Goal: Ask a question: Seek information or help from site administrators or community

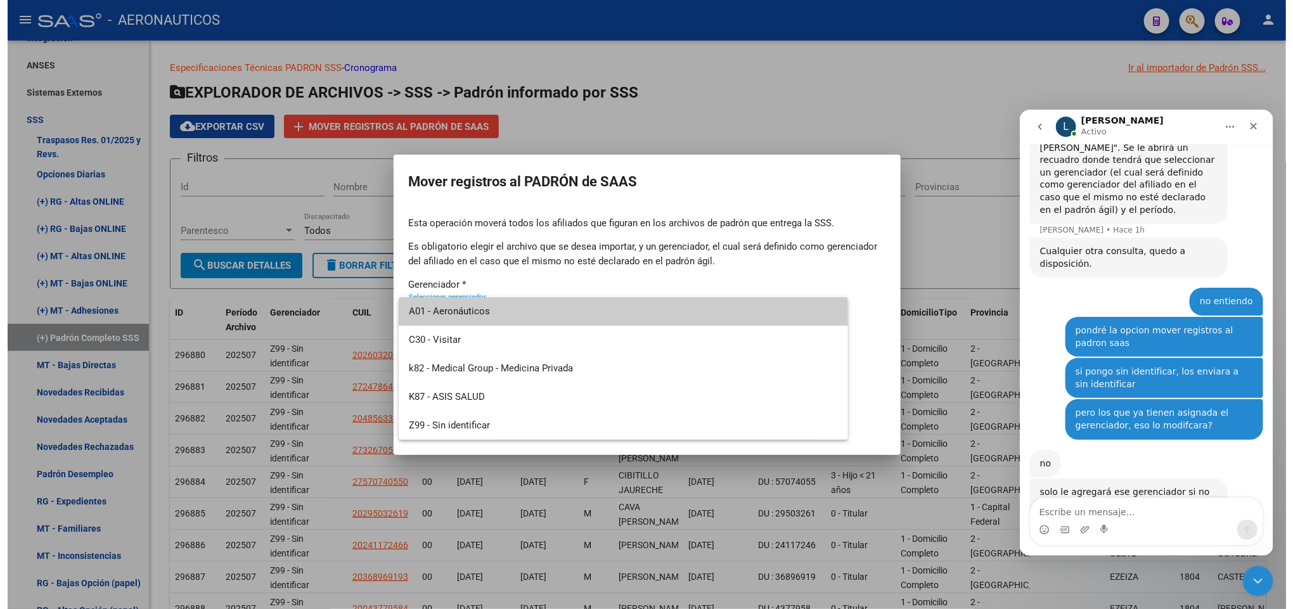
scroll to position [1063, 0]
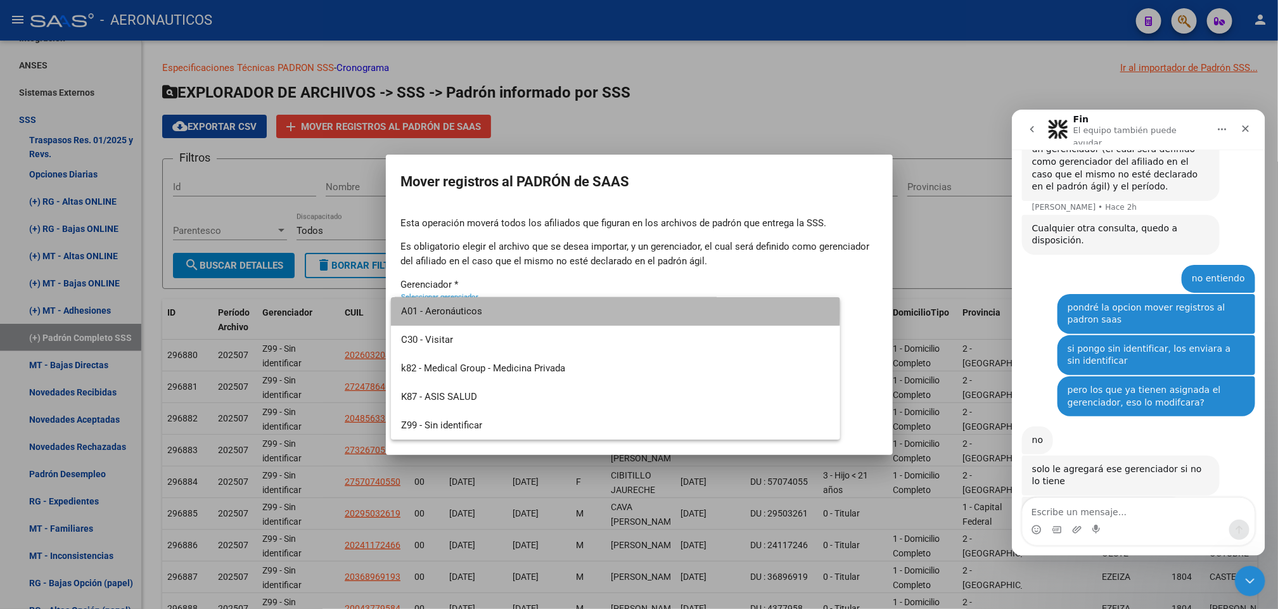
click at [537, 308] on span "A01 - Aeronáuticos" at bounding box center [615, 311] width 429 height 29
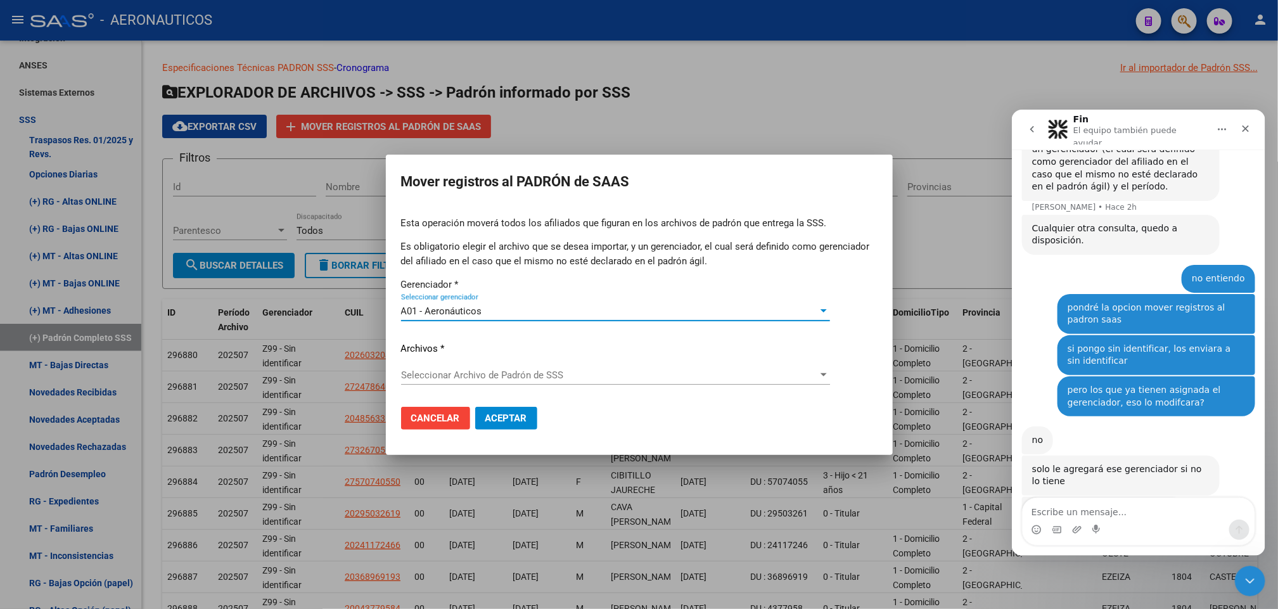
click at [462, 375] on span "Seleccionar Archivo de Padrón de SSS" at bounding box center [610, 375] width 418 height 11
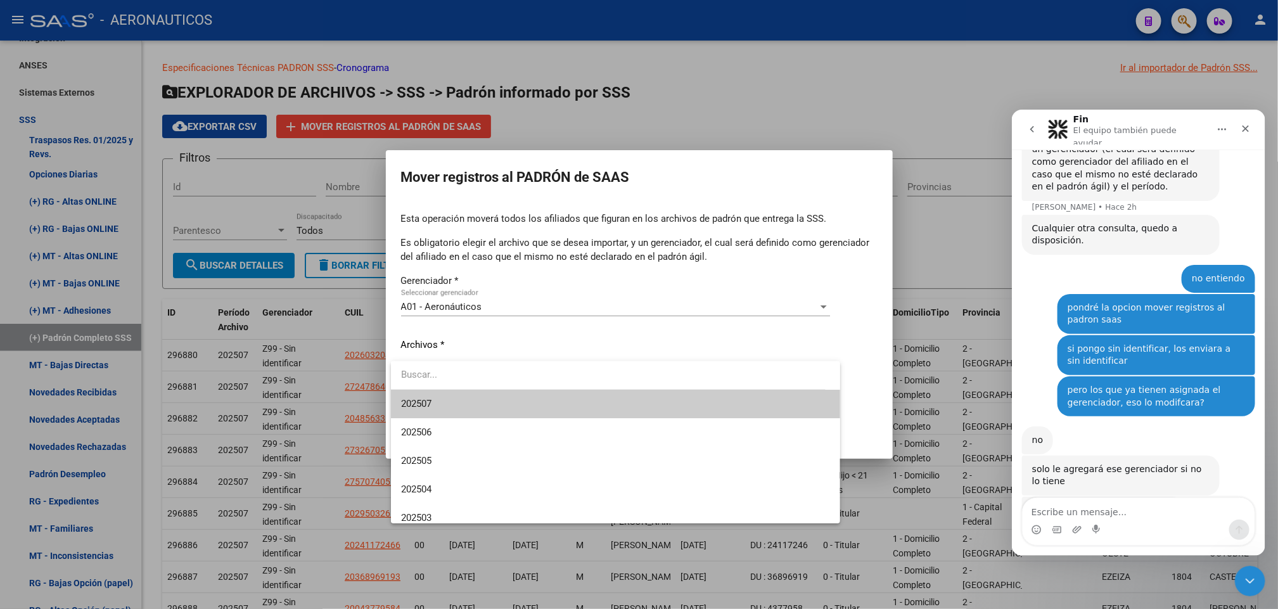
click at [479, 413] on span "202507" at bounding box center [615, 404] width 429 height 29
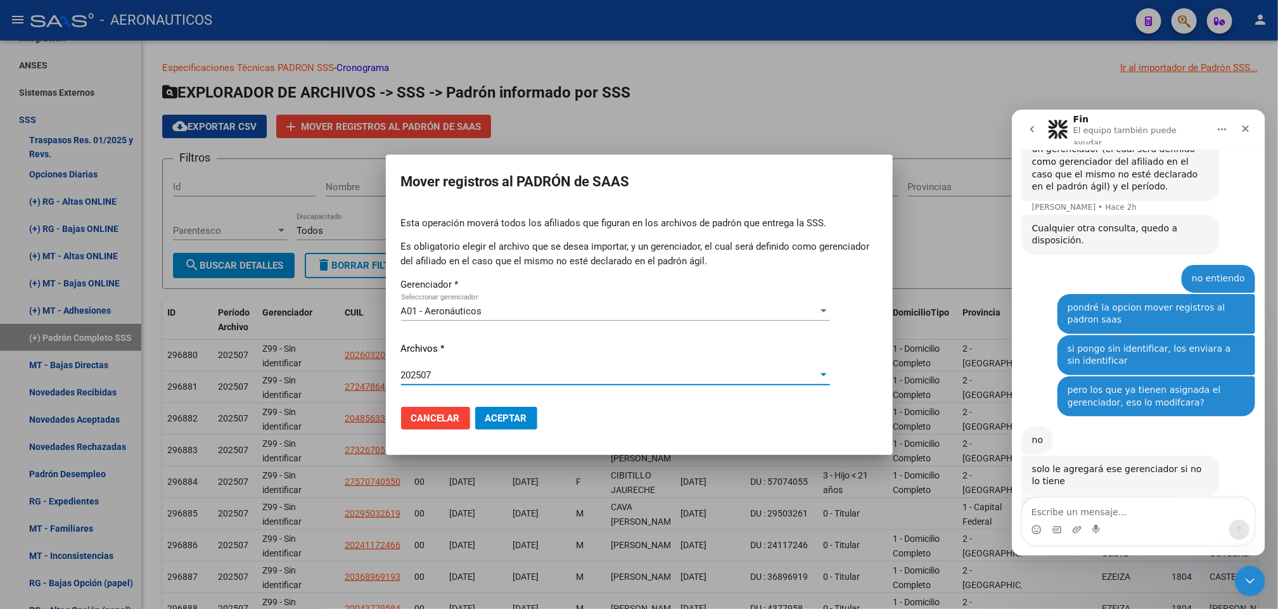
click at [498, 420] on span "Aceptar" at bounding box center [507, 418] width 42 height 11
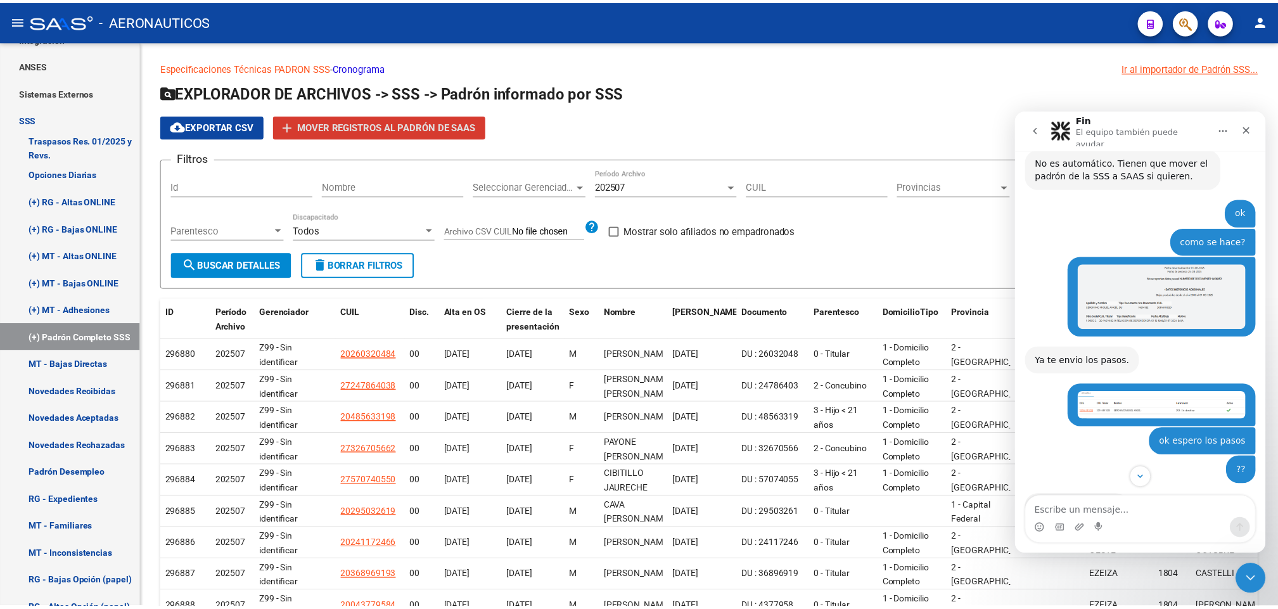
scroll to position [0, 0]
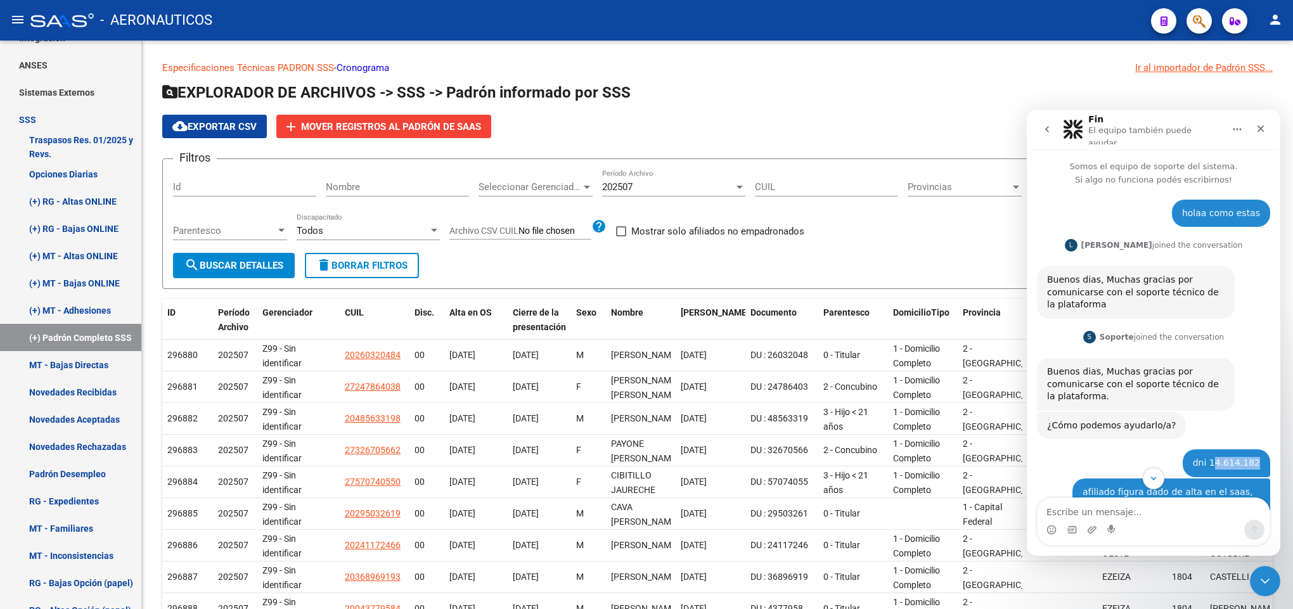
drag, startPoint x: 1212, startPoint y: 456, endPoint x: 1259, endPoint y: 456, distance: 46.9
click at [1259, 456] on div "dni 14.614.182 Pablo • Hace 2h" at bounding box center [1226, 463] width 87 height 28
click at [1226, 460] on div "dni 14.614.182" at bounding box center [1226, 463] width 67 height 13
drag, startPoint x: 1206, startPoint y: 456, endPoint x: 1269, endPoint y: 458, distance: 62.8
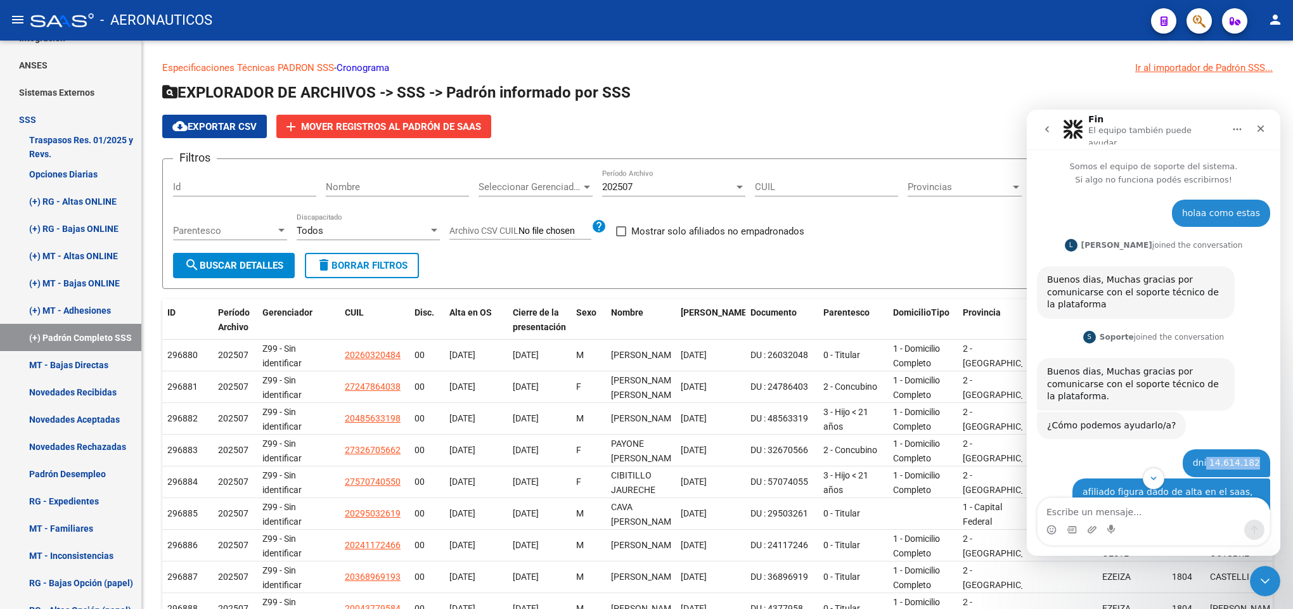
copy div "14.614.182"
click at [1196, 12] on span "button" at bounding box center [1199, 21] width 13 height 26
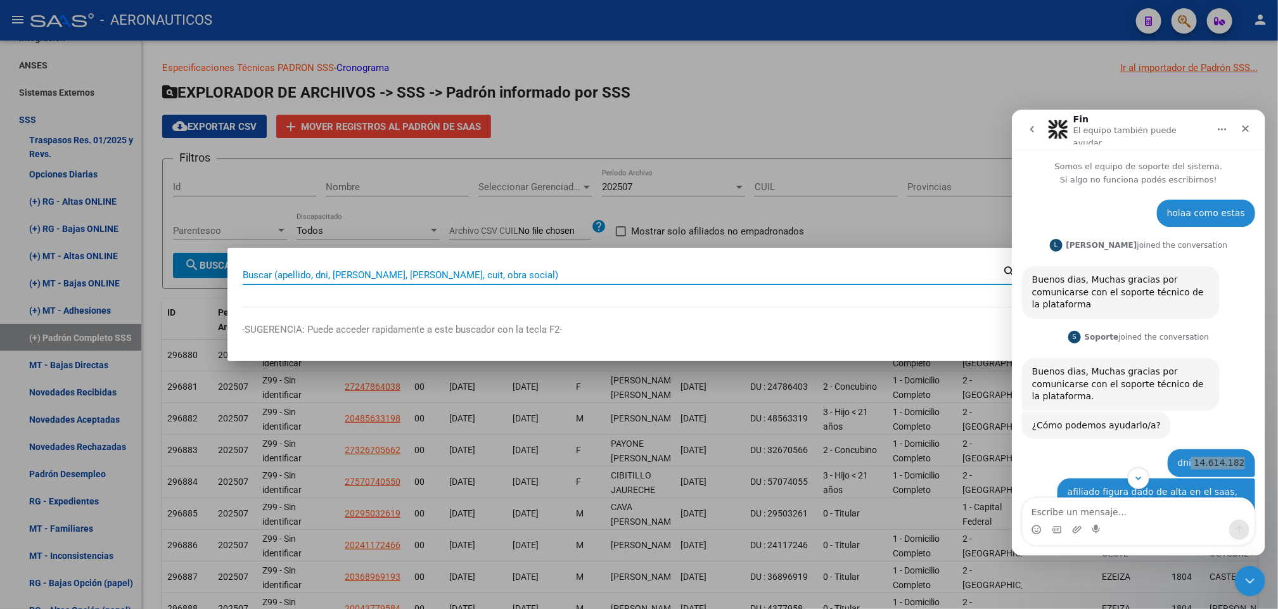
paste input "14.614.182"
type input "14614182"
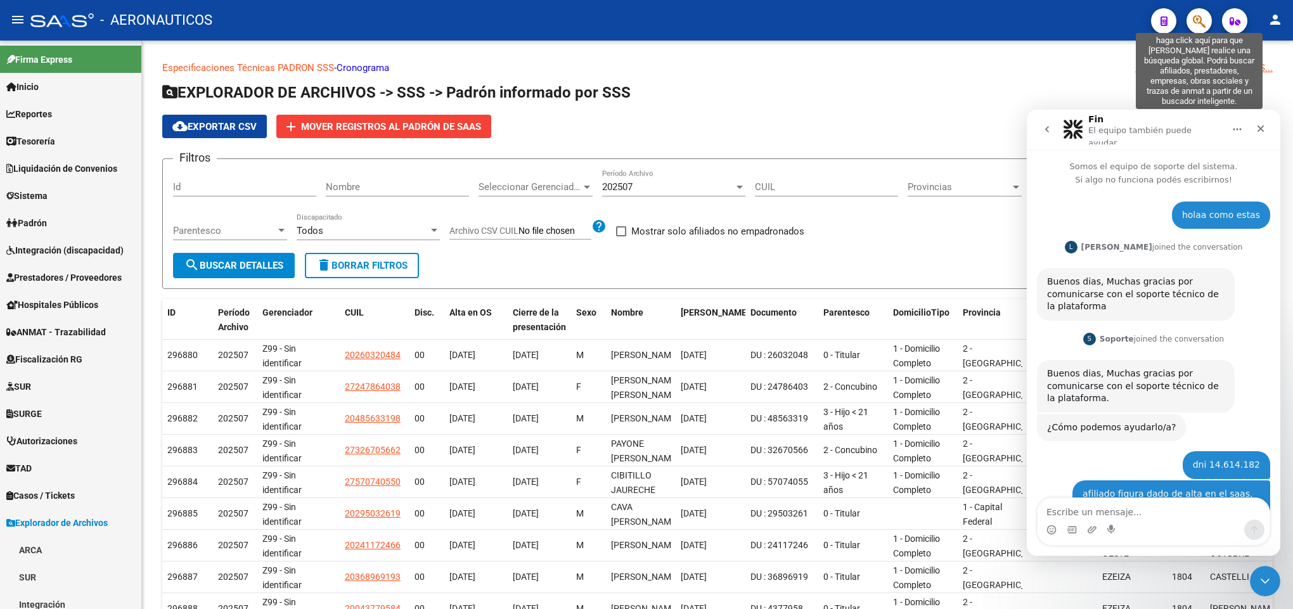
scroll to position [1050, 0]
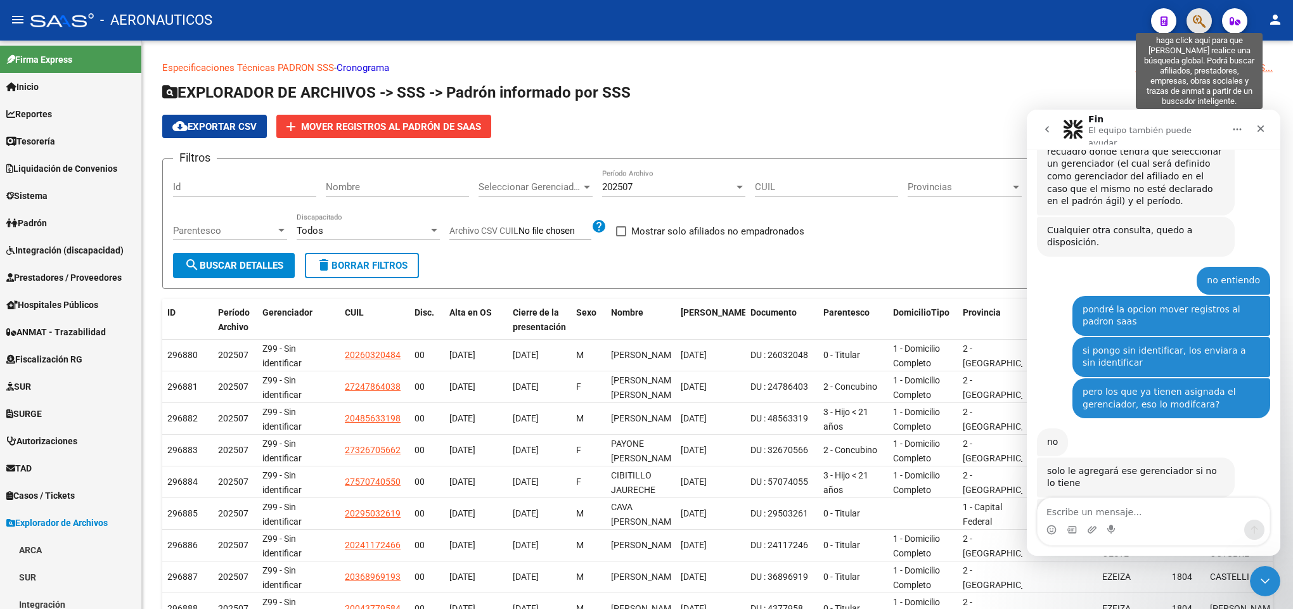
click at [1196, 20] on icon "button" at bounding box center [1199, 21] width 13 height 15
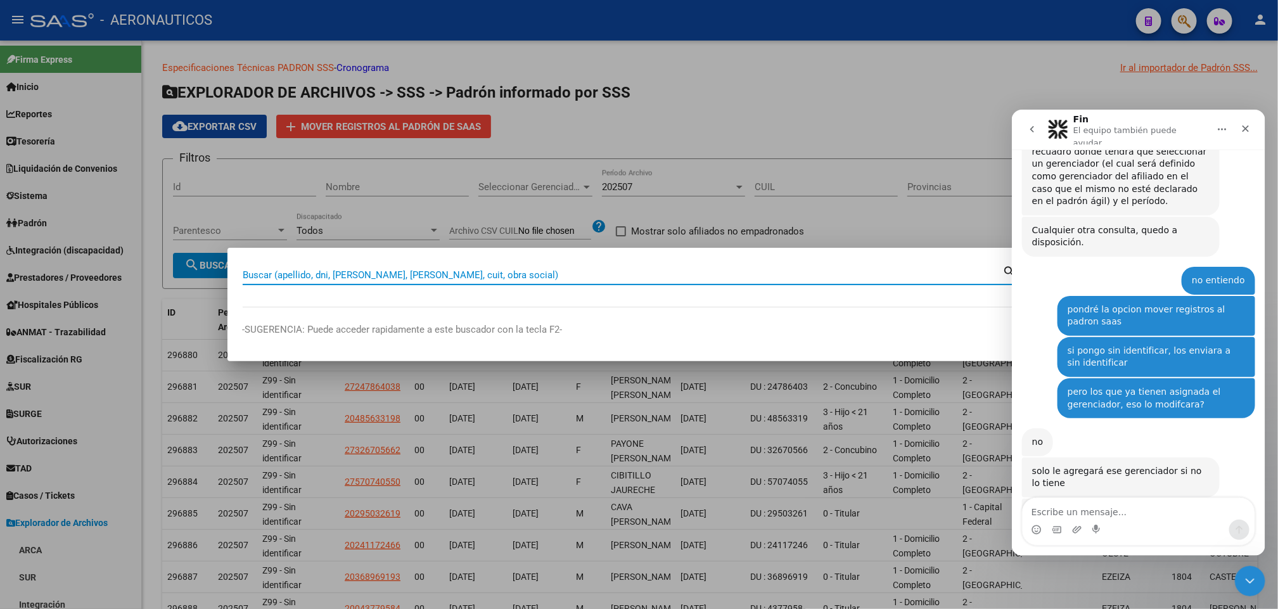
paste input "14.614.182"
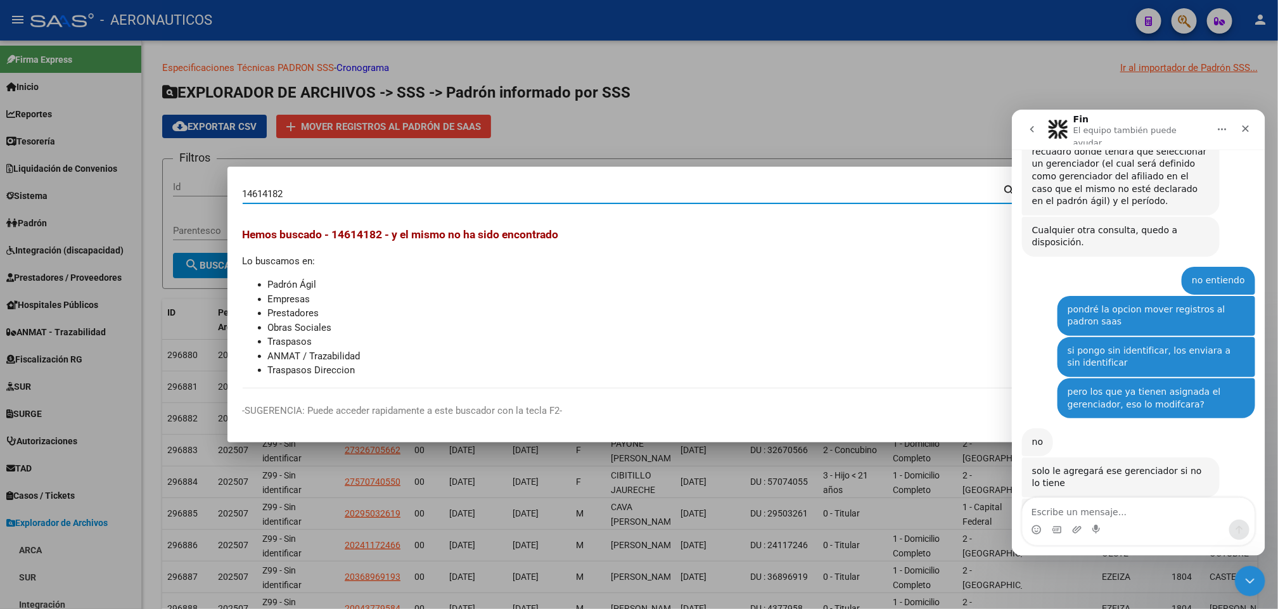
type input "14614182"
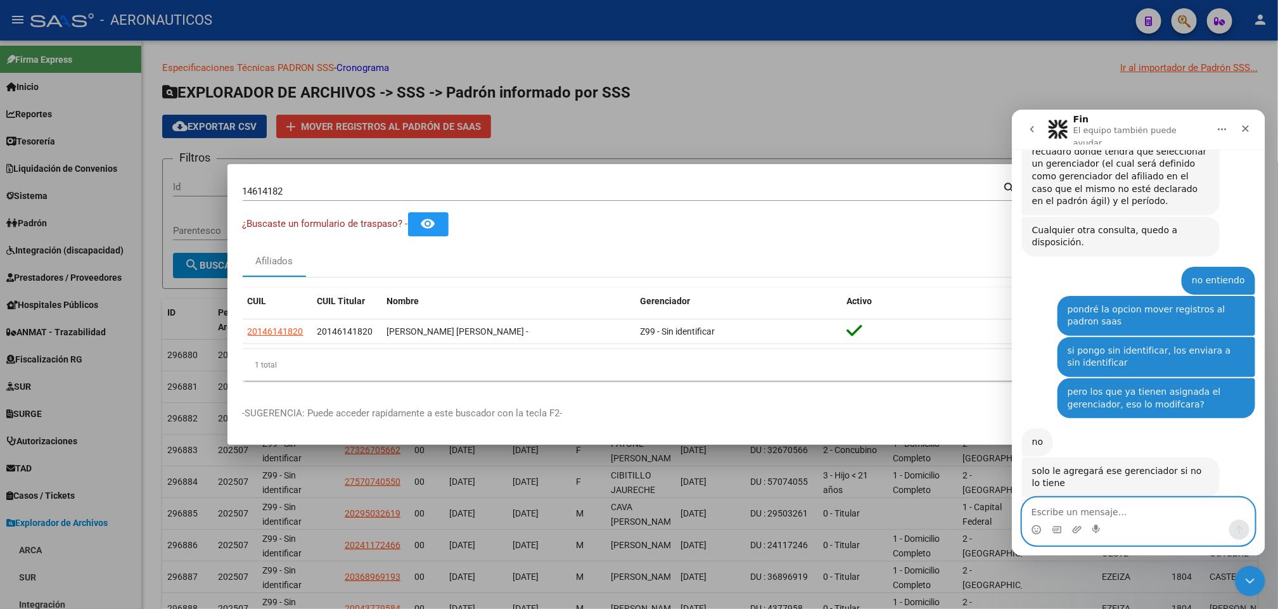
click at [1071, 517] on textarea "Escribe un mensaje..." at bounding box center [1138, 509] width 232 height 22
type textarea "acabo de procesar"
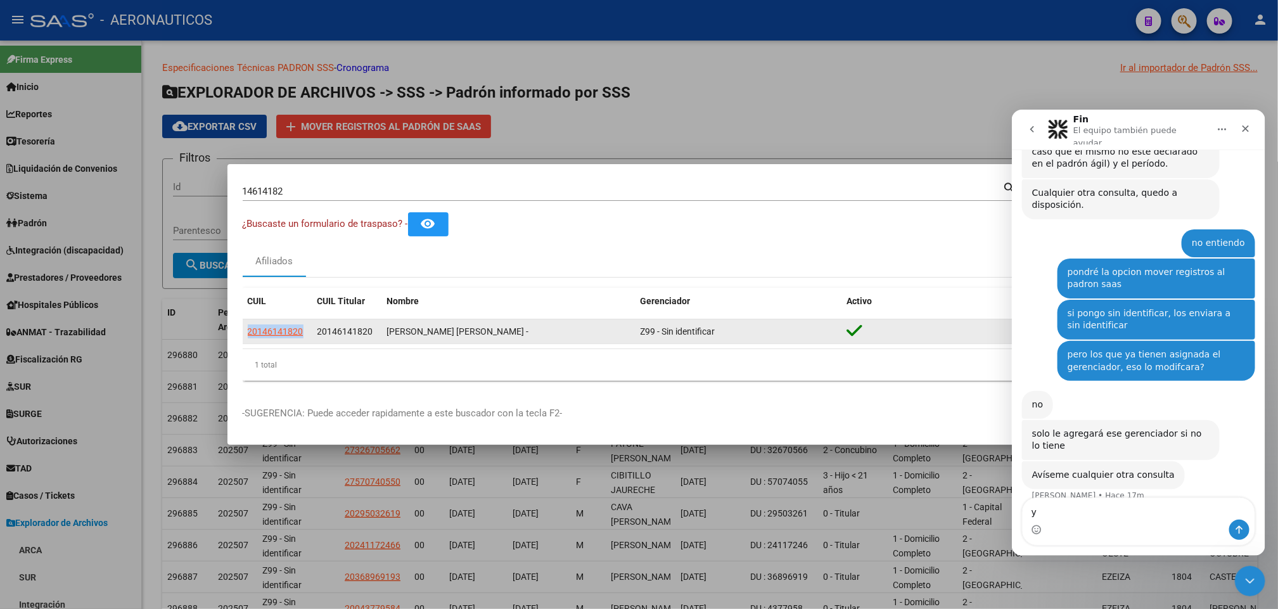
drag, startPoint x: 310, startPoint y: 331, endPoint x: 245, endPoint y: 331, distance: 64.6
click at [245, 331] on datatable-body-cell "20146141820" at bounding box center [278, 331] width 70 height 25
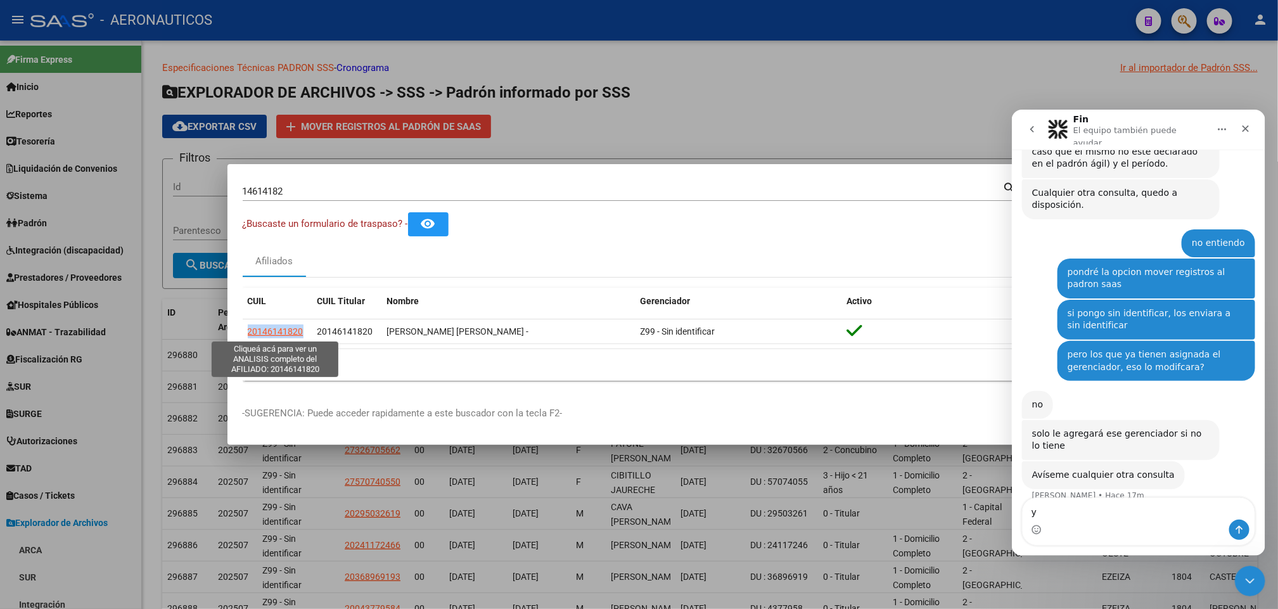
copy span "20146141820"
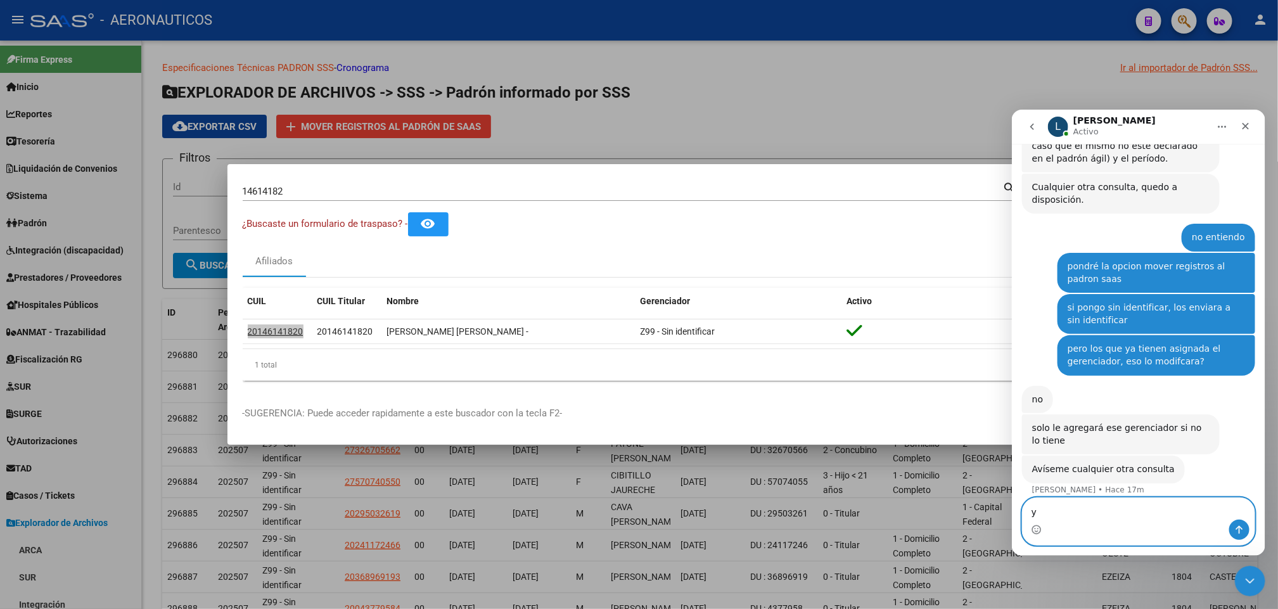
click at [1089, 507] on textarea "y" at bounding box center [1138, 509] width 232 height 22
type textarea "y 20146141820 sigue figurando como activo"
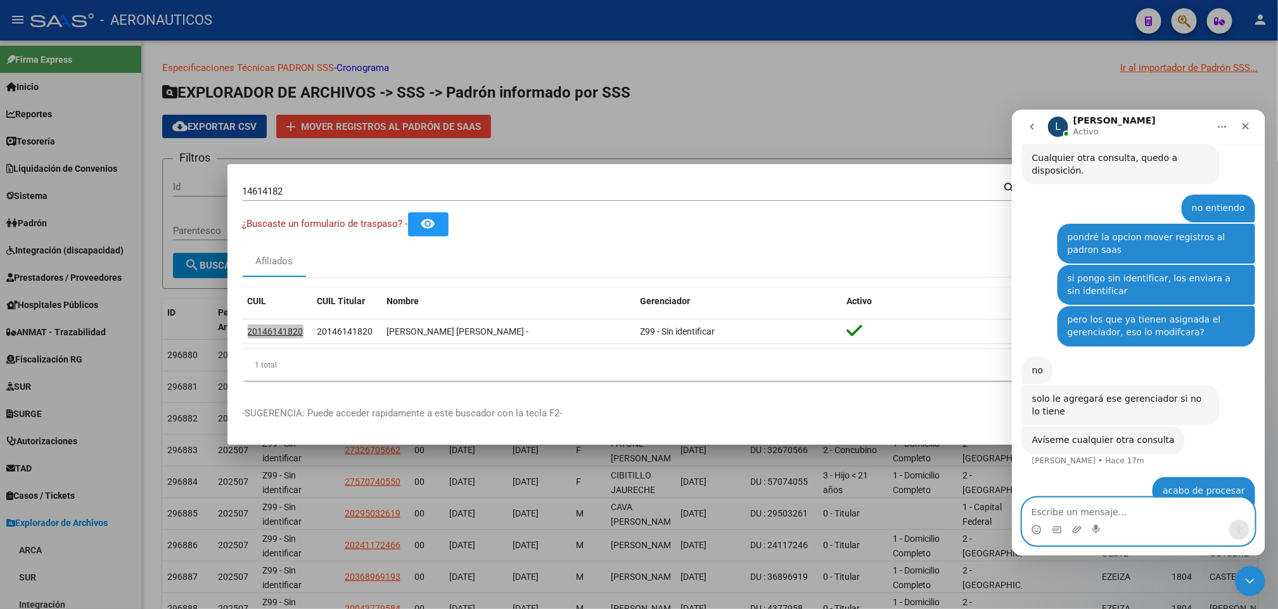
scroll to position [1116, 0]
click at [858, 96] on div at bounding box center [639, 304] width 1278 height 609
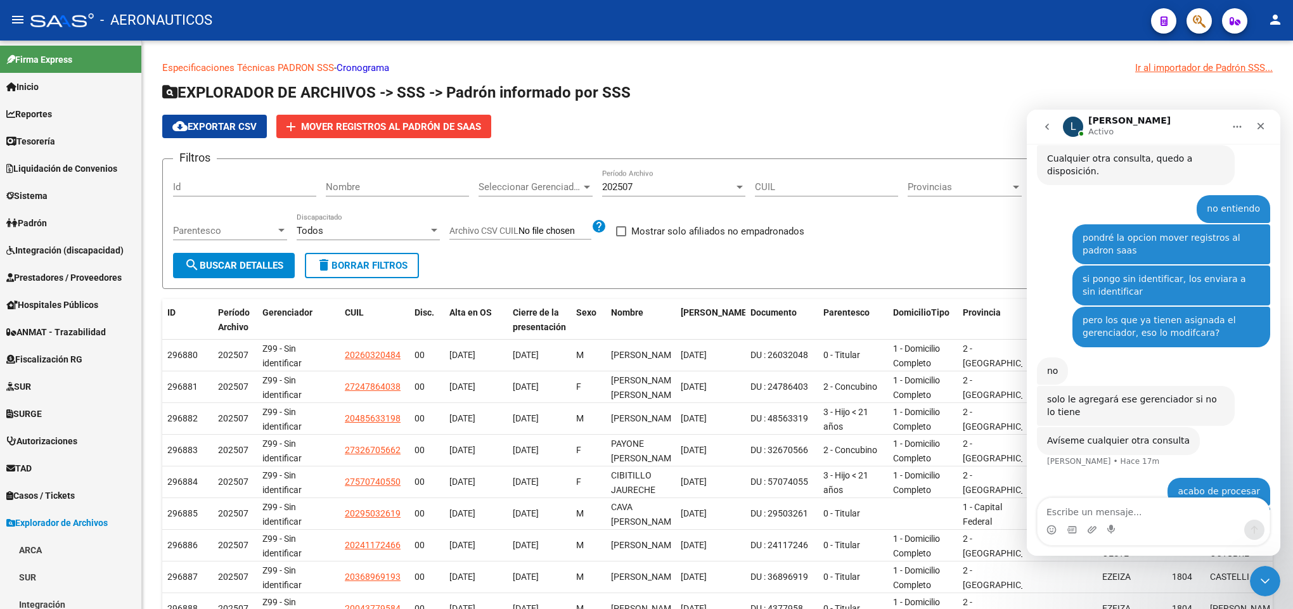
click at [1193, 15] on icon "button" at bounding box center [1199, 21] width 13 height 15
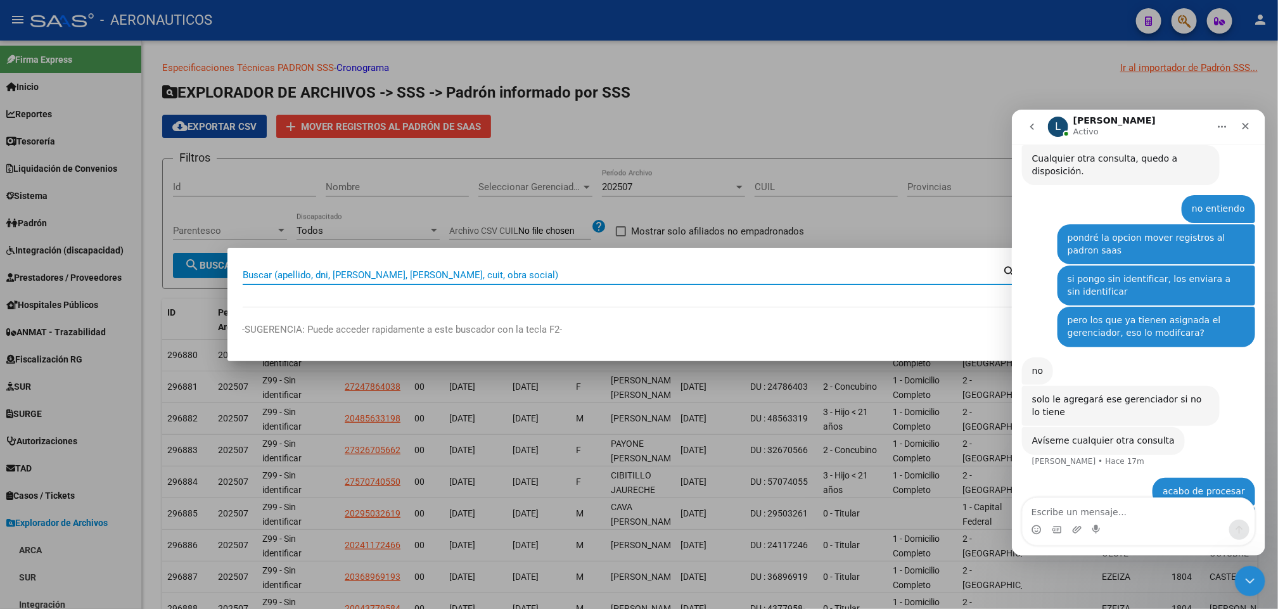
paste input "20146141820"
type input "20146141820"
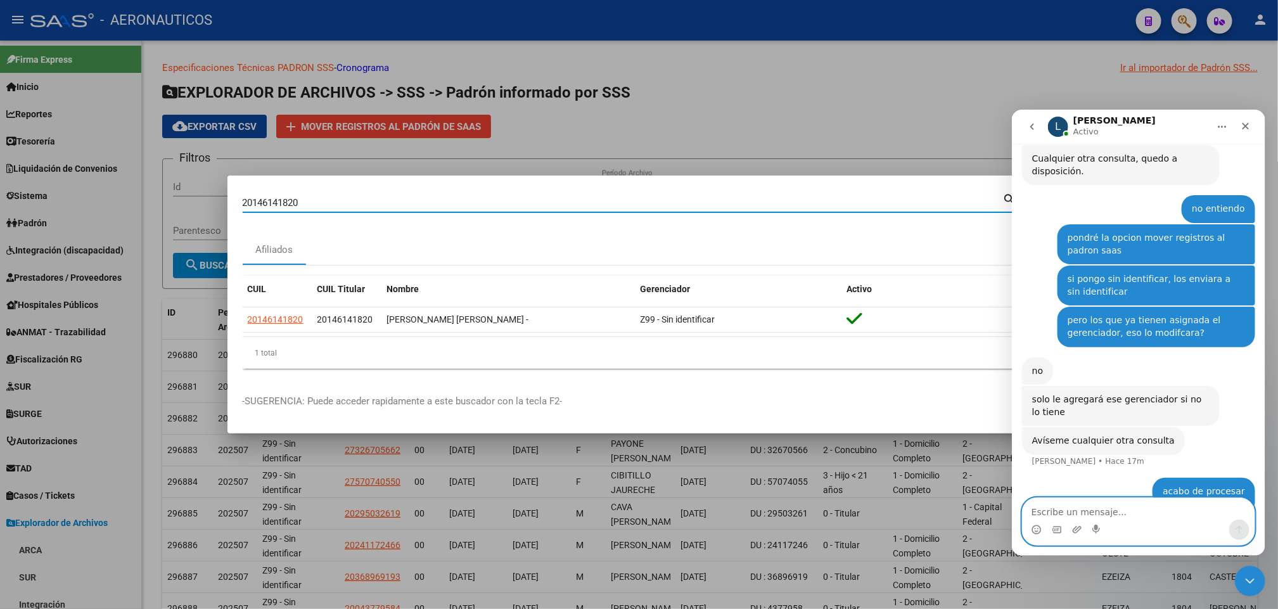
click at [1088, 506] on textarea "Escribe un mensaje..." at bounding box center [1138, 509] width 232 height 22
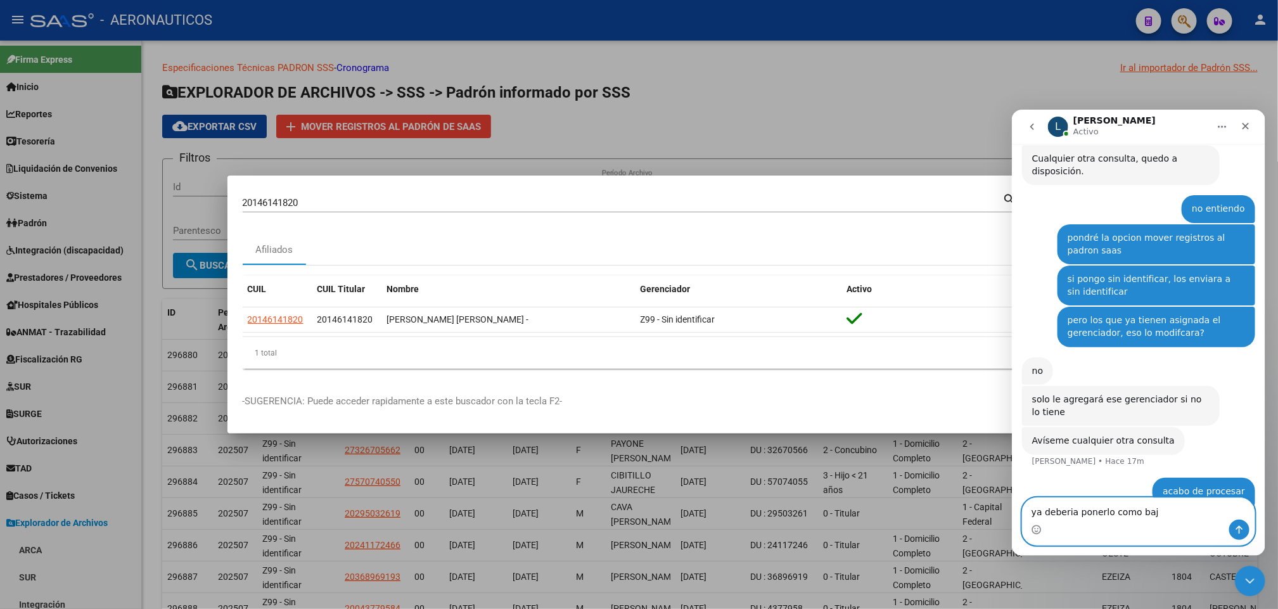
type textarea "ya deberia ponerlo como baja"
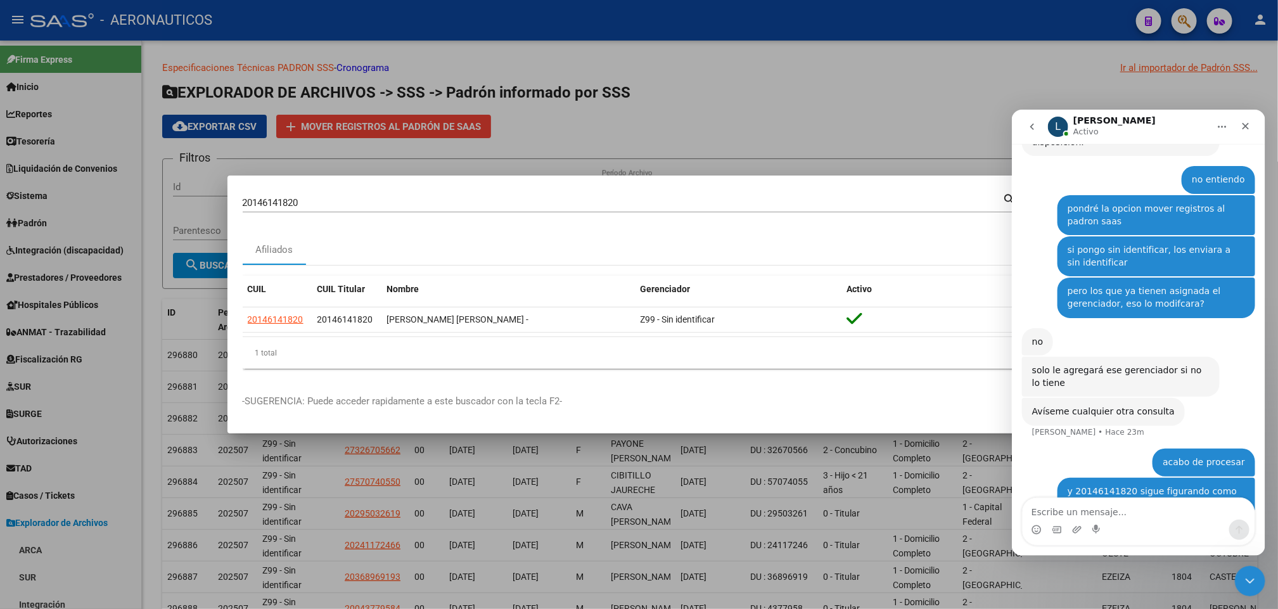
click at [908, 211] on div "20146141820 Buscar (apellido, dni, cuil, nro traspaso, cuit, obra social)" at bounding box center [623, 202] width 761 height 19
click at [894, 88] on div at bounding box center [639, 304] width 1278 height 609
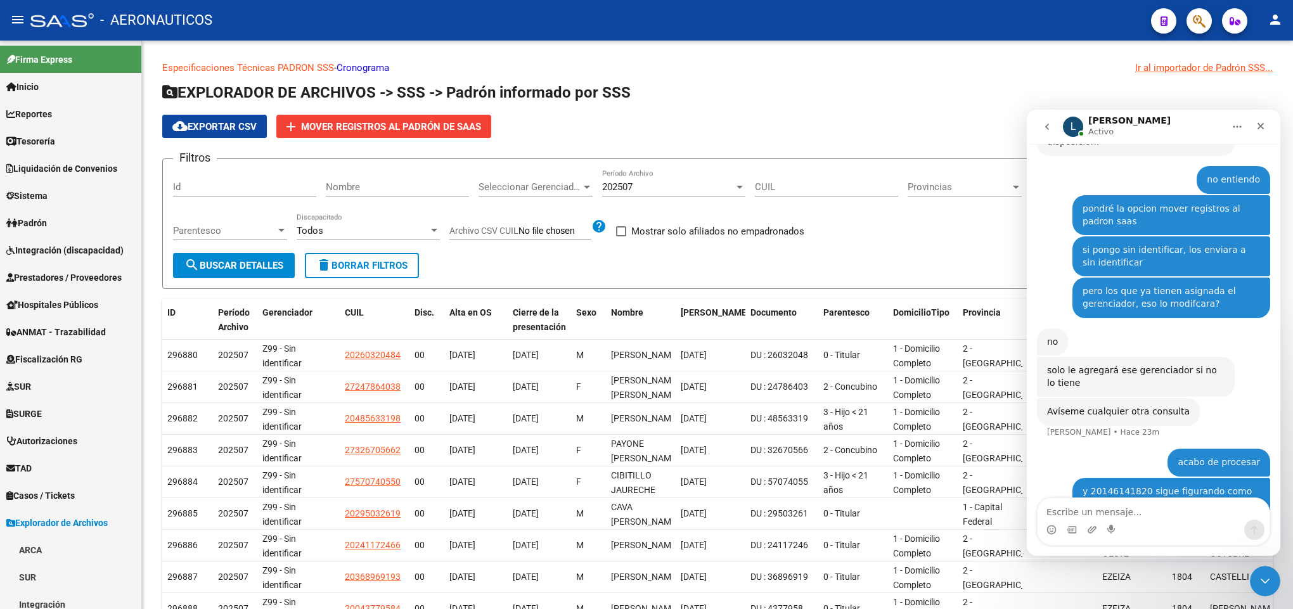
click at [1197, 19] on icon "button" at bounding box center [1199, 21] width 13 height 15
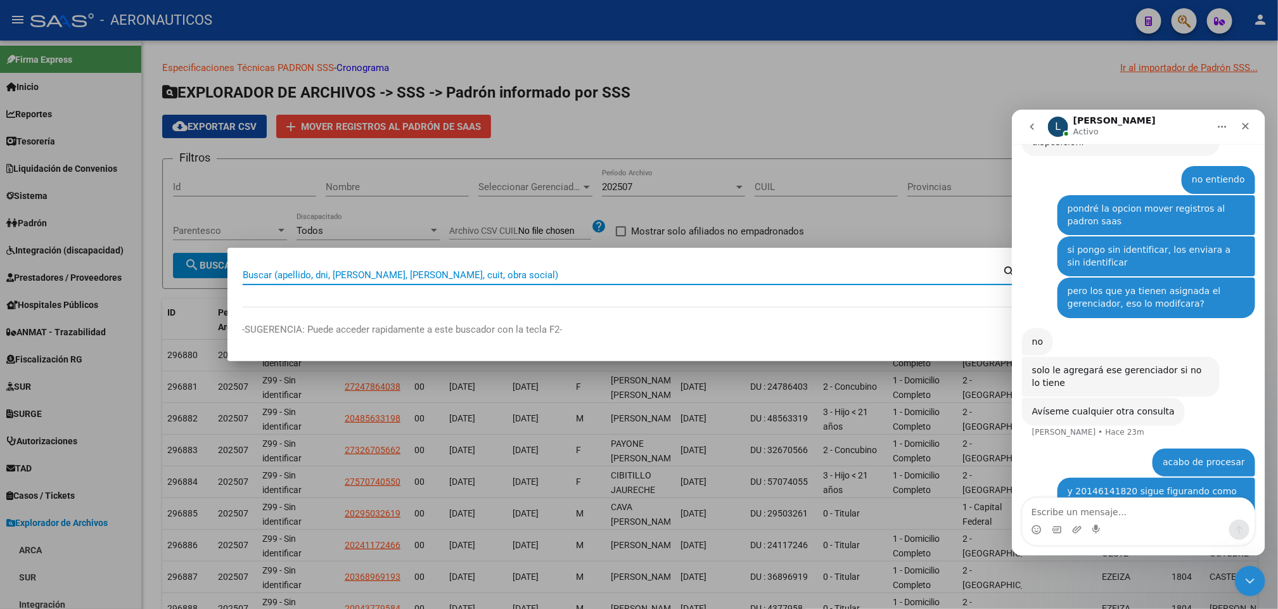
paste input "a flobalzo@sailinginversiones.com"
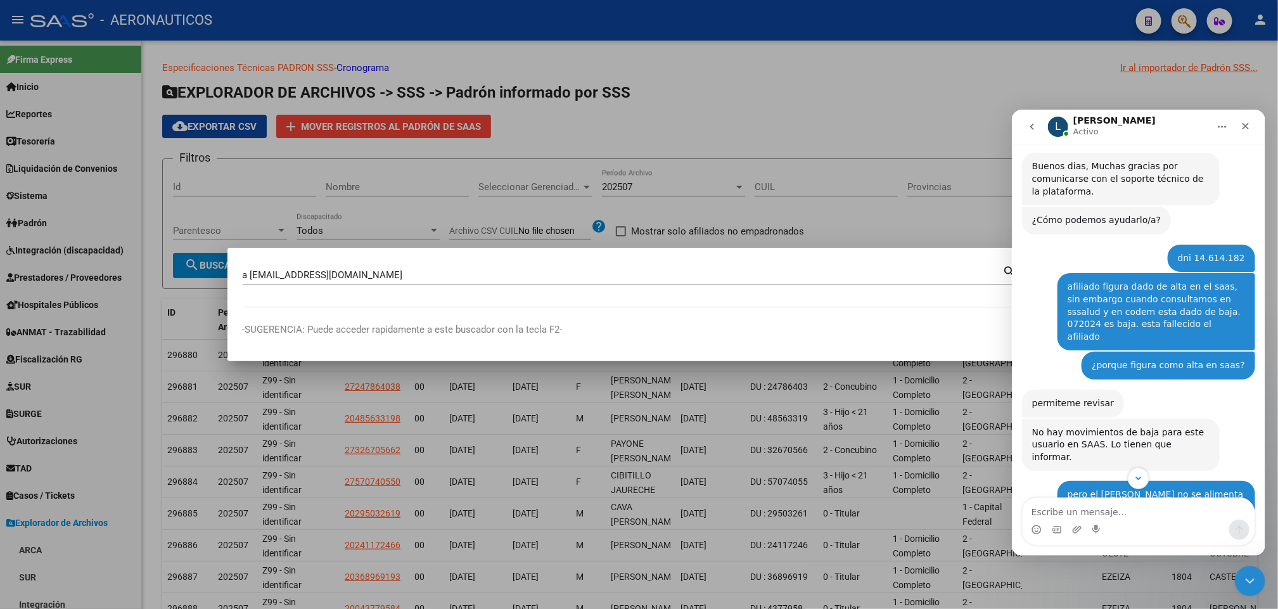
scroll to position [196, 0]
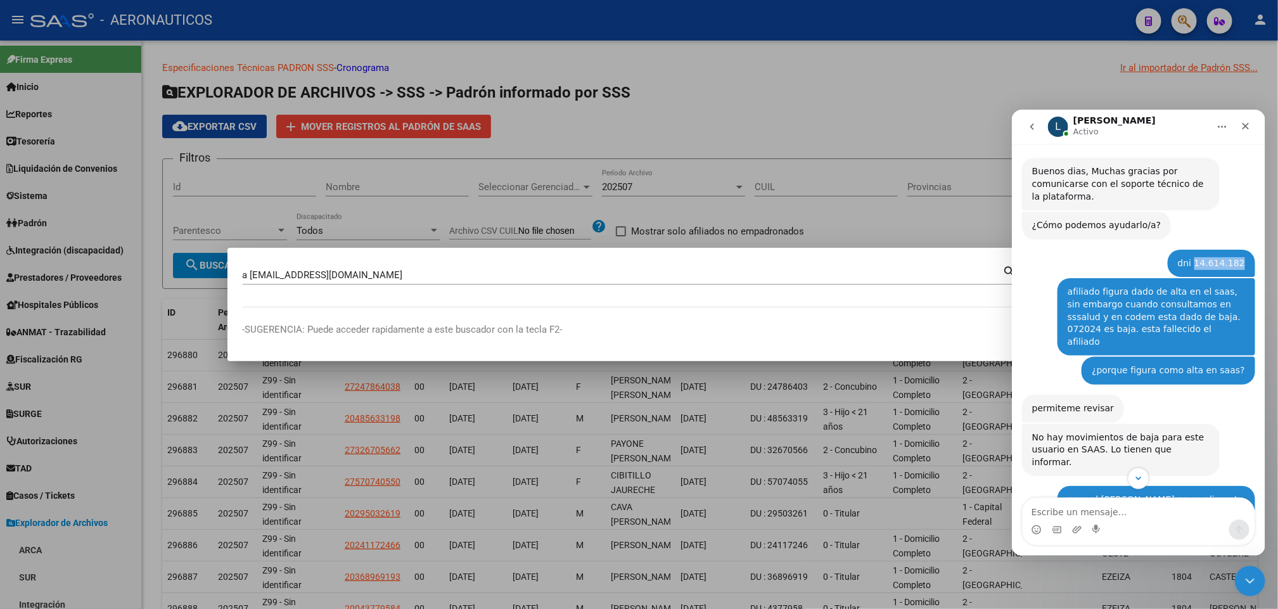
drag, startPoint x: 1195, startPoint y: 261, endPoint x: 1239, endPoint y: 259, distance: 44.4
click at [1239, 259] on div "dni 14.614.182 Pablo • Hace 2h" at bounding box center [1210, 263] width 87 height 28
copy div "14.614.182"
click at [461, 272] on input "a flobalzo@sailinginversiones.com" at bounding box center [623, 274] width 761 height 11
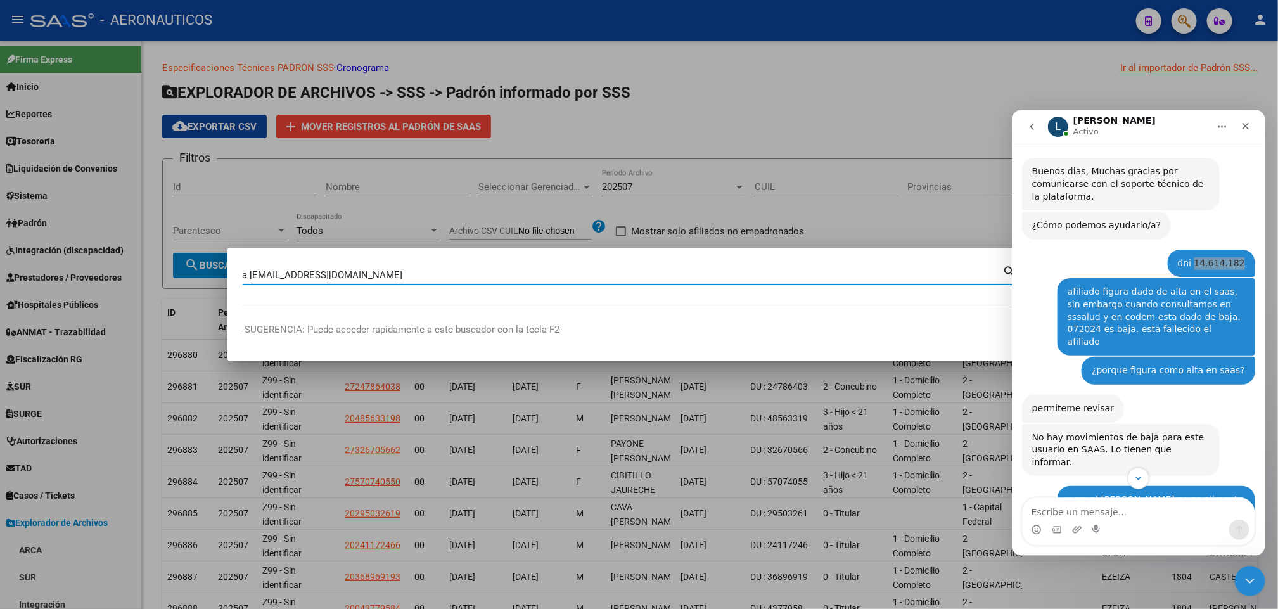
drag, startPoint x: 460, startPoint y: 272, endPoint x: 60, endPoint y: 257, distance: 400.8
click at [60, 257] on div "a flobalzo@sailinginversiones.com Buscar (apellido, dni, cuil, nro traspaso, cu…" at bounding box center [639, 304] width 1278 height 609
type input "14614182"
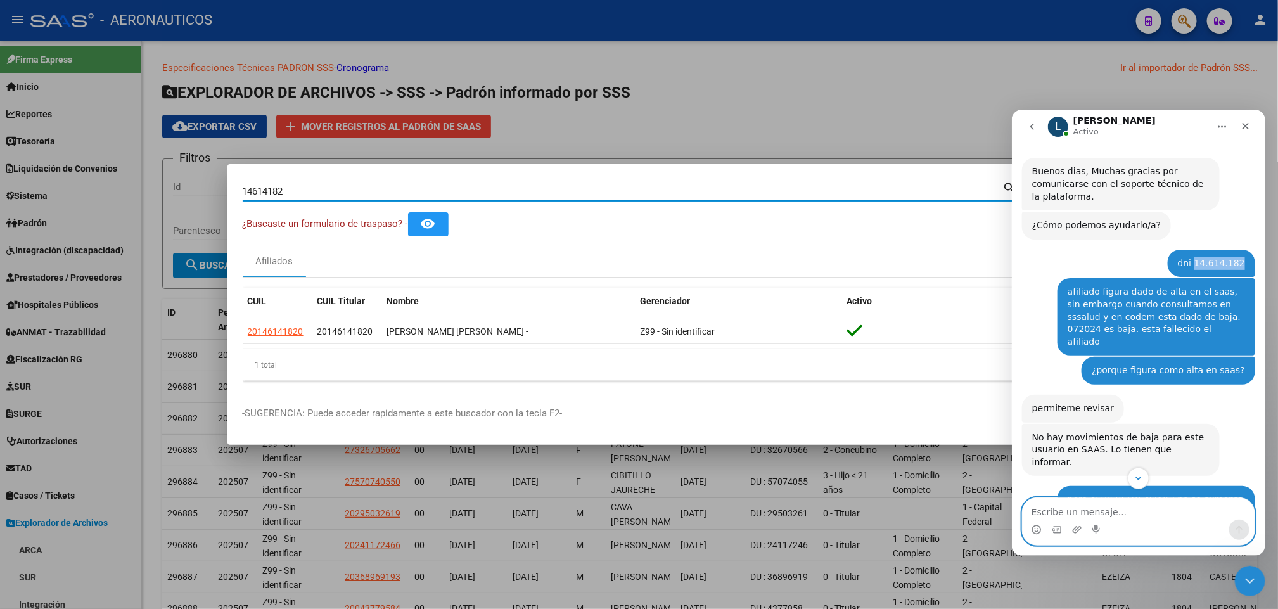
click at [1056, 508] on textarea "Escribe un mensaje..." at bounding box center [1138, 509] width 232 height 22
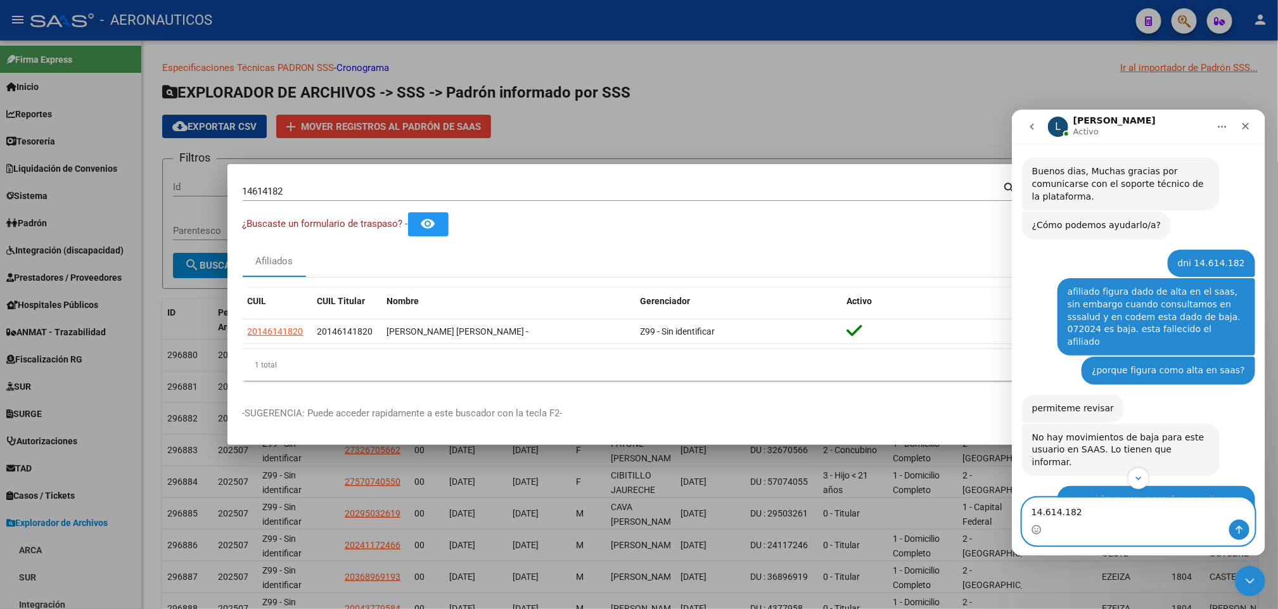
type textarea "14.614.18214.614.182"
drag, startPoint x: 1130, startPoint y: 510, endPoint x: 921, endPoint y: 501, distance: 209.4
click at [1012, 501] on html "L Ludmila Activo Somos el equipo de soporte del sistema. Si algo no funciona po…" at bounding box center [1139, 332] width 254 height 446
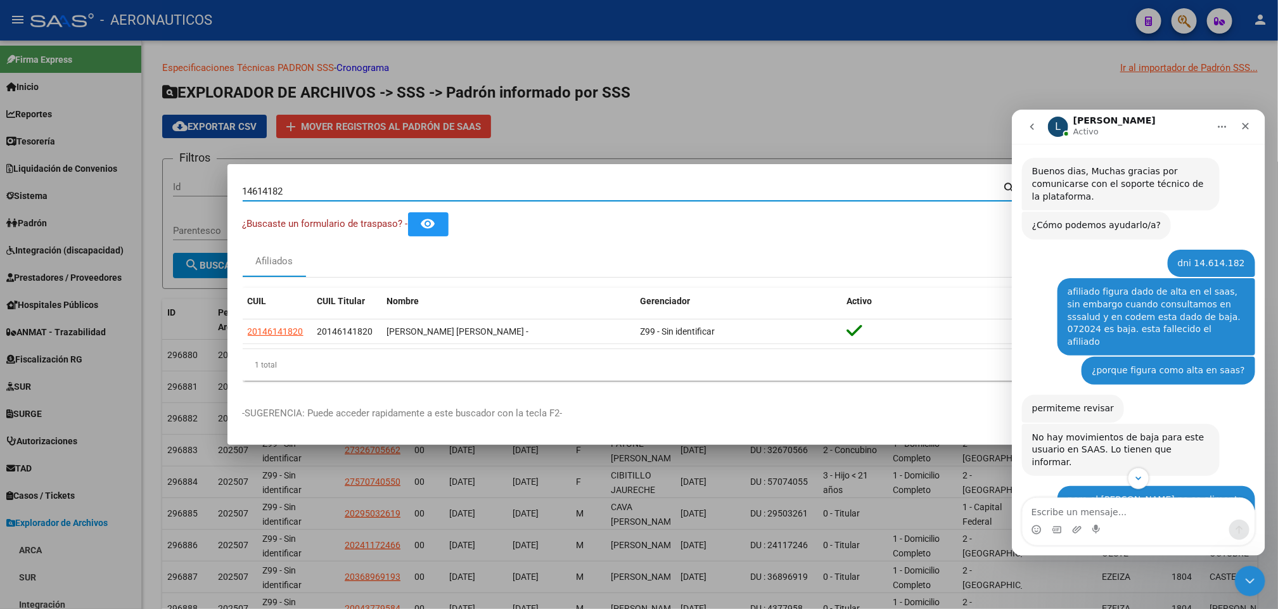
click at [843, 196] on input "14614182" at bounding box center [623, 191] width 761 height 11
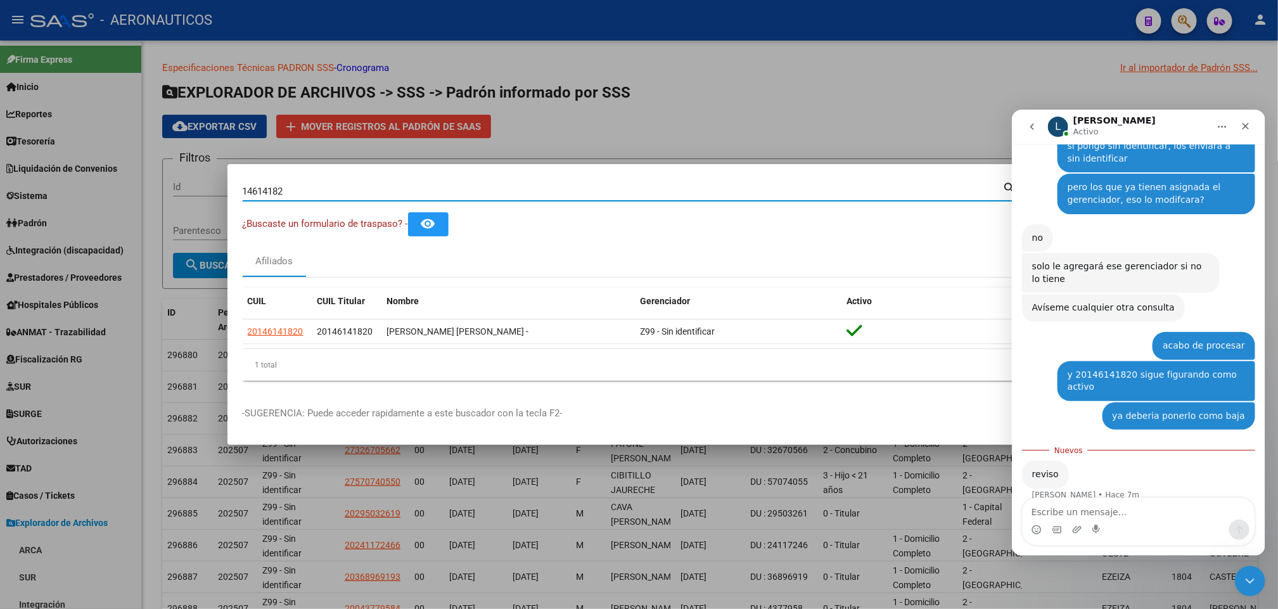
scroll to position [1253, 0]
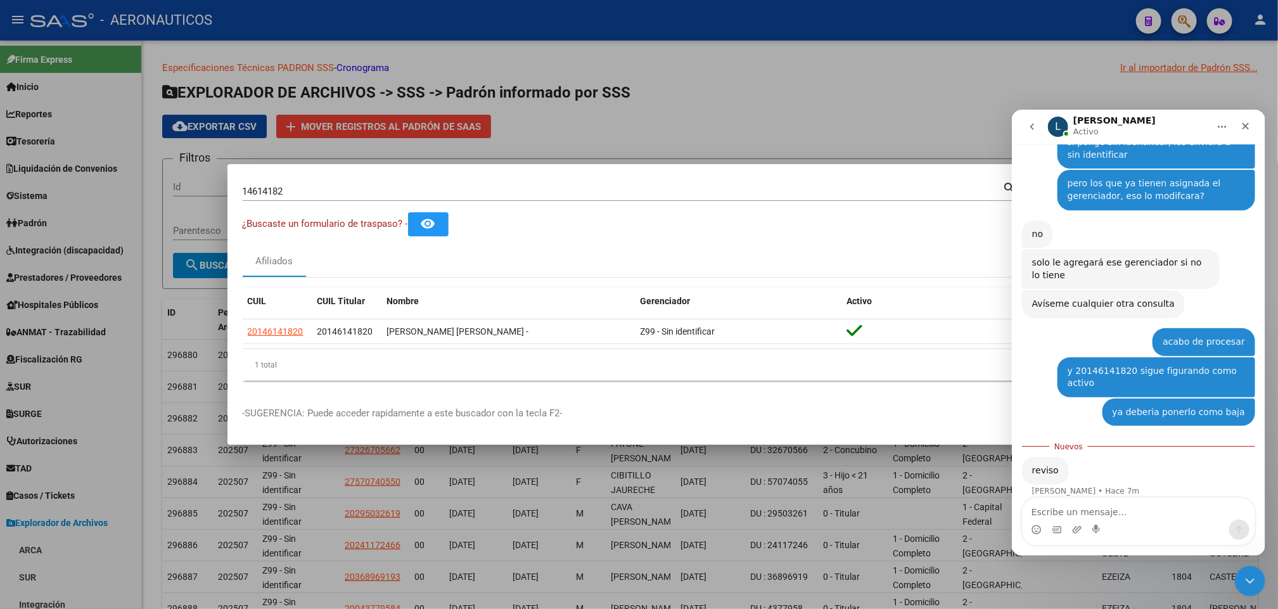
click at [867, 261] on div "Afiliados" at bounding box center [640, 262] width 794 height 30
drag, startPoint x: 915, startPoint y: 111, endPoint x: 941, endPoint y: 82, distance: 39.0
click at [915, 110] on div at bounding box center [639, 304] width 1278 height 609
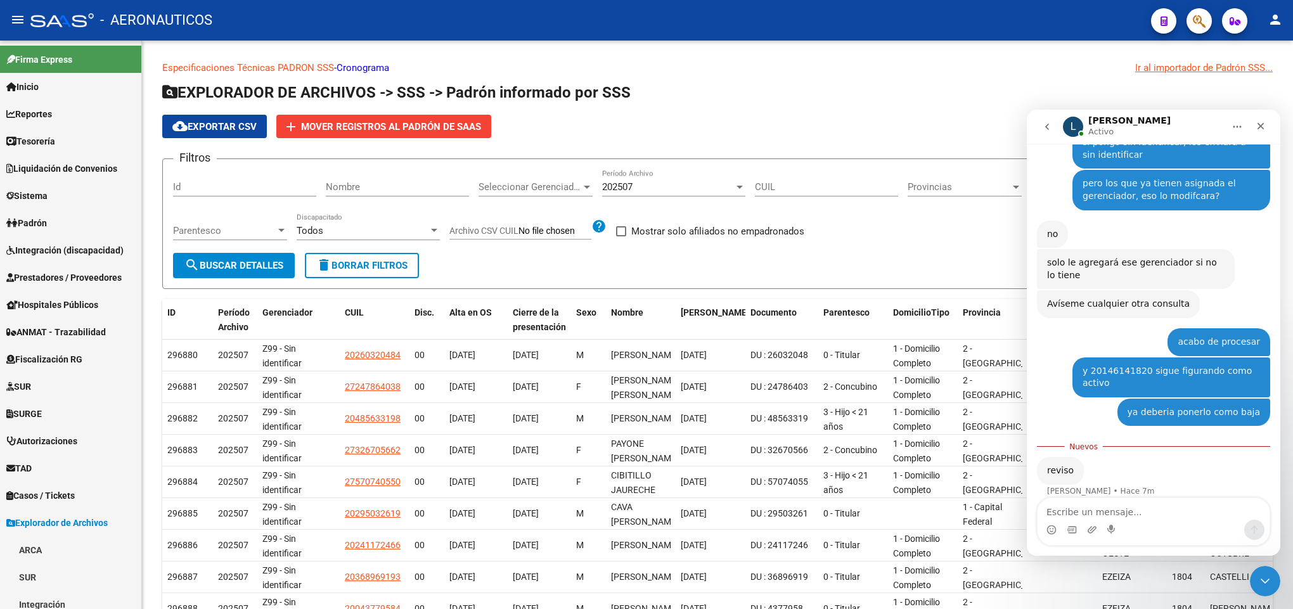
click at [1189, 19] on button "button" at bounding box center [1198, 20] width 25 height 25
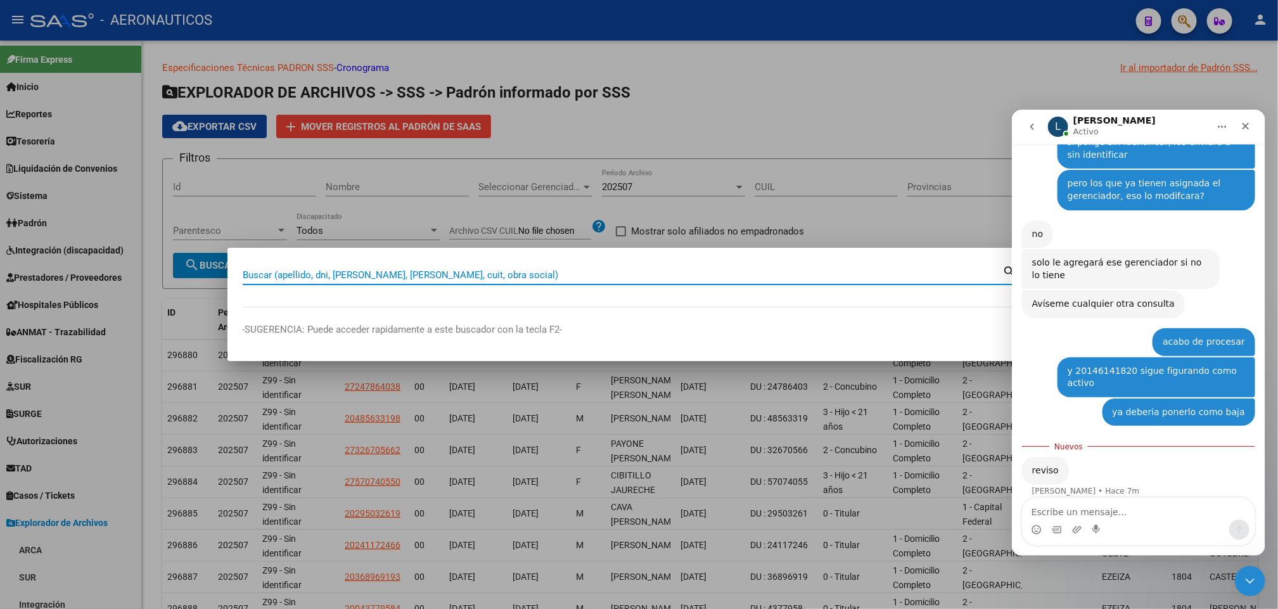
paste input "Acá te dejo una versión mejorada, más clara y formal de tu texto: --- **Versión…"
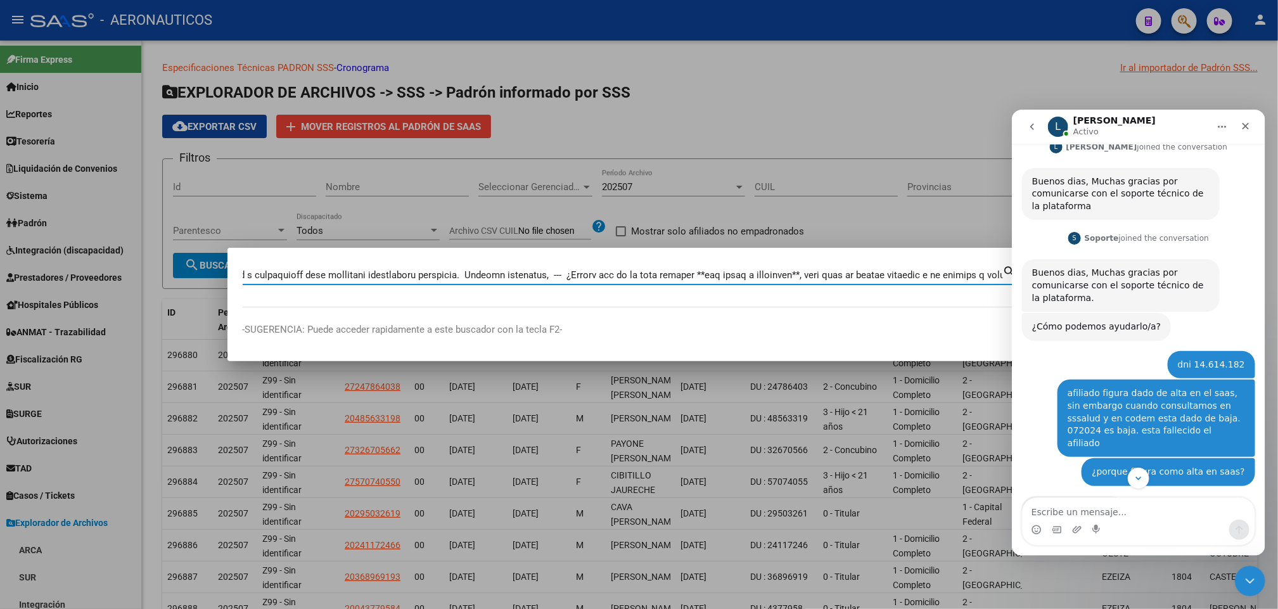
scroll to position [0, 0]
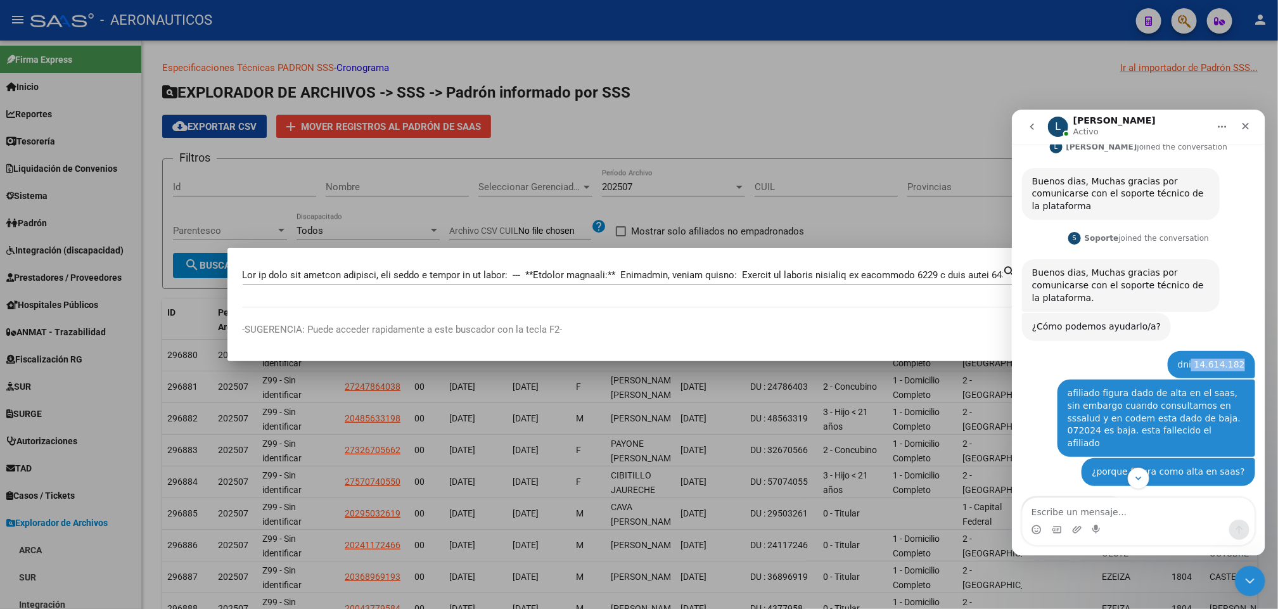
drag, startPoint x: 1192, startPoint y: 360, endPoint x: 1239, endPoint y: 363, distance: 47.6
click at [1239, 363] on div "dni 14.614.182 Pablo • Hace 3h" at bounding box center [1210, 364] width 87 height 28
copy div "14.614.182"
click at [898, 280] on input "Buscar (apellido, dni, cuil, nro traspaso, cuit, obra social)" at bounding box center [623, 274] width 761 height 11
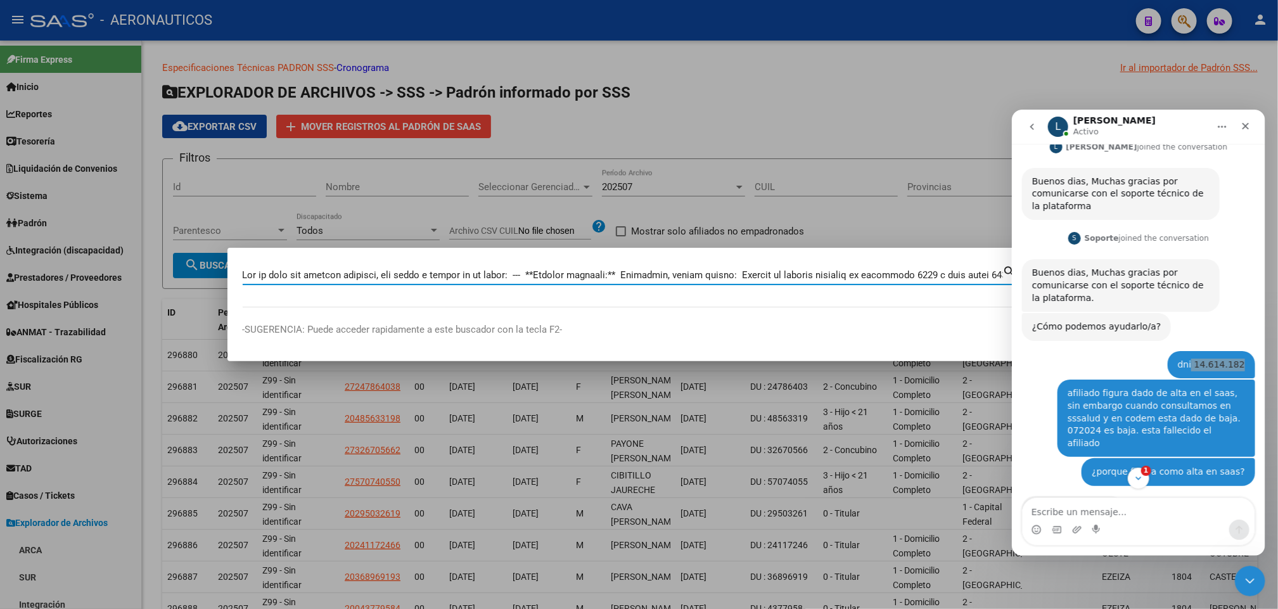
click at [903, 276] on input "Buscar (apellido, dni, cuil, nro traspaso, cuit, obra social)" at bounding box center [623, 274] width 761 height 11
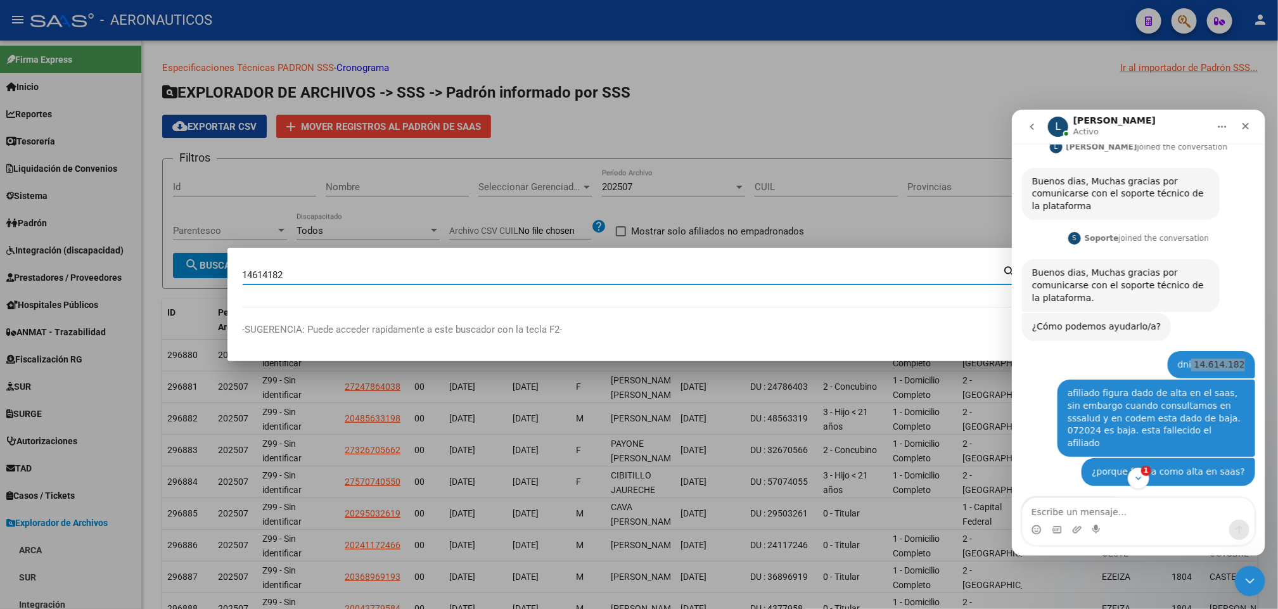
type input "14614182"
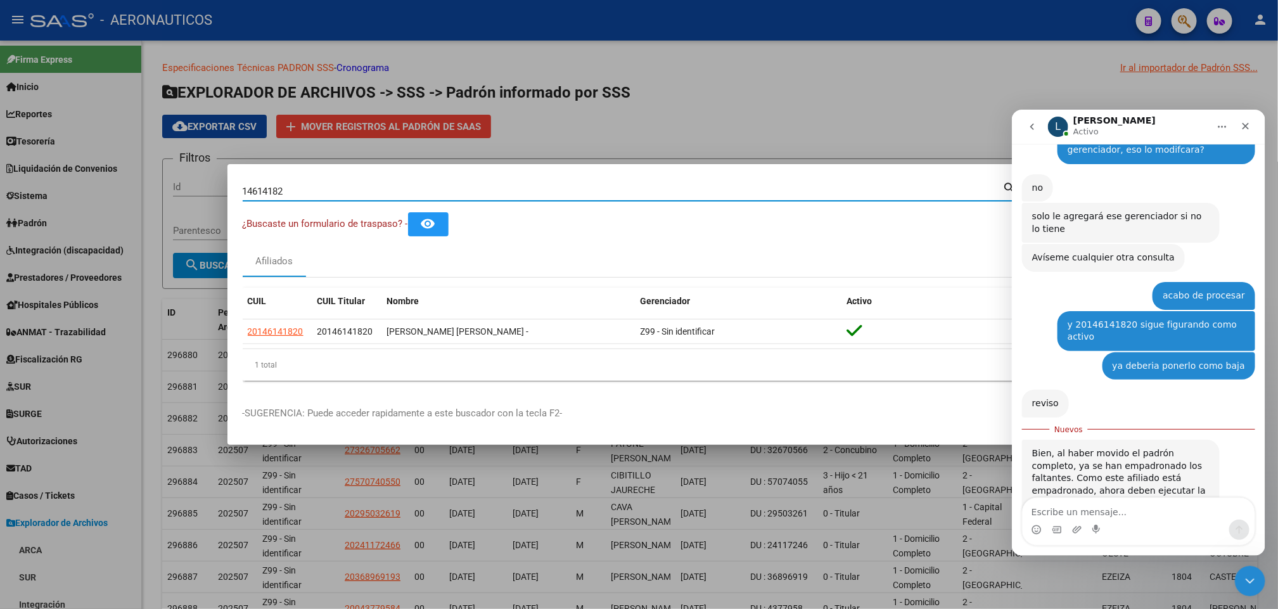
scroll to position [1348, 0]
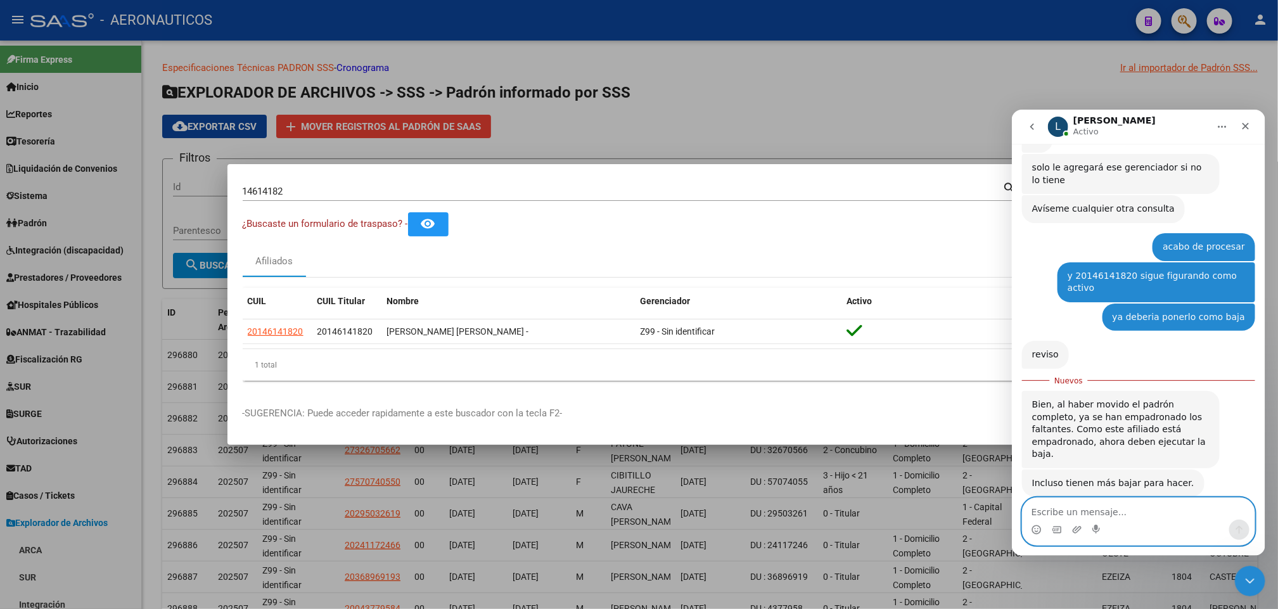
click at [1130, 507] on textarea "Escribe un mensaje..." at bounding box center [1138, 509] width 232 height 22
type textarea "pero no lo puede procesar de modo automaico ?"
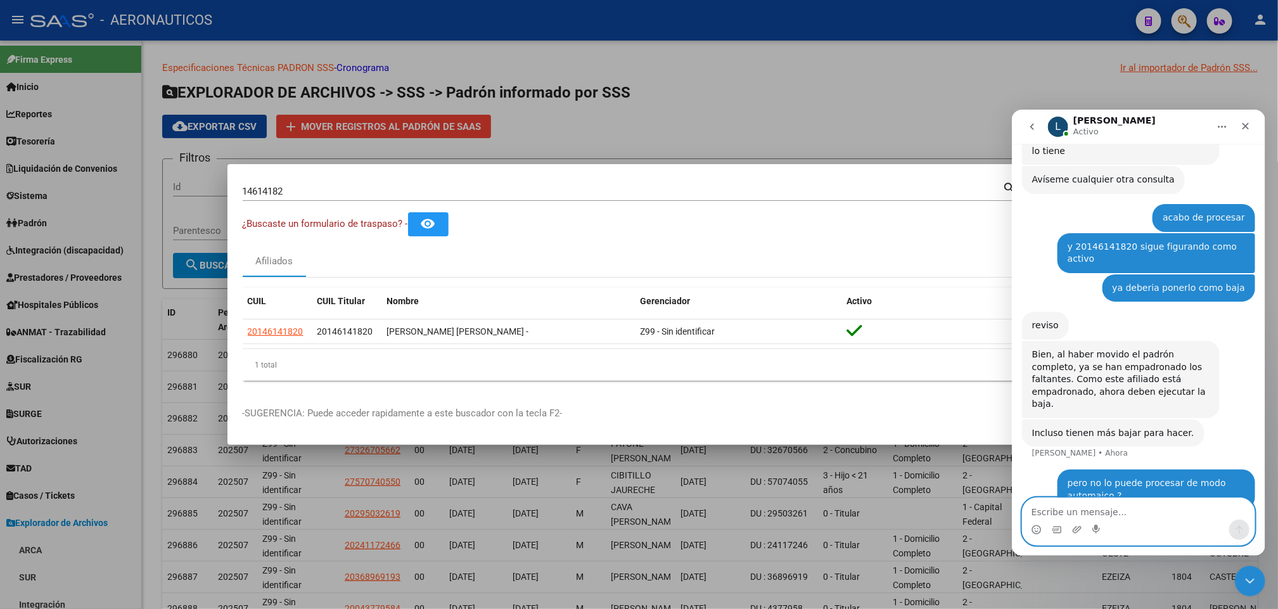
scroll to position [1377, 0]
type textarea "n"
type textarea "p"
type textarea "ejecutar de modo masivo"
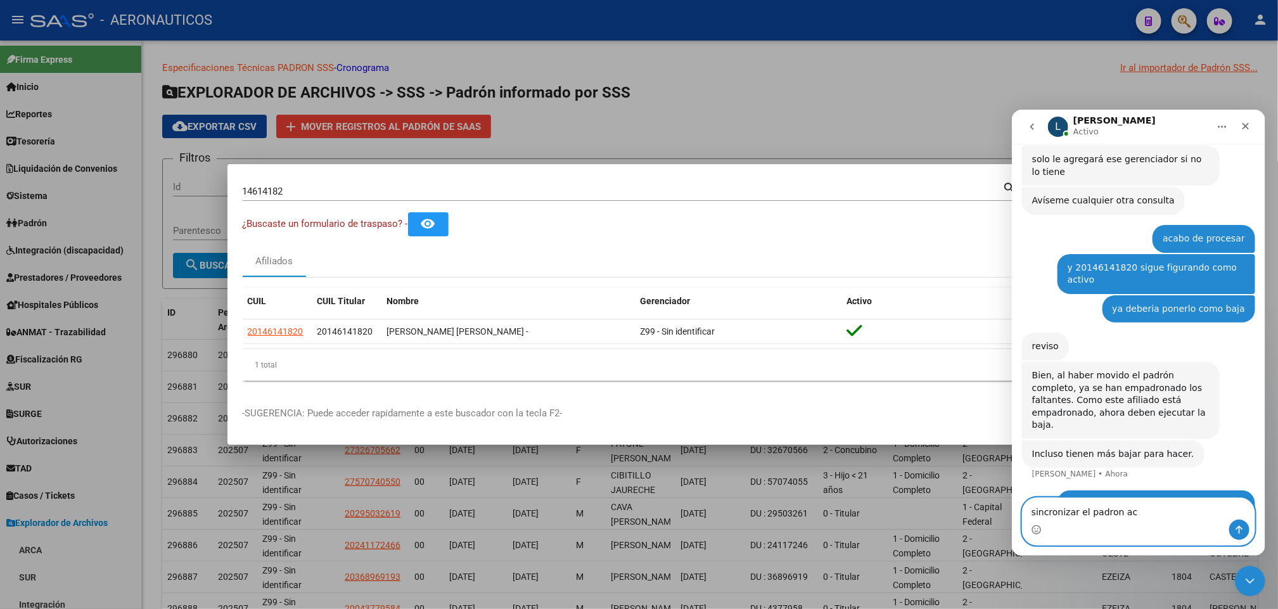
scroll to position [1406, 0]
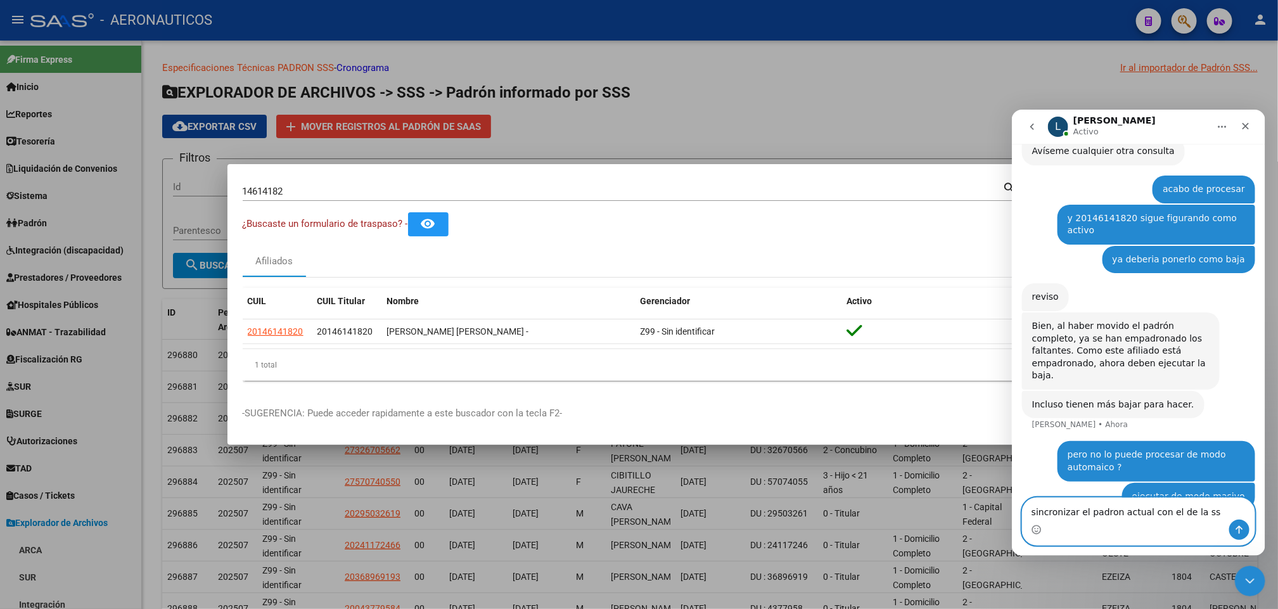
type textarea "sincronizar el padron actual con el de la sss"
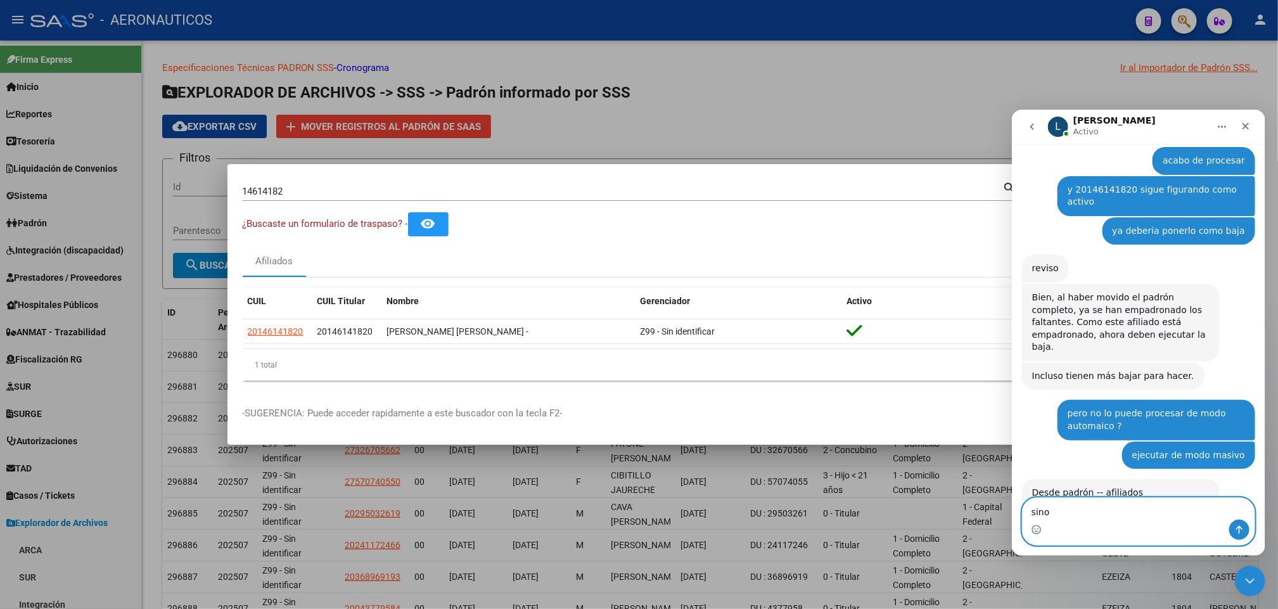
scroll to position [1531, 0]
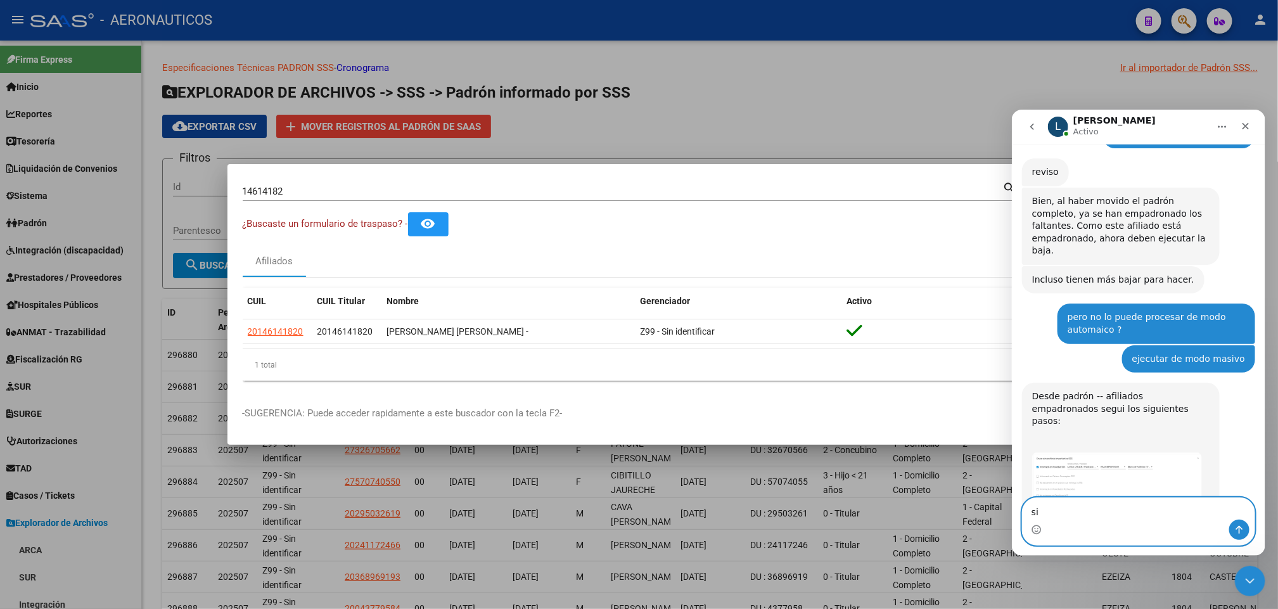
type textarea "s"
click at [1090, 452] on img "Ludmila dice…" at bounding box center [1117, 482] width 170 height 61
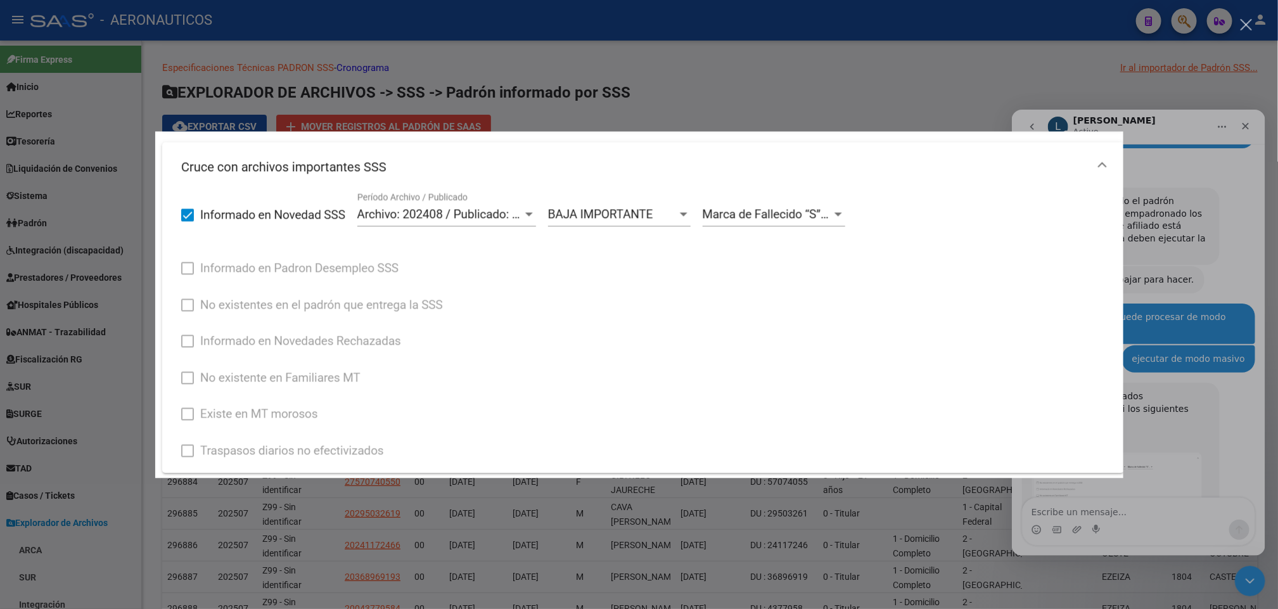
click at [1086, 401] on img "Cerrar" at bounding box center [639, 304] width 968 height 347
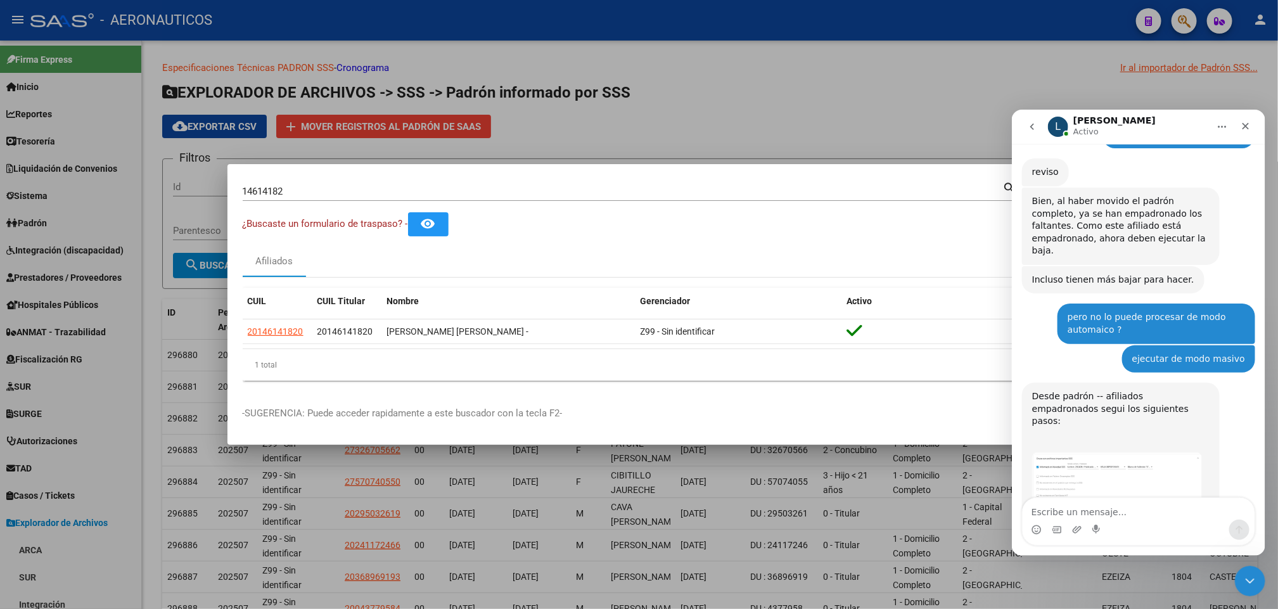
click at [1098, 452] on img "Ludmila dice…" at bounding box center [1117, 482] width 170 height 61
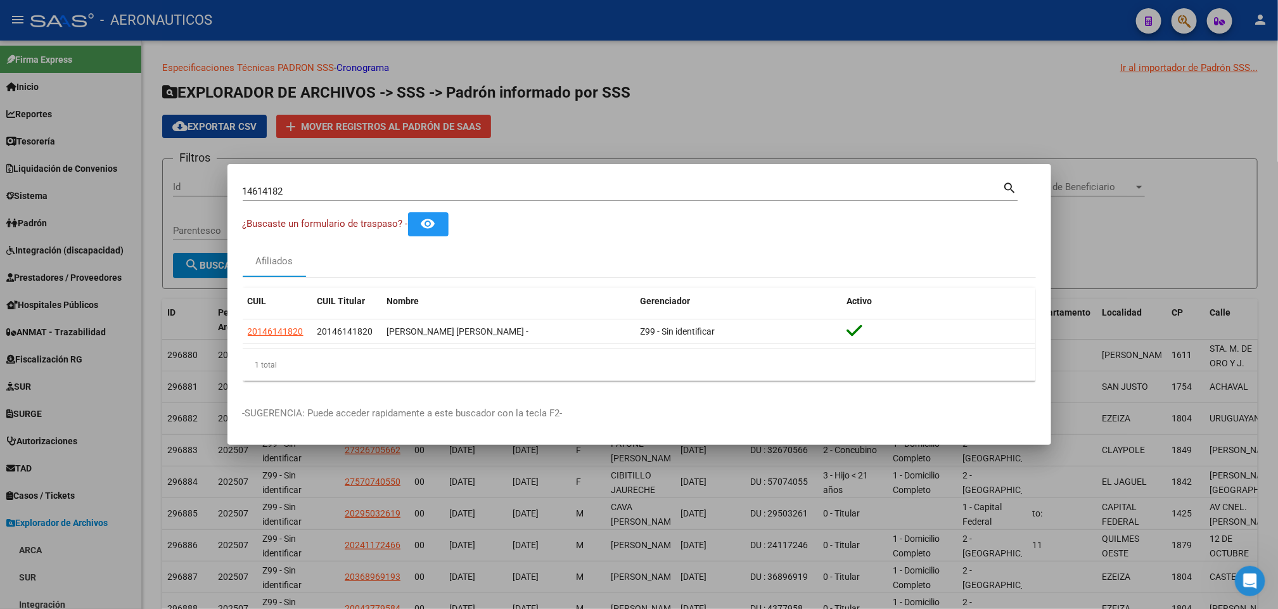
scroll to position [1531, 0]
click at [1249, 567] on div "Abrir Intercom Messenger" at bounding box center [1249, 579] width 42 height 42
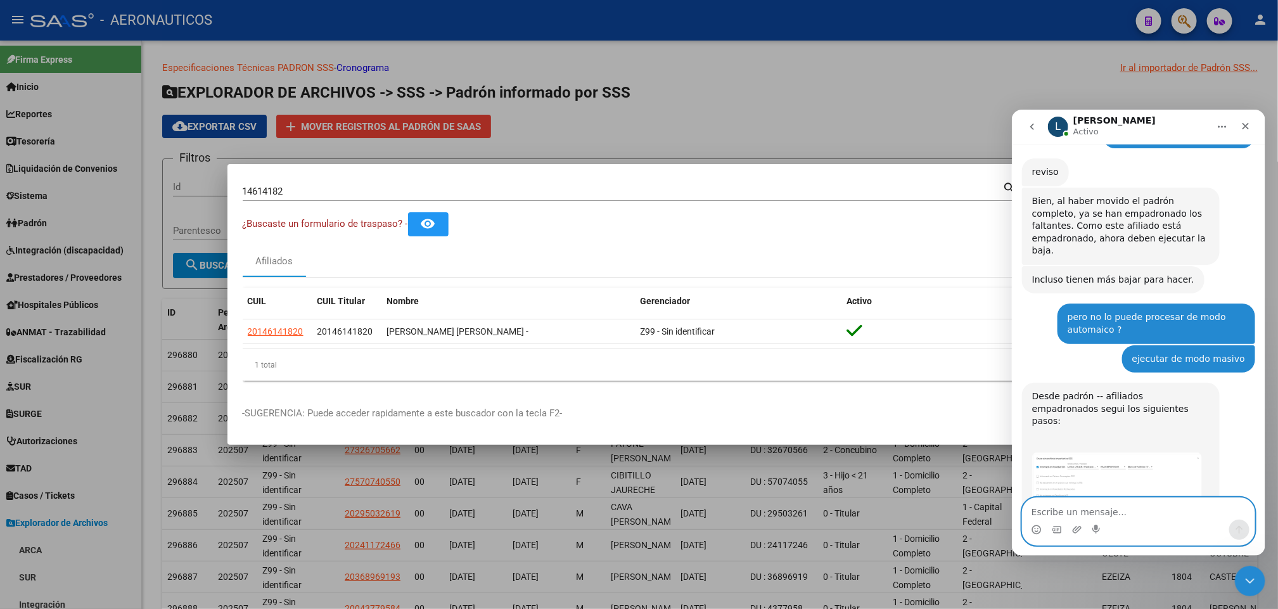
scroll to position [1580, 0]
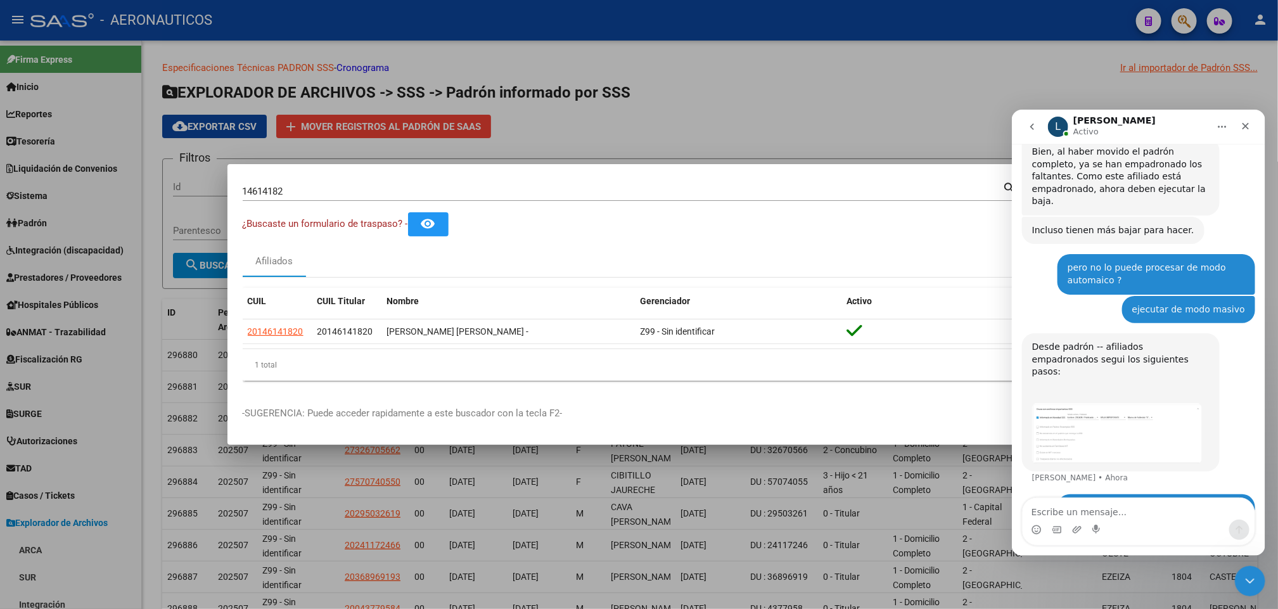
click at [1079, 340] on div "Desde padrón -- afiliados empadronados segui los siguientes pasos: ​" at bounding box center [1120, 371] width 177 height 62
click at [1069, 402] on img "Ludmila dice…" at bounding box center [1117, 432] width 170 height 61
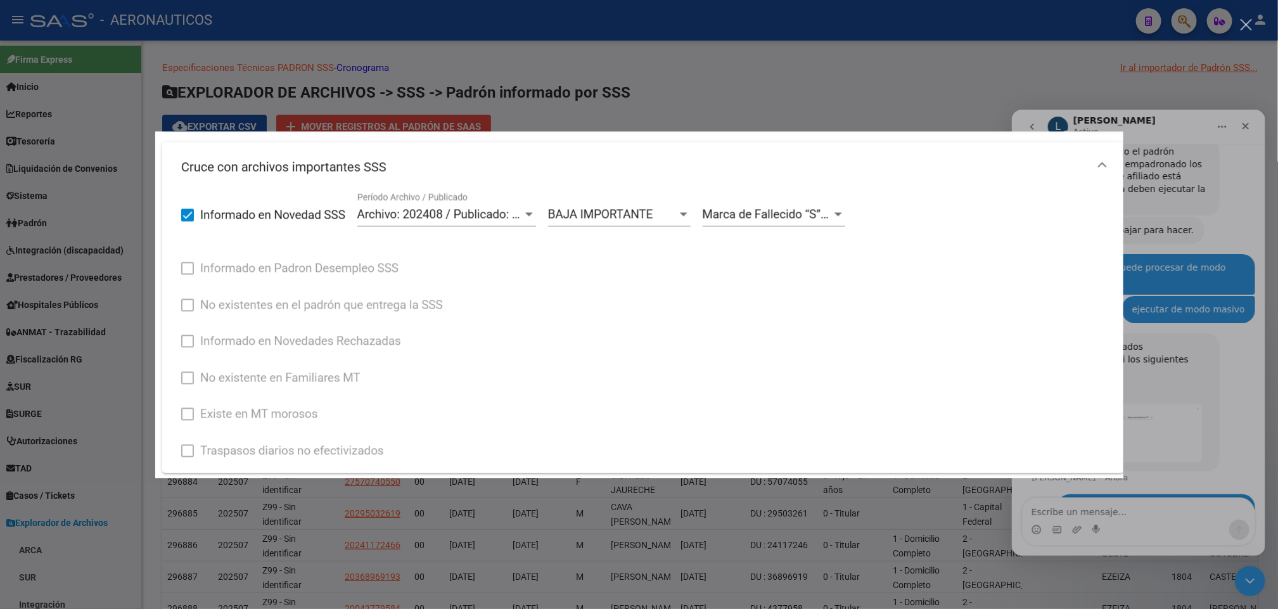
scroll to position [1593, 0]
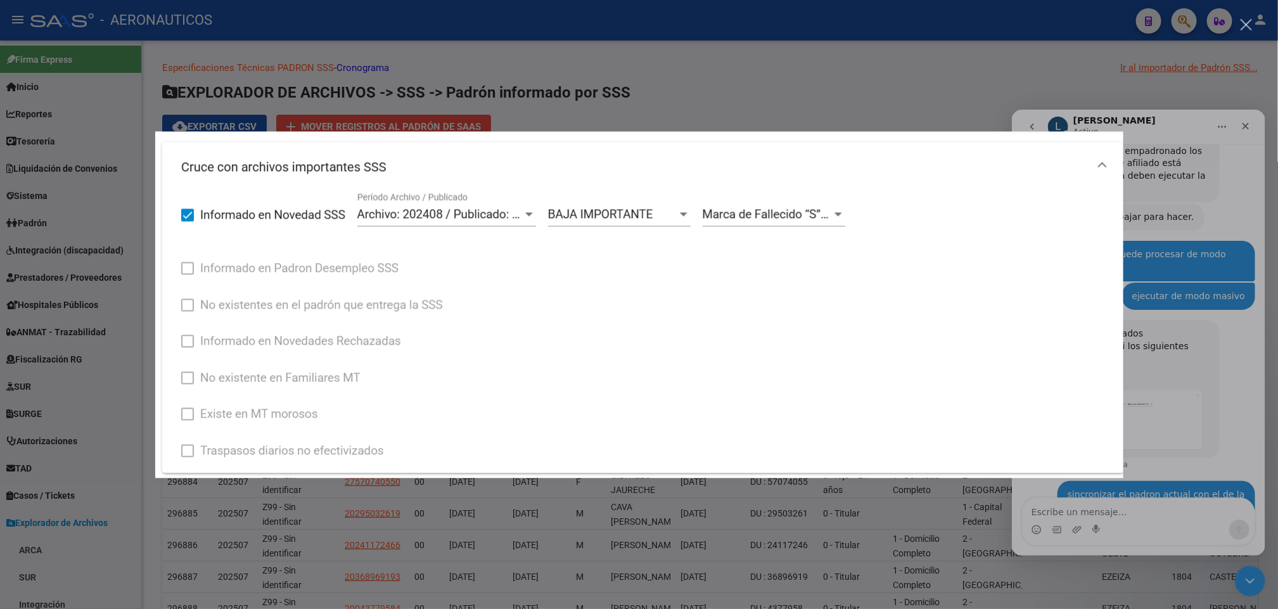
click at [1240, 408] on div "Intercom Messenger" at bounding box center [639, 304] width 1278 height 609
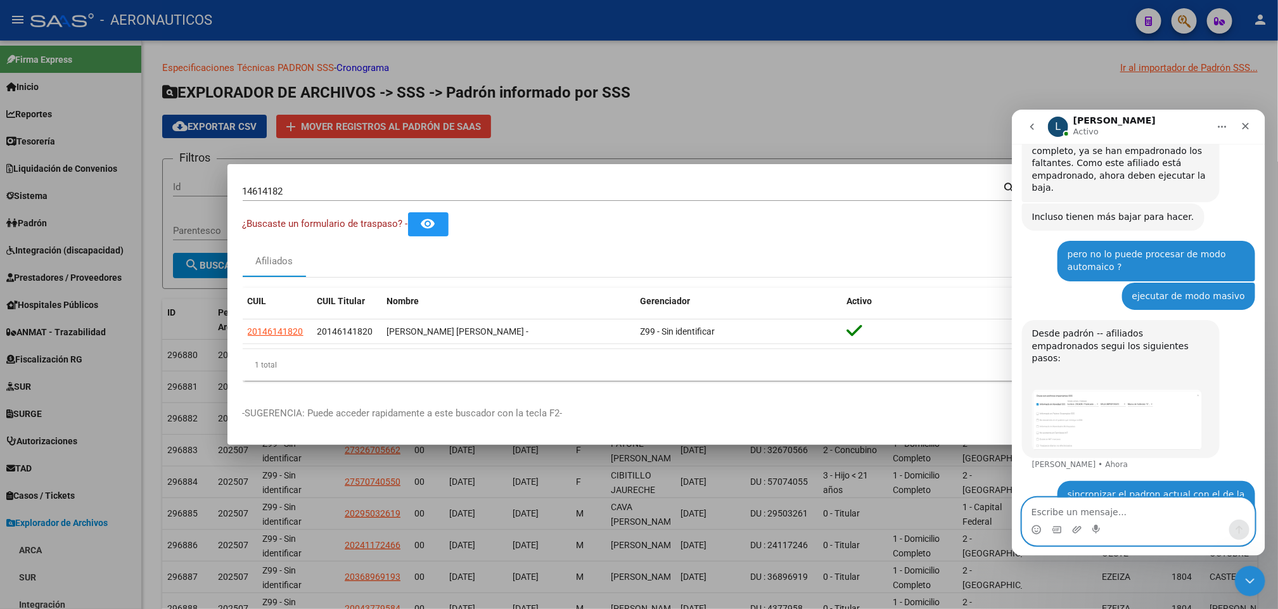
click at [1148, 503] on textarea "Escribe un mensaje..." at bounding box center [1138, 509] width 232 height 22
type textarea "no puedo saber uno a uno cual esta dado de baja"
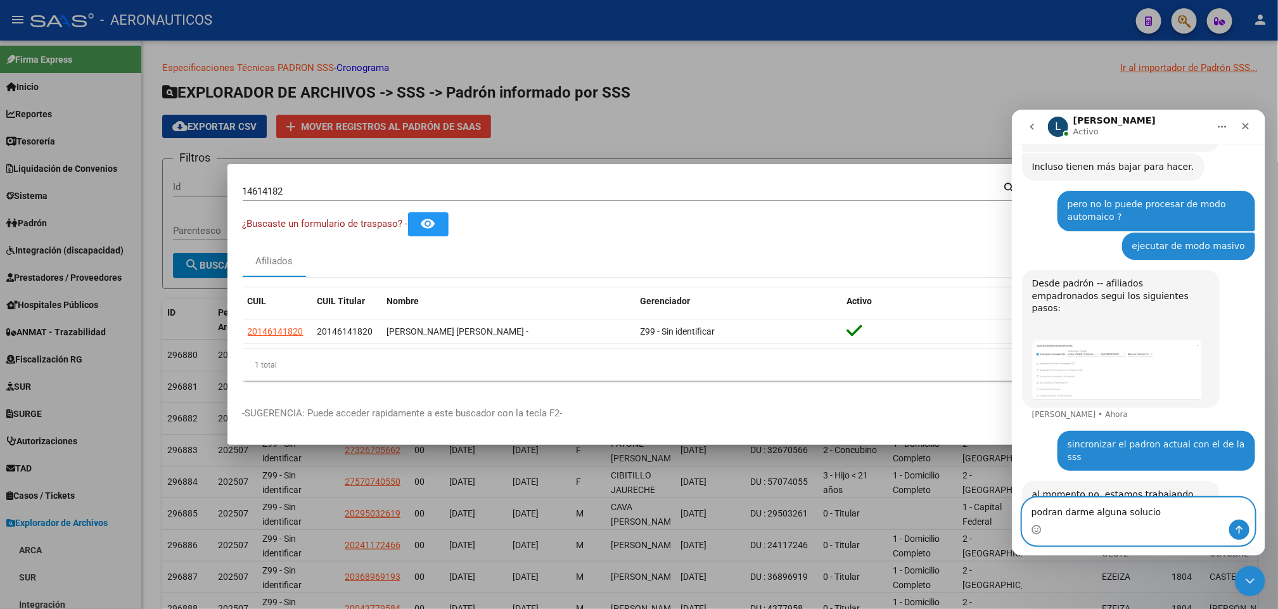
type textarea "podran darme alguna solucion"
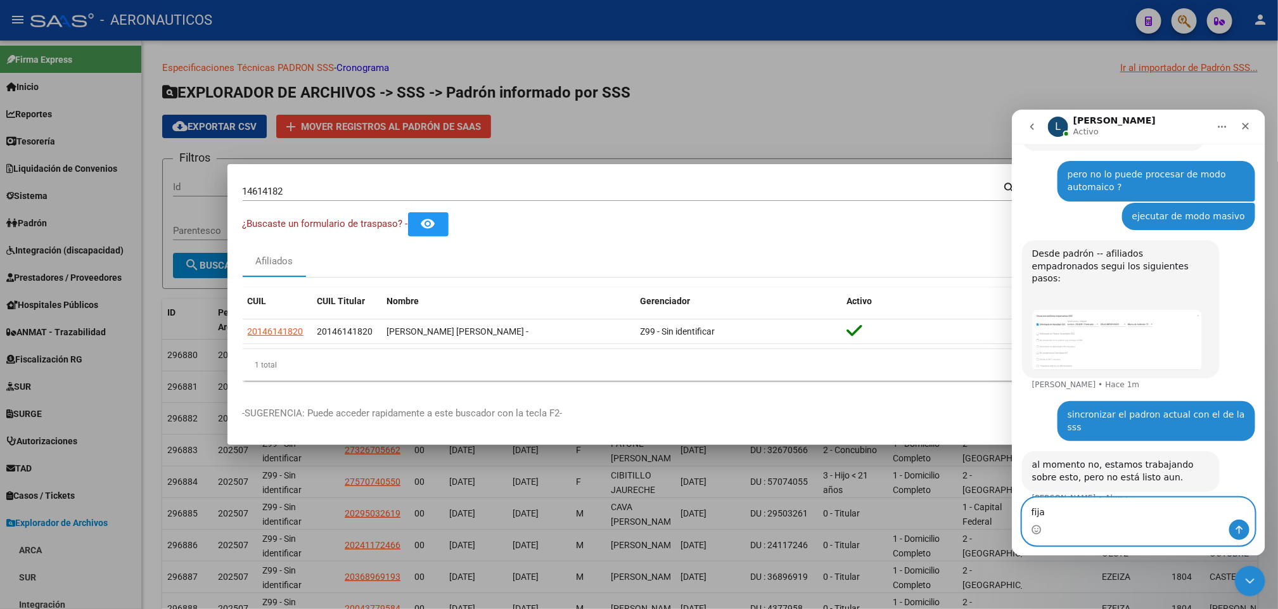
scroll to position [1672, 0]
type textarea "fijate con sistemas"
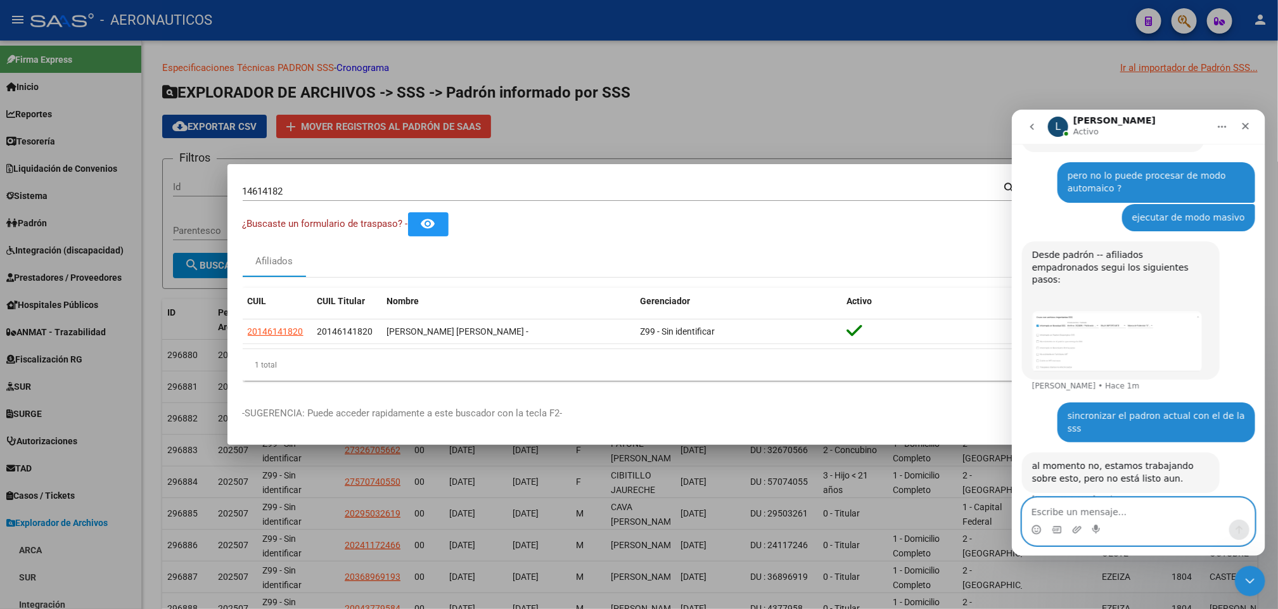
scroll to position [1702, 0]
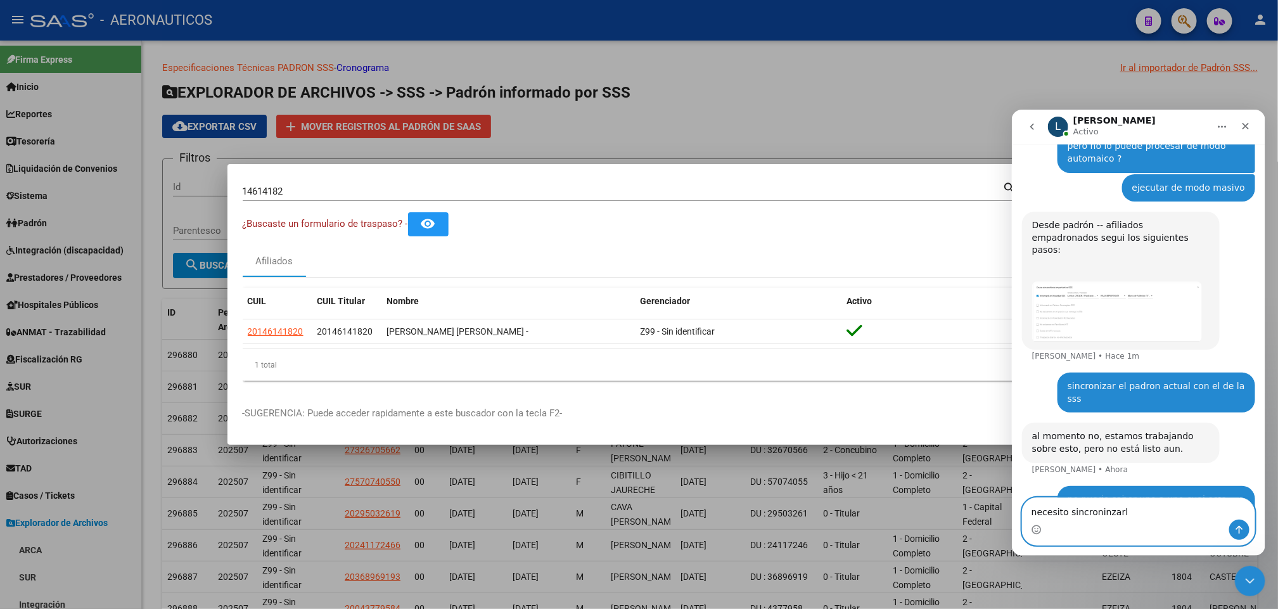
type textarea "necesito sincroninzarlo"
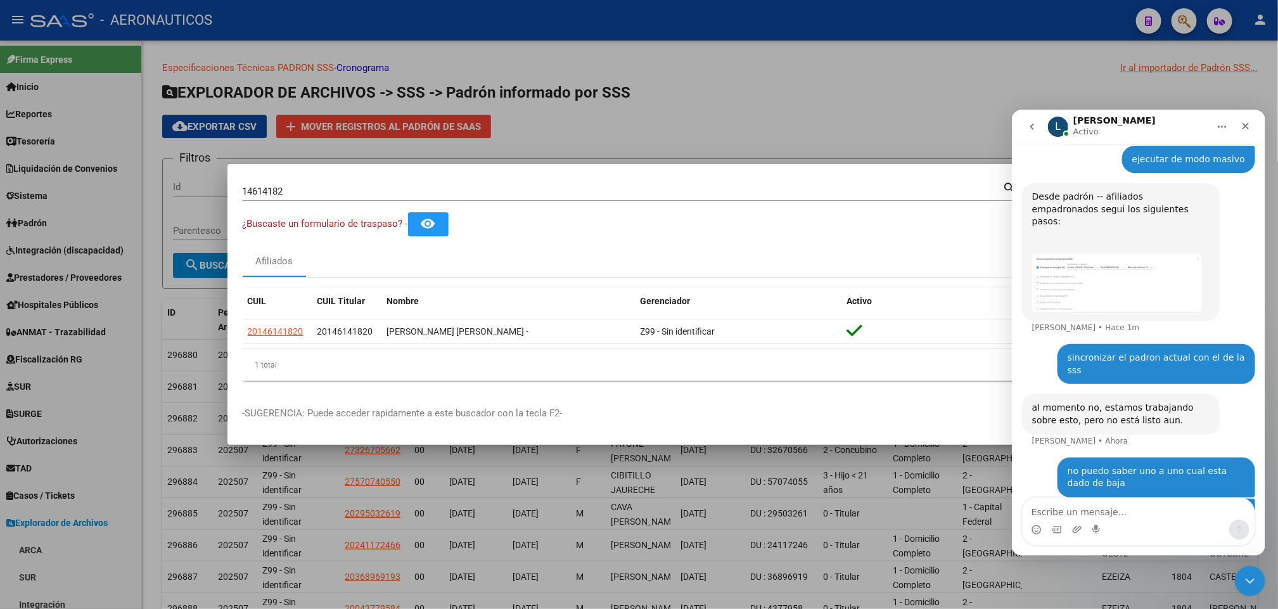
click at [1145, 252] on img "Ludmila dice…" at bounding box center [1117, 282] width 170 height 61
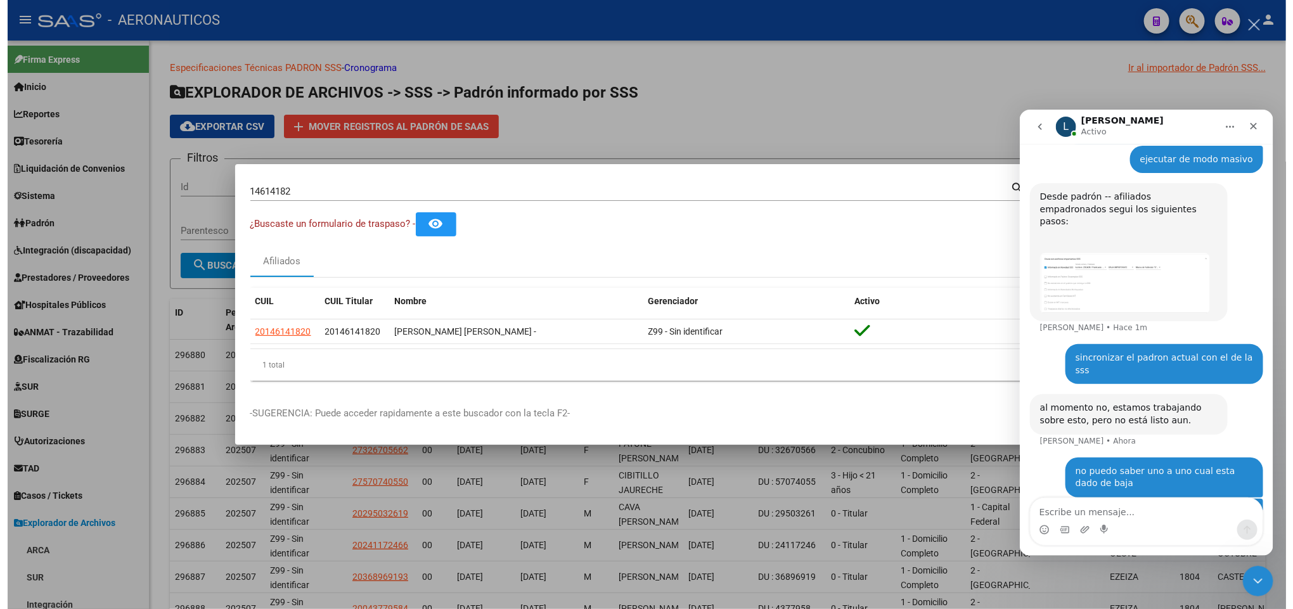
scroll to position [0, 0]
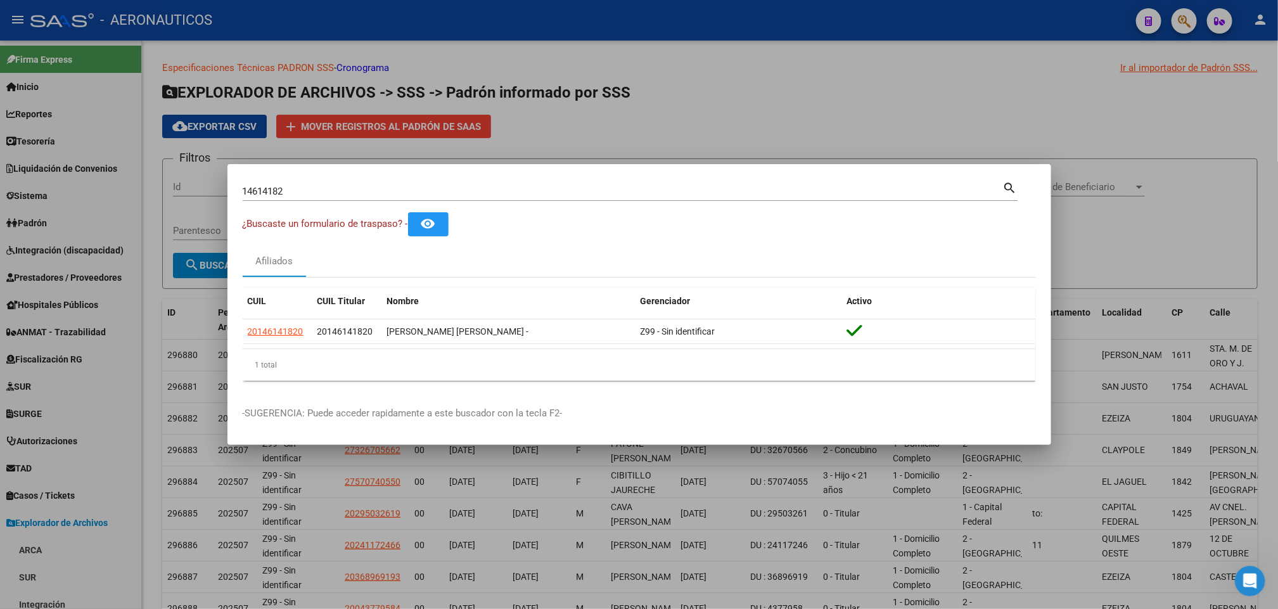
click at [1187, 519] on div at bounding box center [639, 304] width 1278 height 609
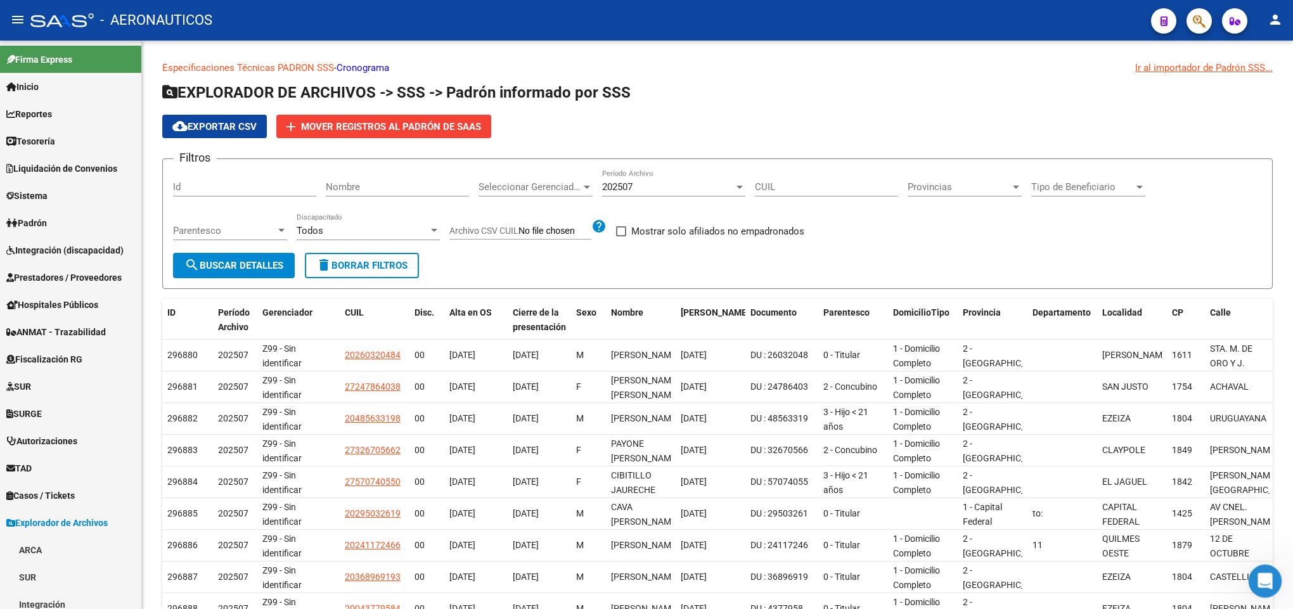
click at [1261, 574] on icon "Abrir Intercom Messenger" at bounding box center [1263, 579] width 21 height 21
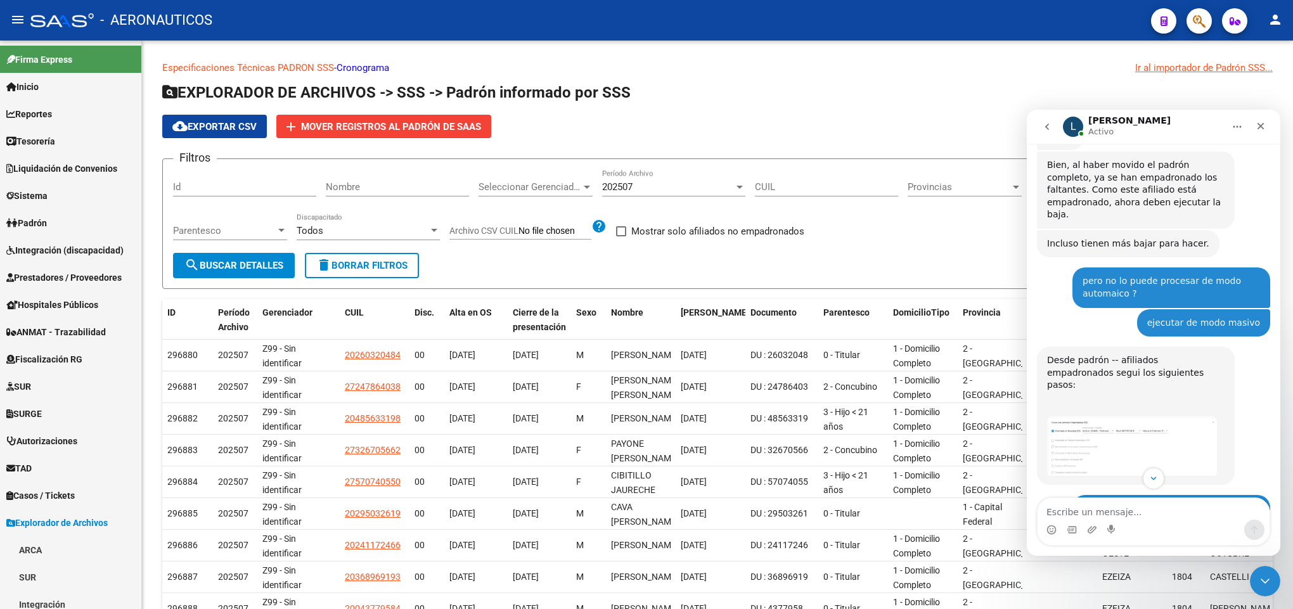
scroll to position [1718, 0]
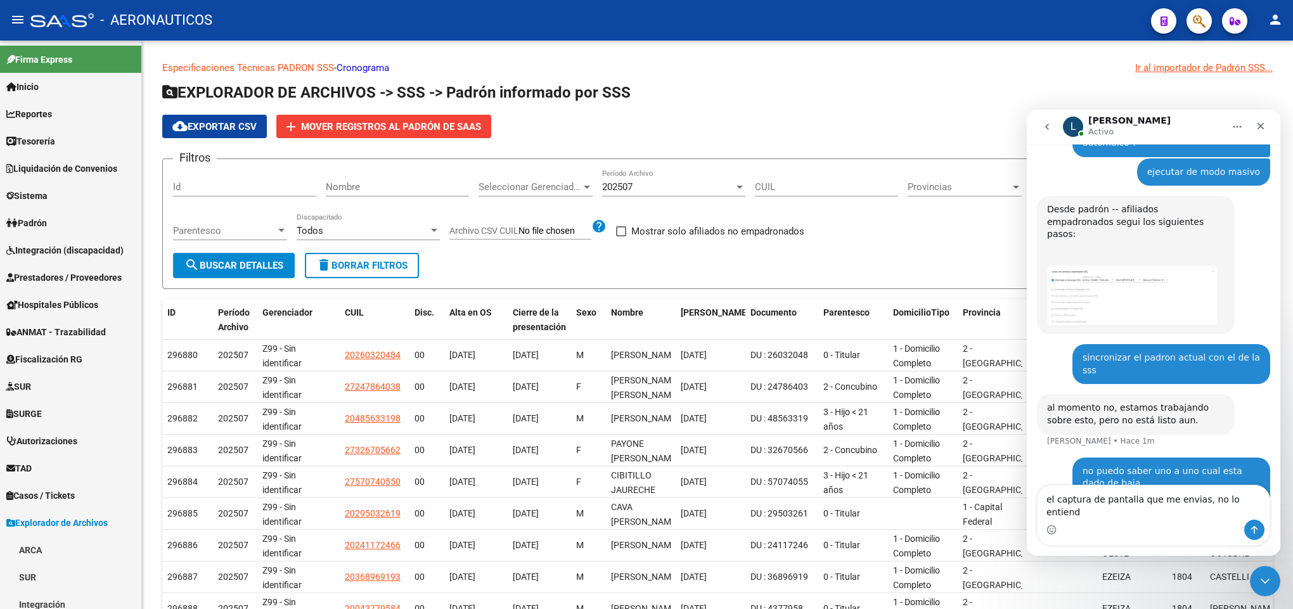
type textarea "el captura de pantalla que me envias, no lo entiendo"
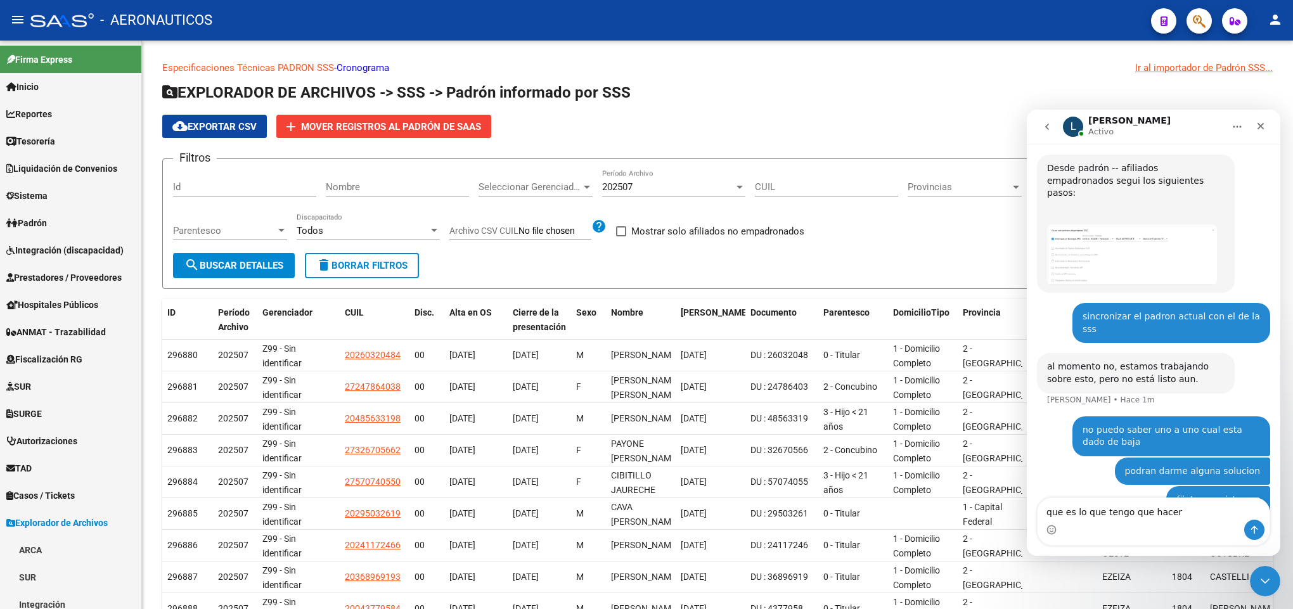
type textarea "que es lo que tengo que hacer ?"
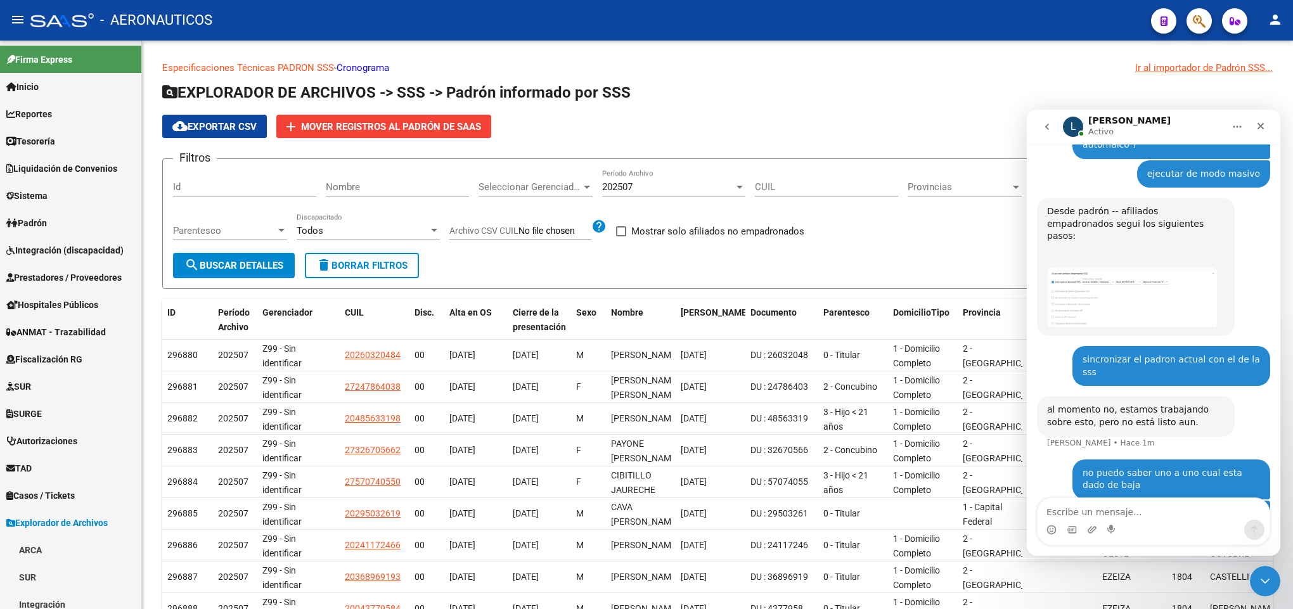
scroll to position [1692, 0]
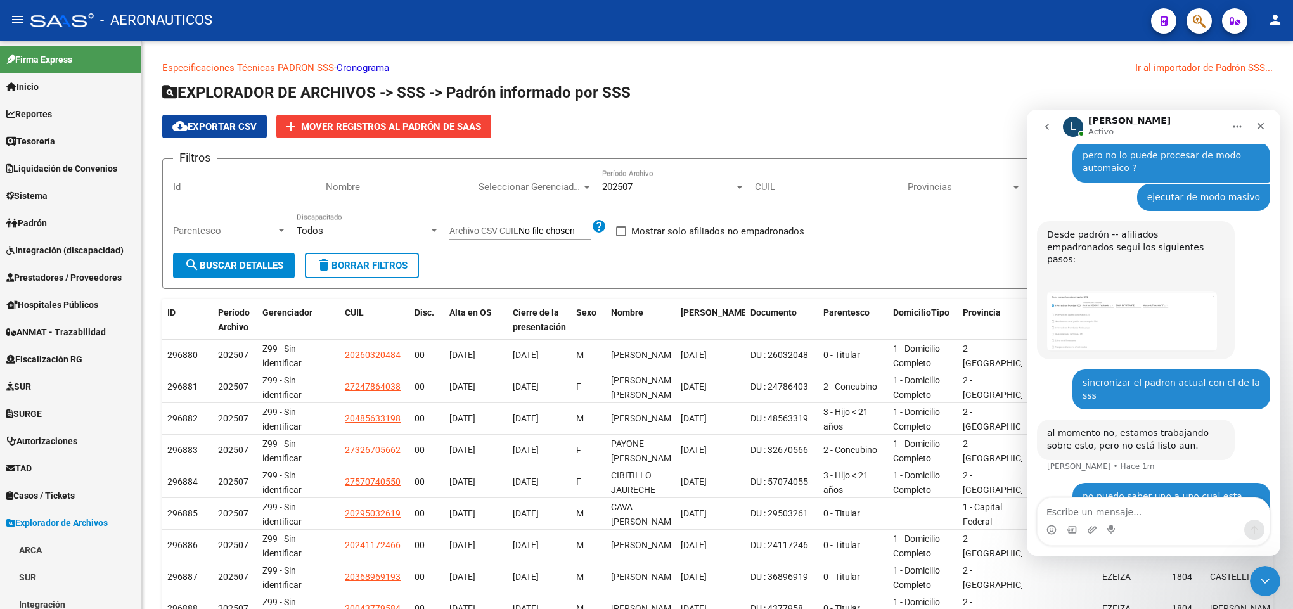
click at [1079, 291] on img "Ludmila dice…" at bounding box center [1132, 321] width 170 height 61
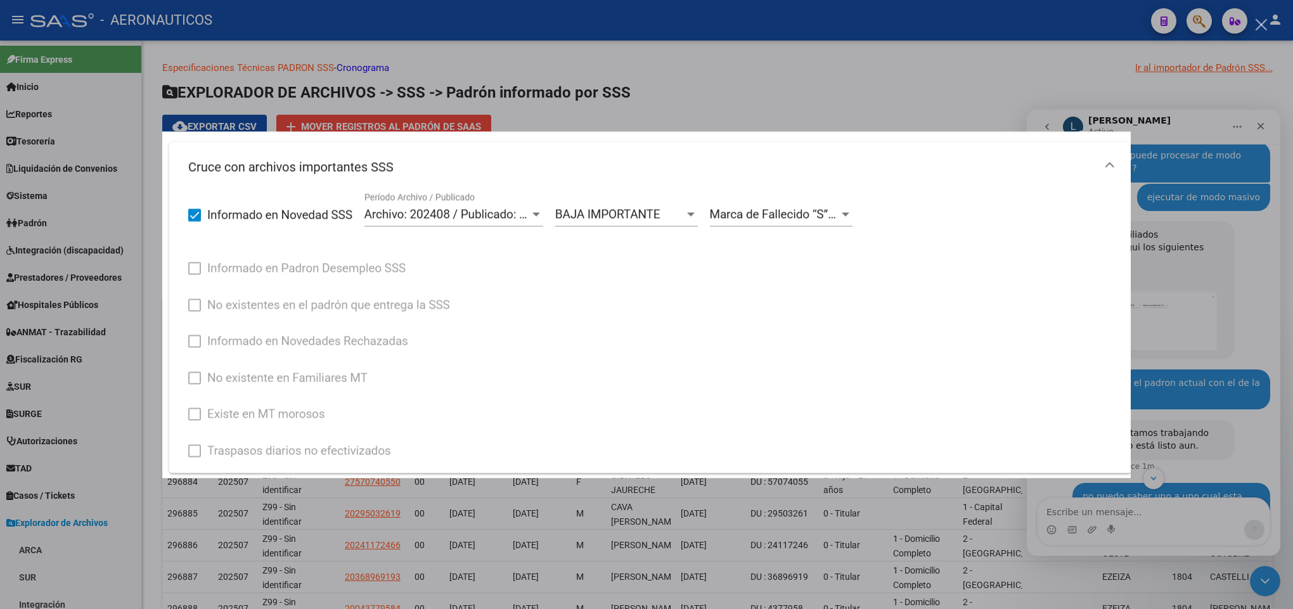
click at [890, 74] on div "Intercom Messenger" at bounding box center [646, 304] width 1293 height 609
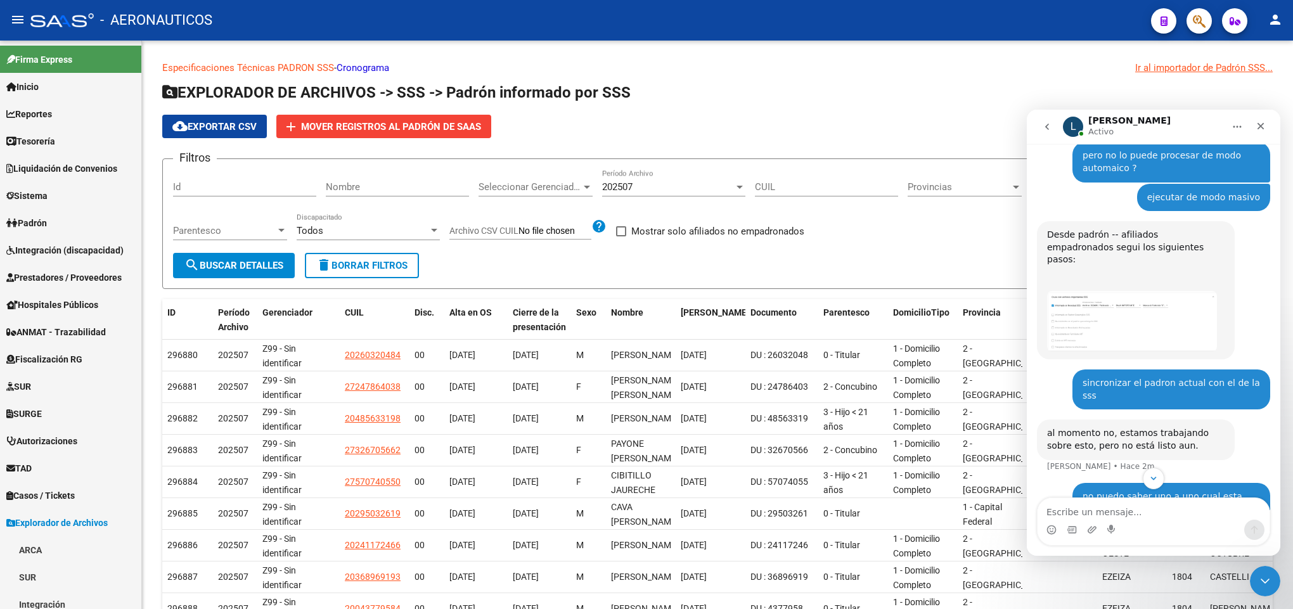
click at [890, 74] on p "Especificaciones Técnicas PADRON SSS - Cronograma Ir al importador de Padrón SS…" at bounding box center [717, 68] width 1110 height 14
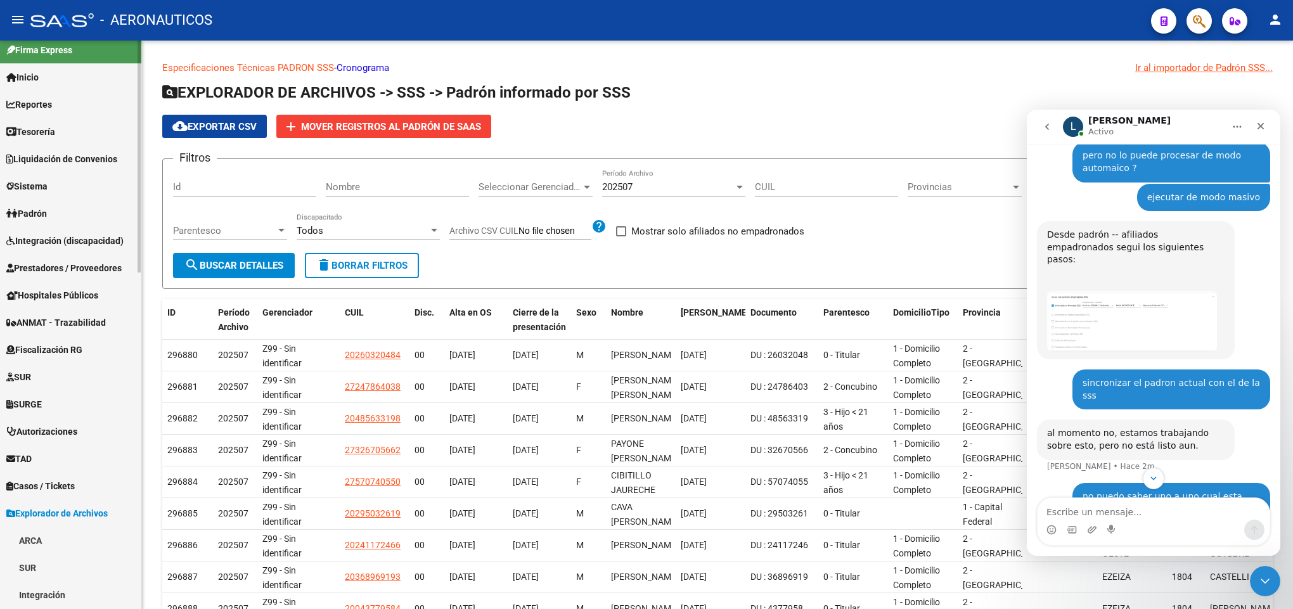
click at [139, 189] on div at bounding box center [139, 160] width 3 height 232
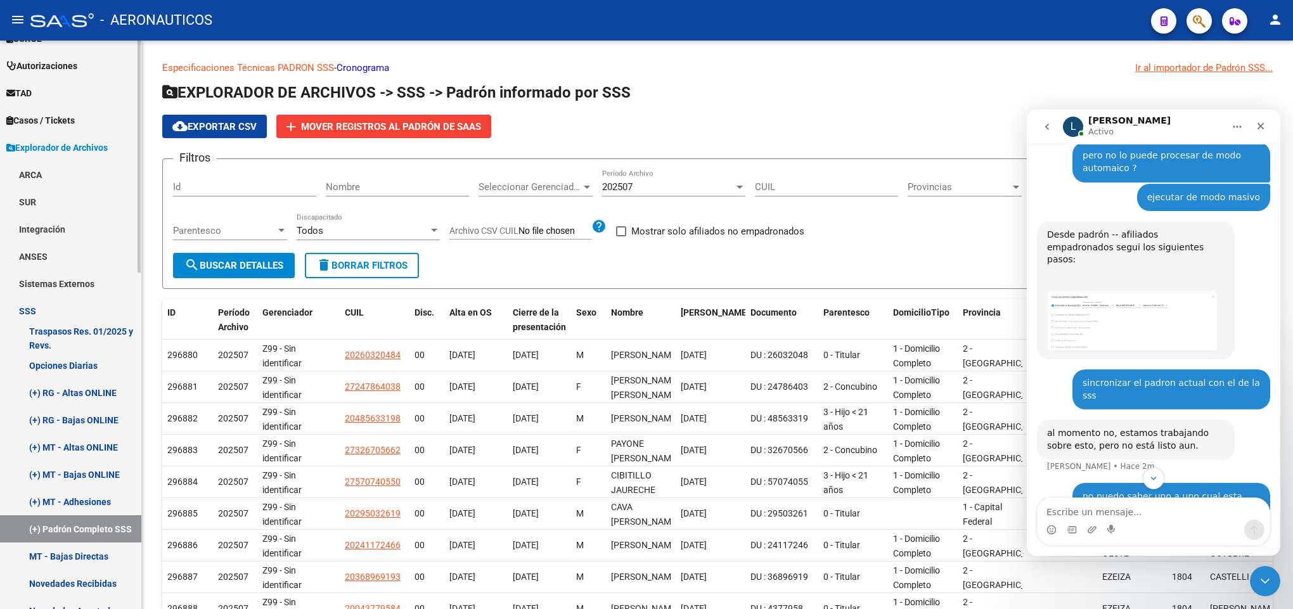
scroll to position [475, 0]
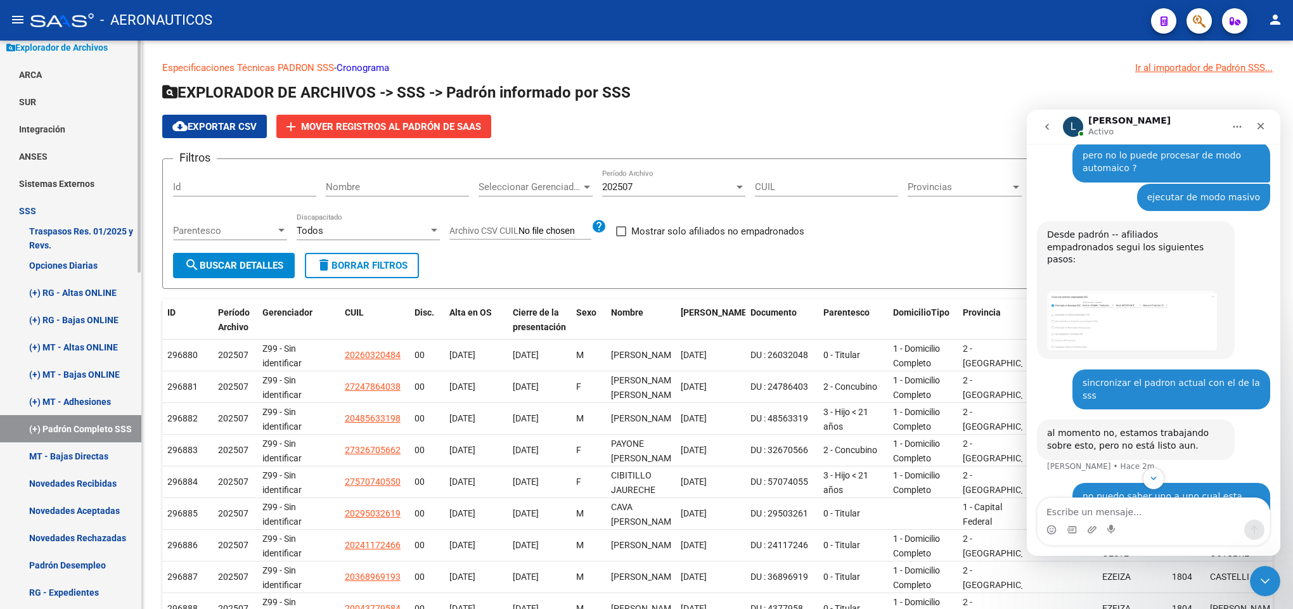
click at [61, 215] on link "SSS" at bounding box center [70, 210] width 141 height 27
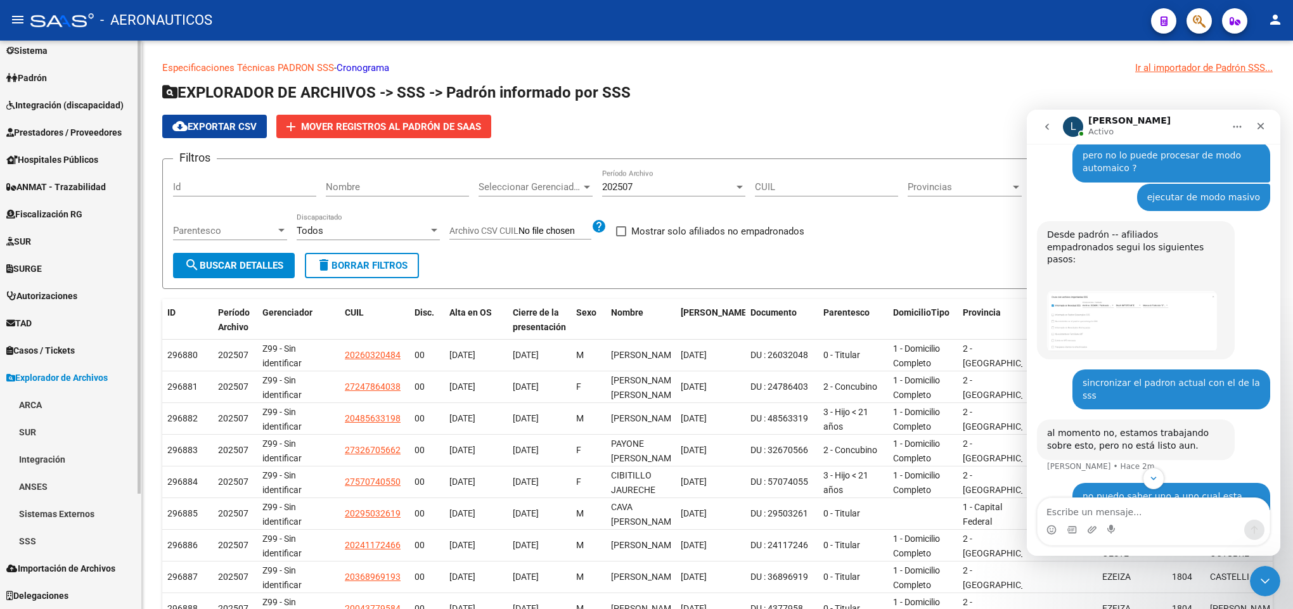
scroll to position [145, 0]
click at [54, 375] on span "Explorador de Archivos" at bounding box center [56, 378] width 101 height 14
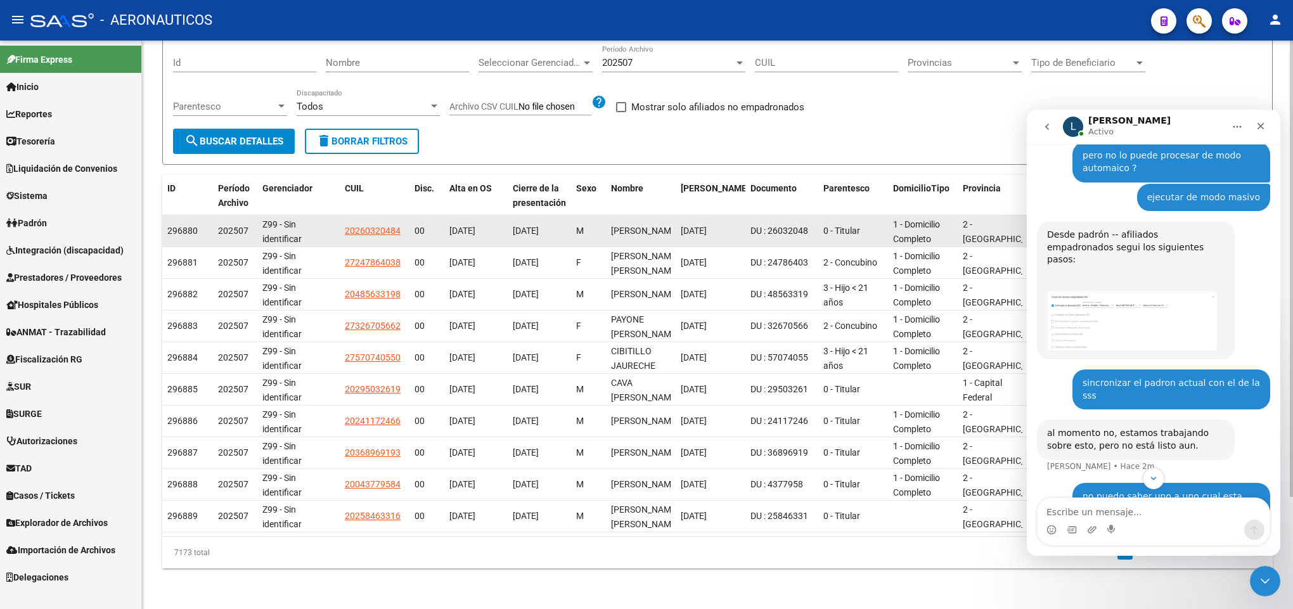
scroll to position [139, 0]
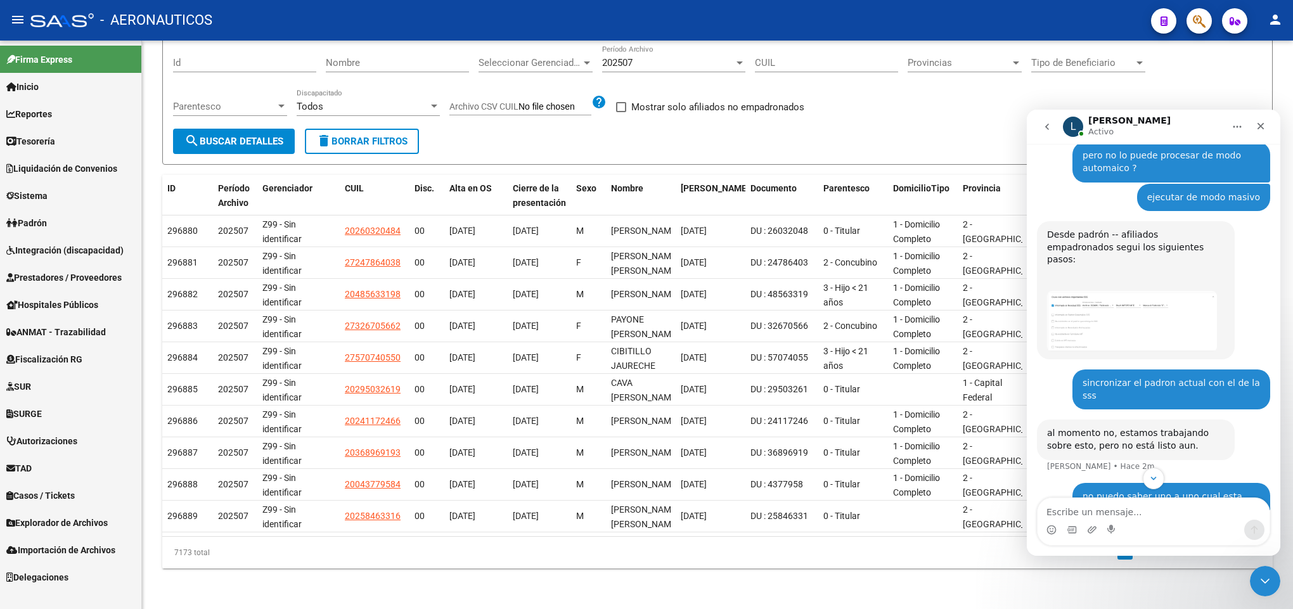
drag, startPoint x: 188, startPoint y: 223, endPoint x: 308, endPoint y: 6, distance: 248.2
click at [320, 103] on div "Especificaciones Técnicas PADRON SSS - Cronograma Ir al importador de Padrón SS…" at bounding box center [717, 253] width 1110 height 632
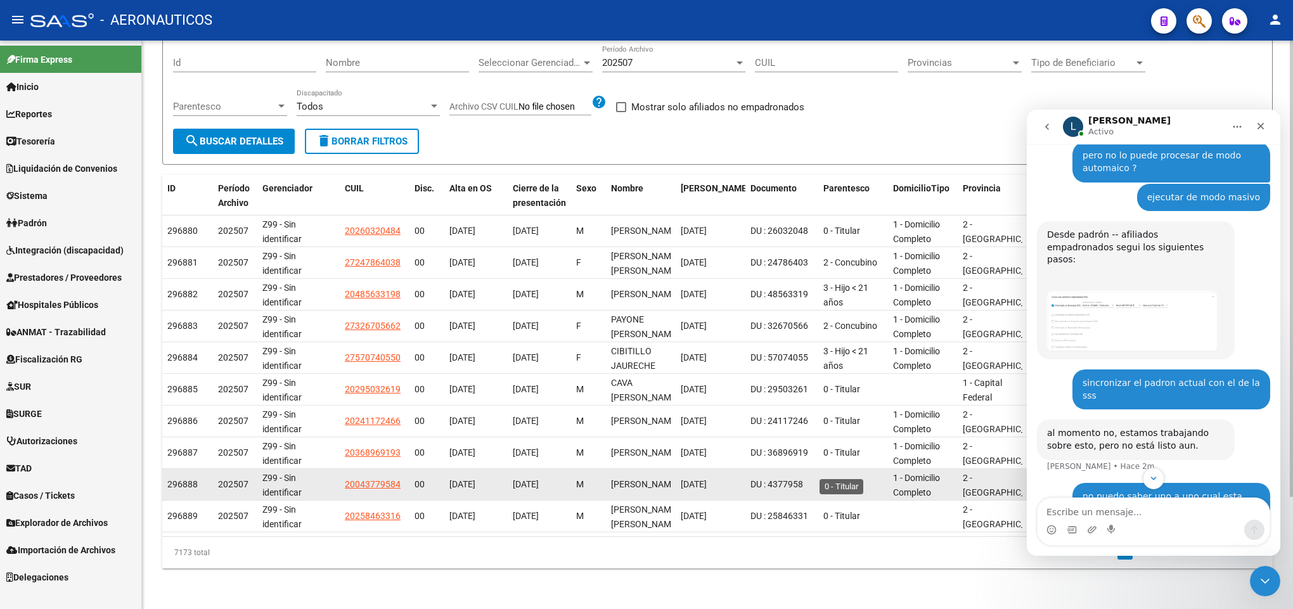
click at [840, 469] on div "296888 202507 Z99 - Sin identificar 20043779584 00 01/08/2008 30/09/2009 M PERE…" at bounding box center [1051, 485] width 1778 height 32
click at [840, 479] on span "0 - Titular" at bounding box center [841, 484] width 37 height 10
drag, startPoint x: 840, startPoint y: 468, endPoint x: 774, endPoint y: 474, distance: 66.9
click at [816, 478] on div "296888 202507 Z99 - Sin identificar 20043779584 00 01/08/2008 30/09/2009 M PERE…" at bounding box center [1051, 485] width 1778 height 32
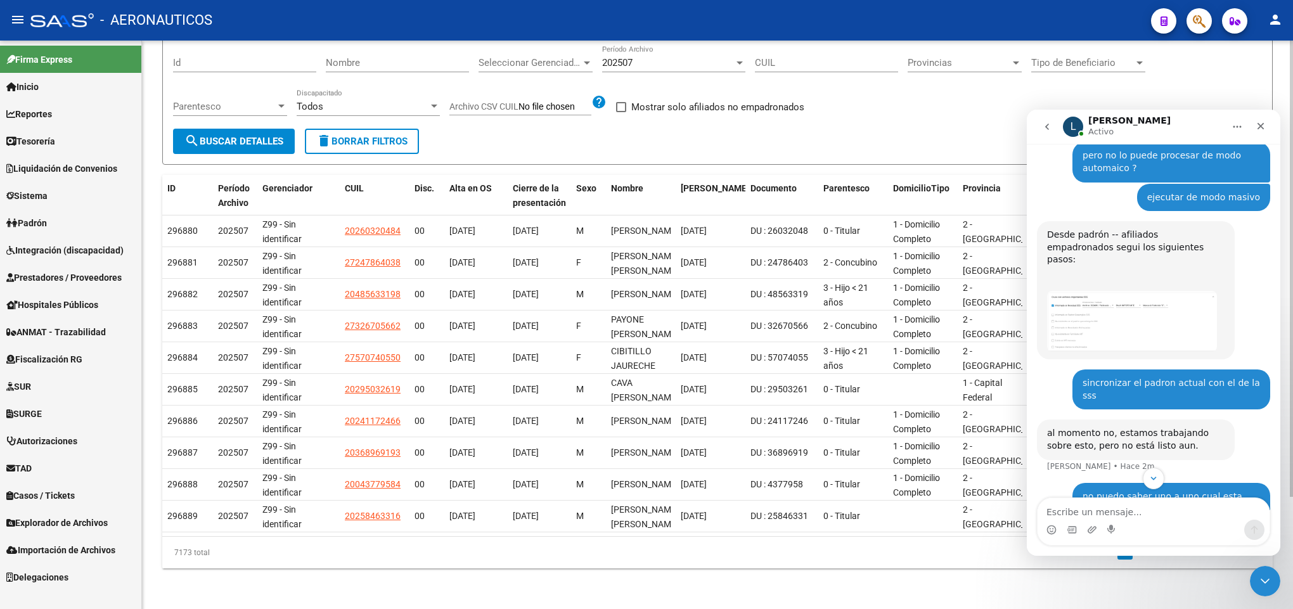
drag, startPoint x: 415, startPoint y: 356, endPoint x: 716, endPoint y: 544, distance: 355.1
click at [716, 544] on div "ID Período Archivo Gerenciador CUIL Disc. Alta en OS Cierre de la presentación …" at bounding box center [717, 372] width 1110 height 394
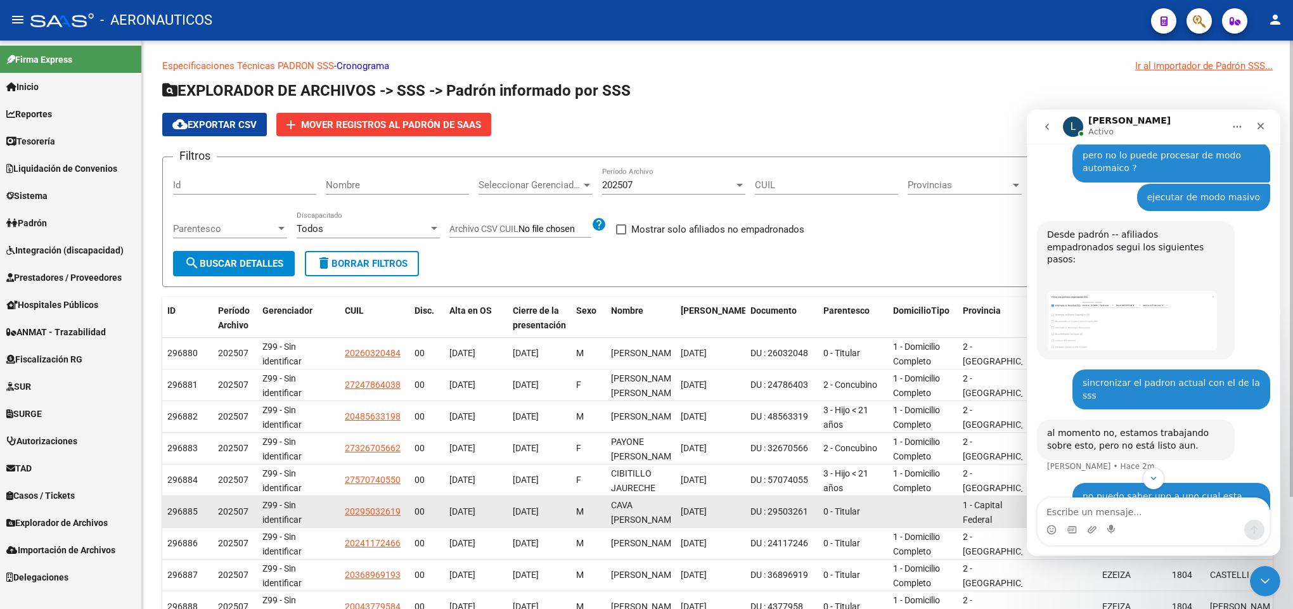
scroll to position [0, 0]
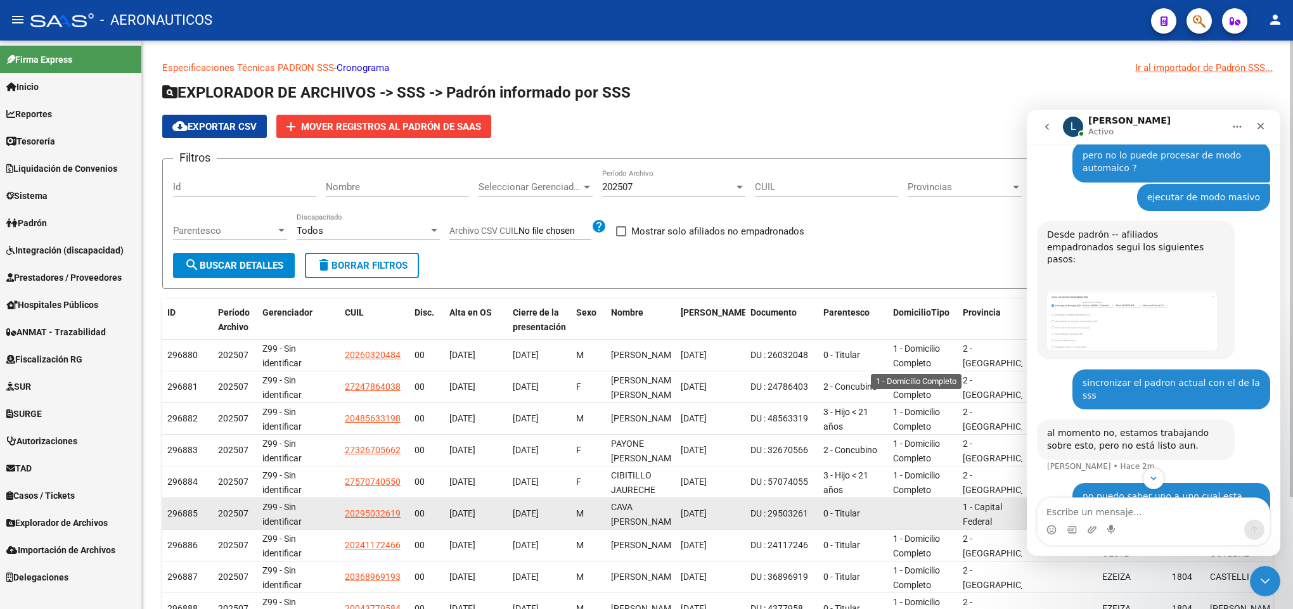
click at [930, 359] on span "1 - Domicilio Completo" at bounding box center [916, 356] width 47 height 25
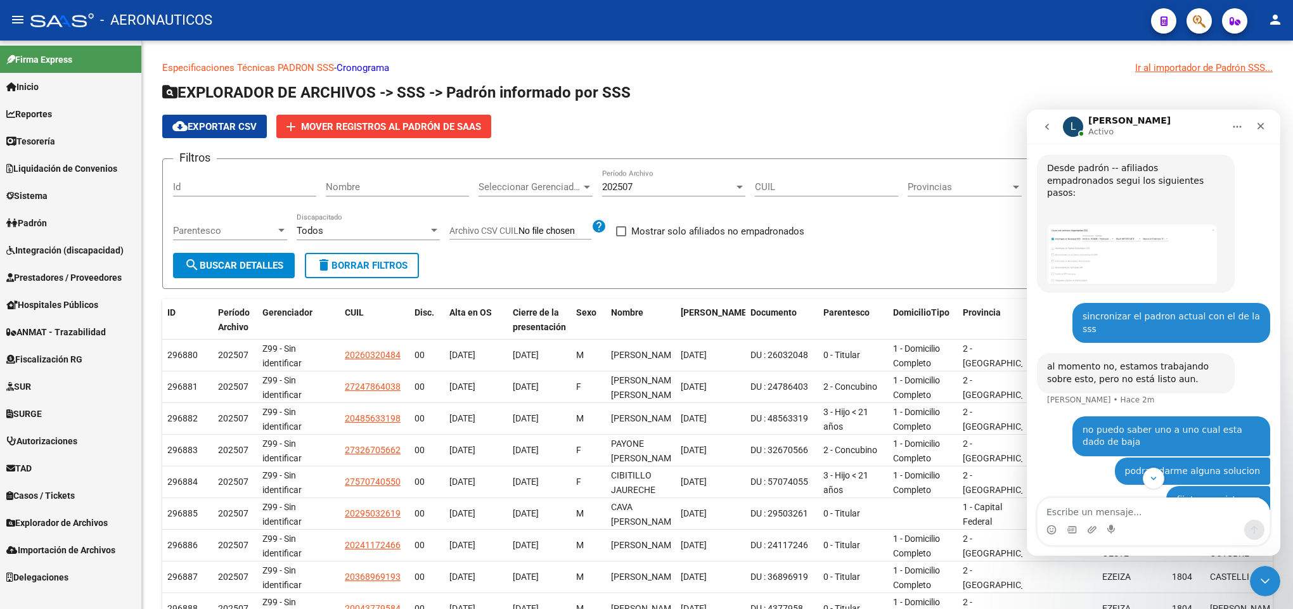
scroll to position [1788, 0]
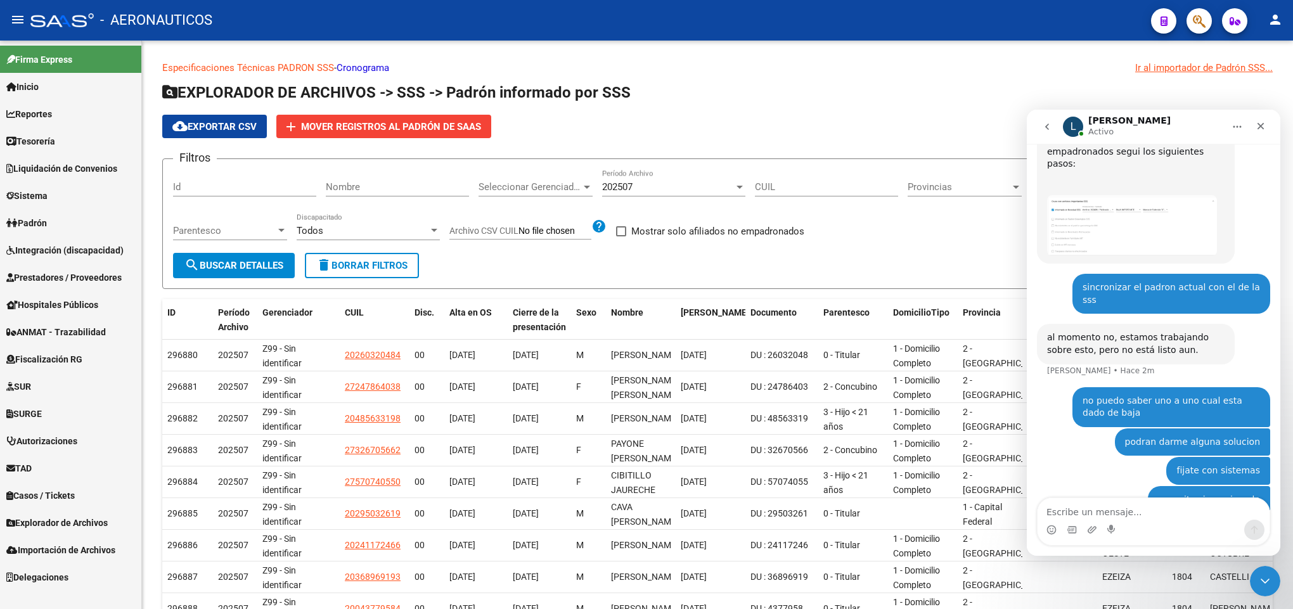
click at [1254, 428] on div "podran darme alguna solucion Pablo • Hace 2m" at bounding box center [1192, 442] width 155 height 28
click at [1096, 56] on div "Especificaciones Técnicas PADRON SSS - Cronograma Ir al importador de Padrón SS…" at bounding box center [717, 387] width 1151 height 693
click at [627, 63] on p "Especificaciones Técnicas PADRON SSS - Cronograma Ir al importador de Padrón SS…" at bounding box center [717, 68] width 1110 height 14
click at [46, 63] on span "Firma Express" at bounding box center [39, 60] width 66 height 14
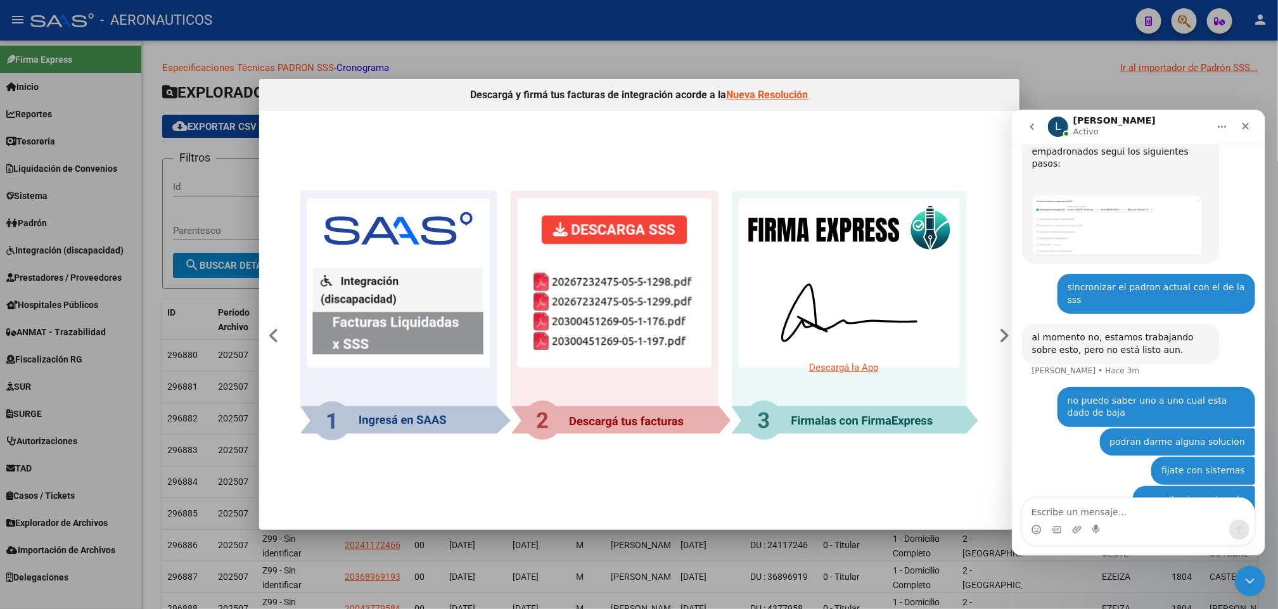
click at [558, 51] on div at bounding box center [639, 304] width 1278 height 609
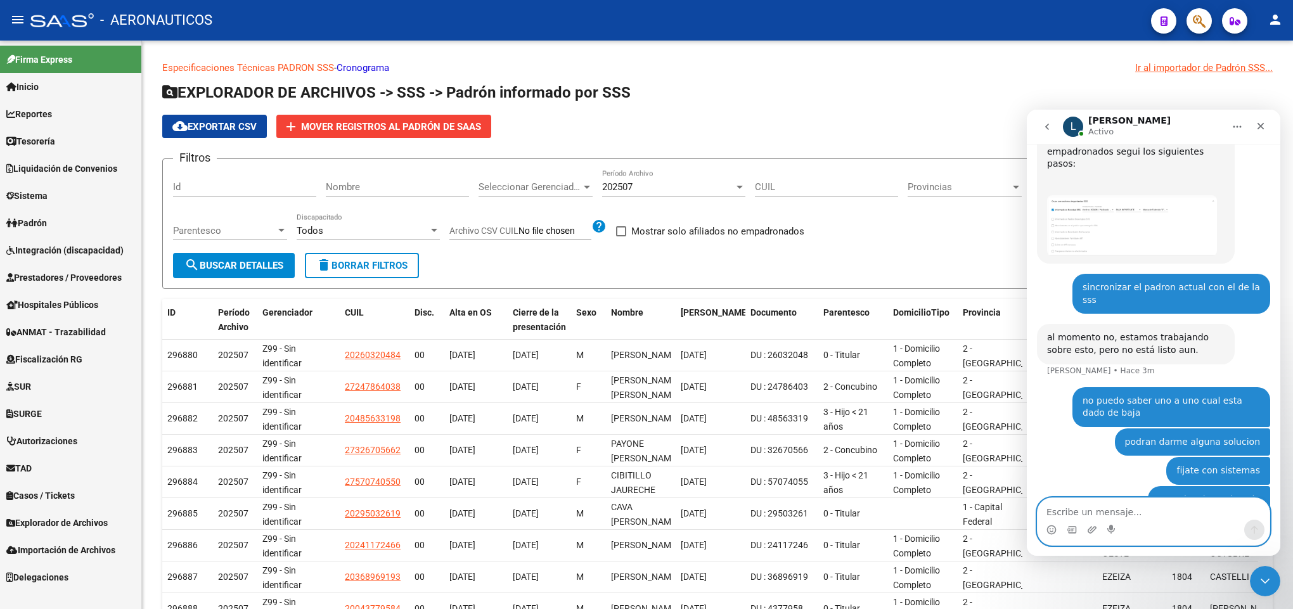
click at [1123, 507] on textarea "Escribe un mensaje..." at bounding box center [1154, 509] width 232 height 22
click at [32, 219] on span "Padrón" at bounding box center [26, 223] width 41 height 14
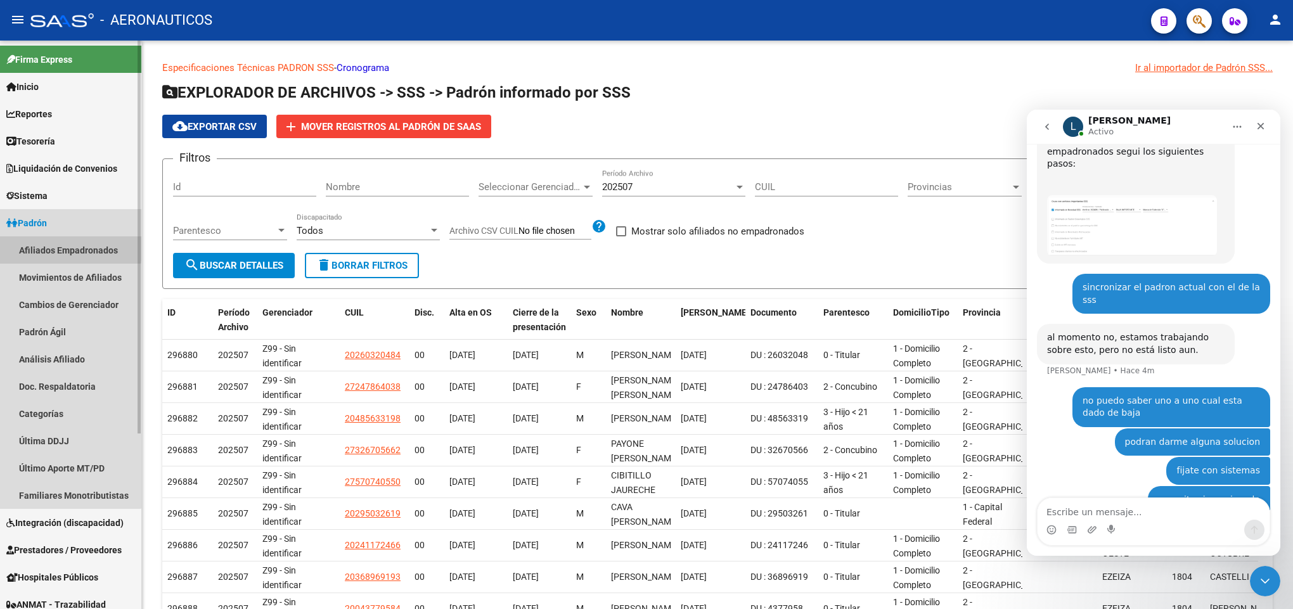
click at [35, 245] on link "Afiliados Empadronados" at bounding box center [70, 249] width 141 height 27
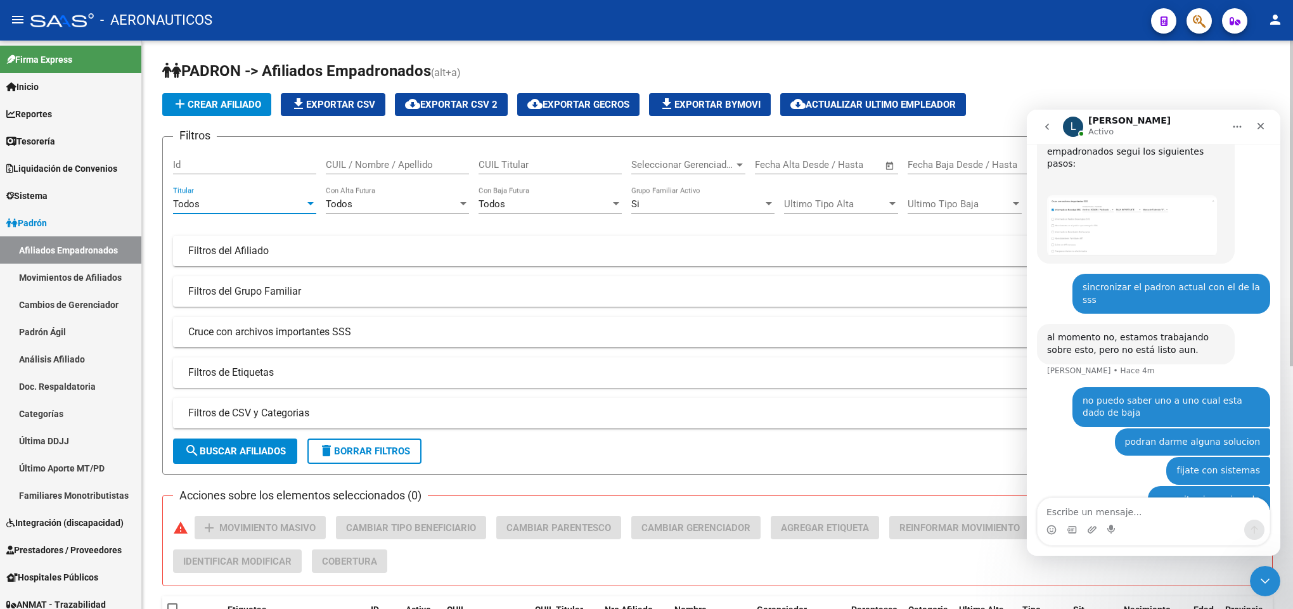
click at [290, 200] on div "Todos" at bounding box center [239, 203] width 132 height 11
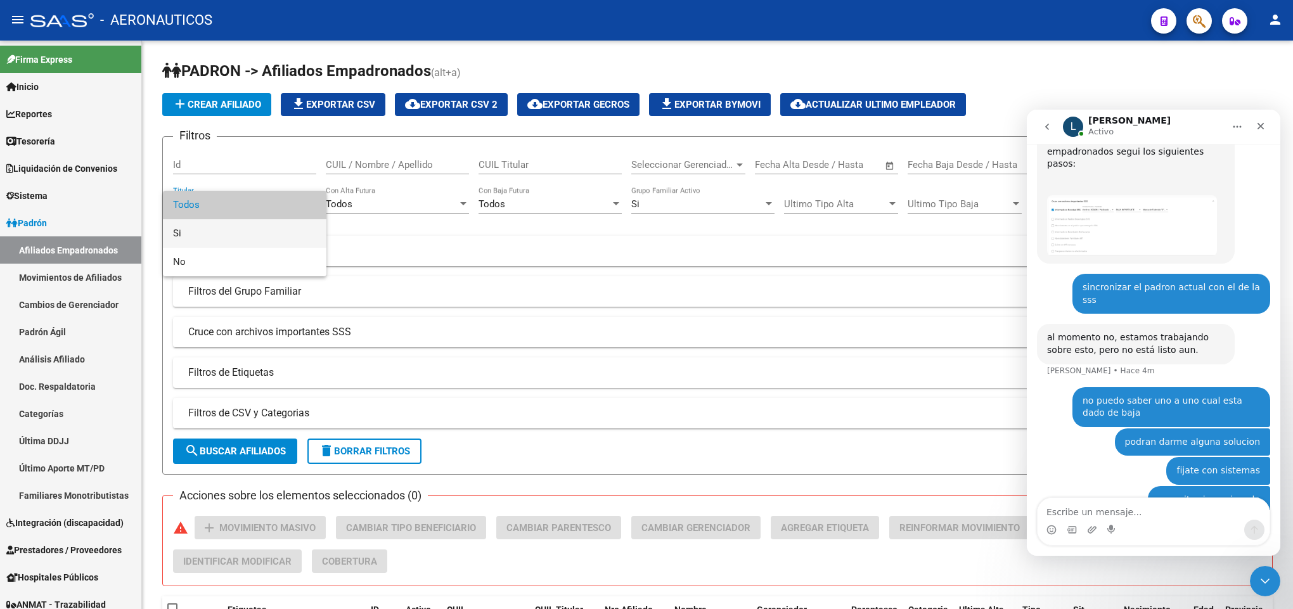
click at [281, 230] on span "Si" at bounding box center [244, 233] width 143 height 29
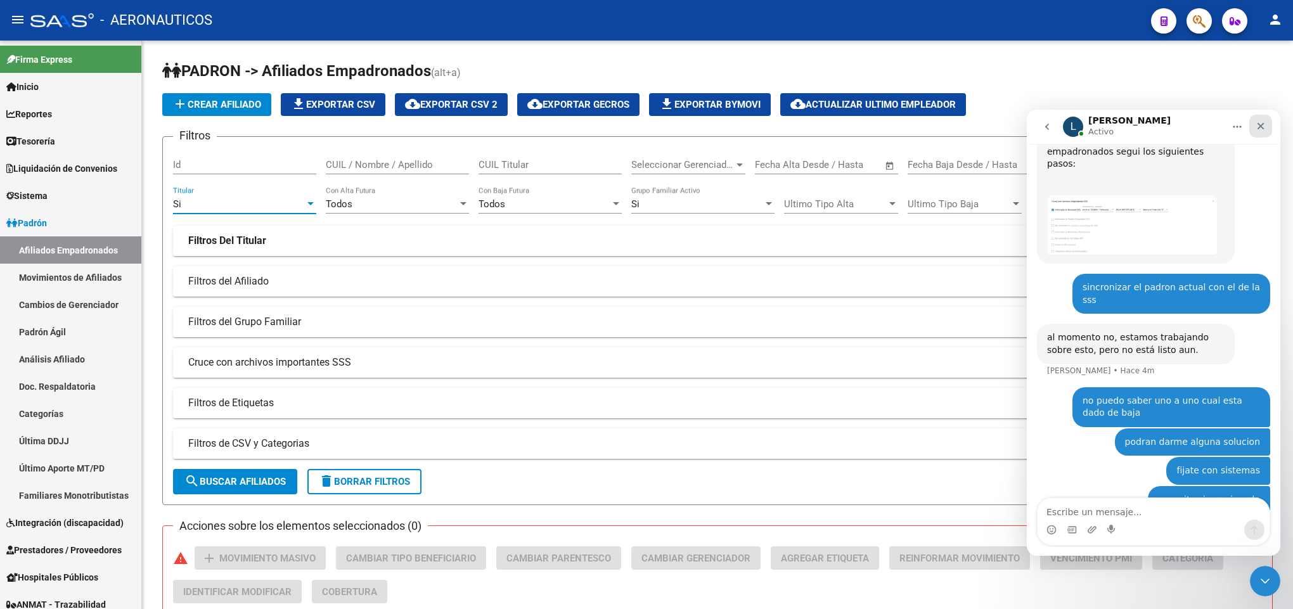
click at [1263, 127] on icon "Cerrar" at bounding box center [1260, 126] width 7 height 7
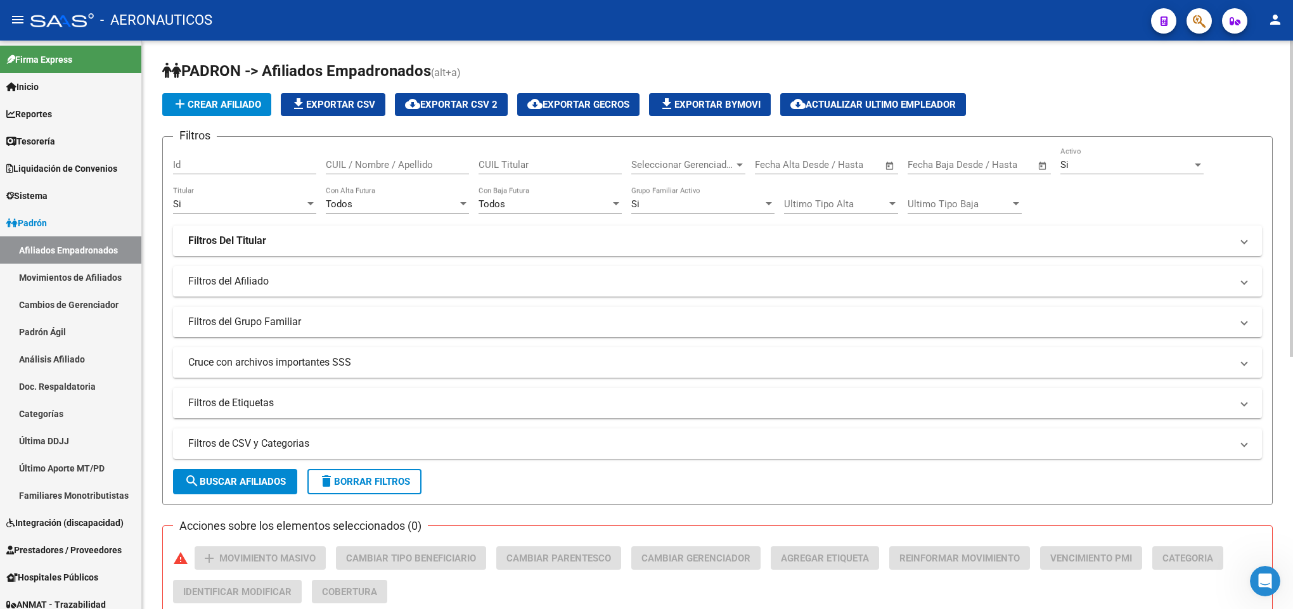
click at [274, 362] on mat-panel-title "Cruce con archivos importantes SSS" at bounding box center [709, 363] width 1043 height 14
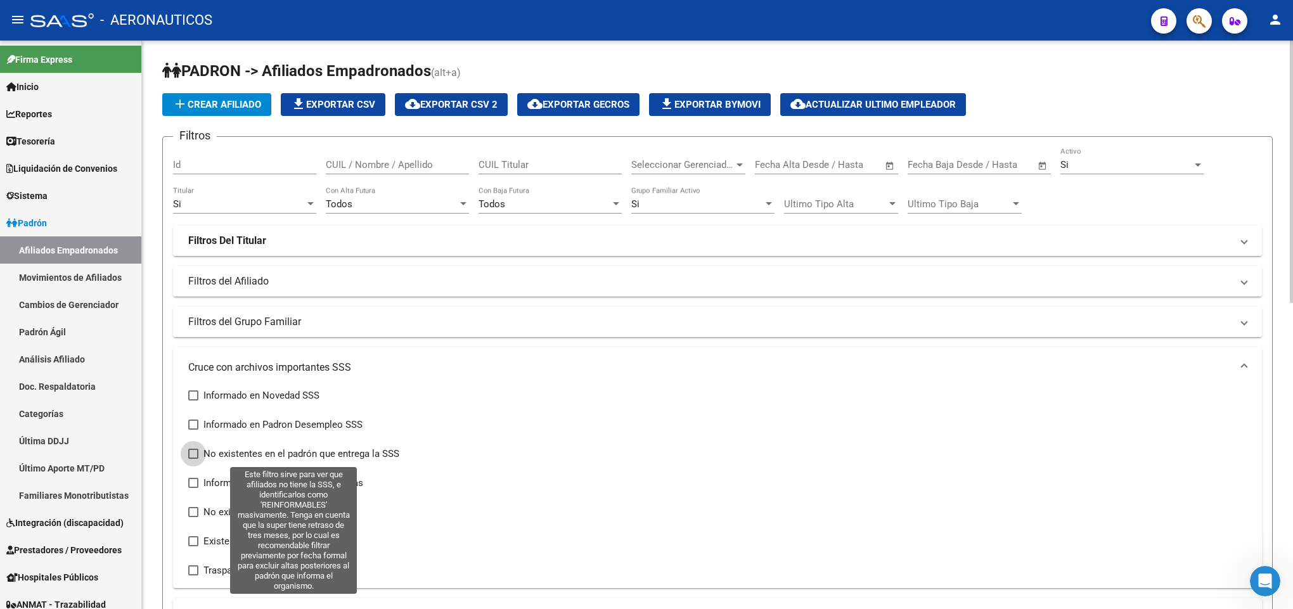
click at [191, 453] on span at bounding box center [193, 454] width 10 height 10
click at [193, 459] on input "No existentes en el padrón que entrega la SSS" at bounding box center [193, 459] width 1 height 1
checkbox input "true"
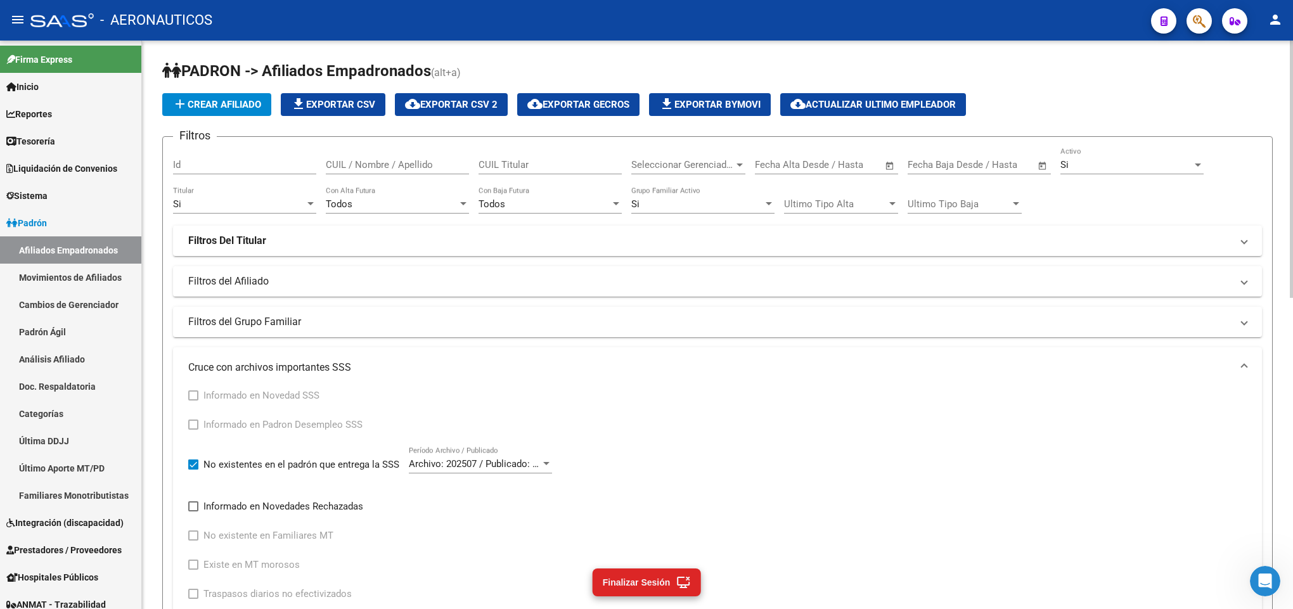
click at [1292, 253] on div at bounding box center [1291, 169] width 3 height 257
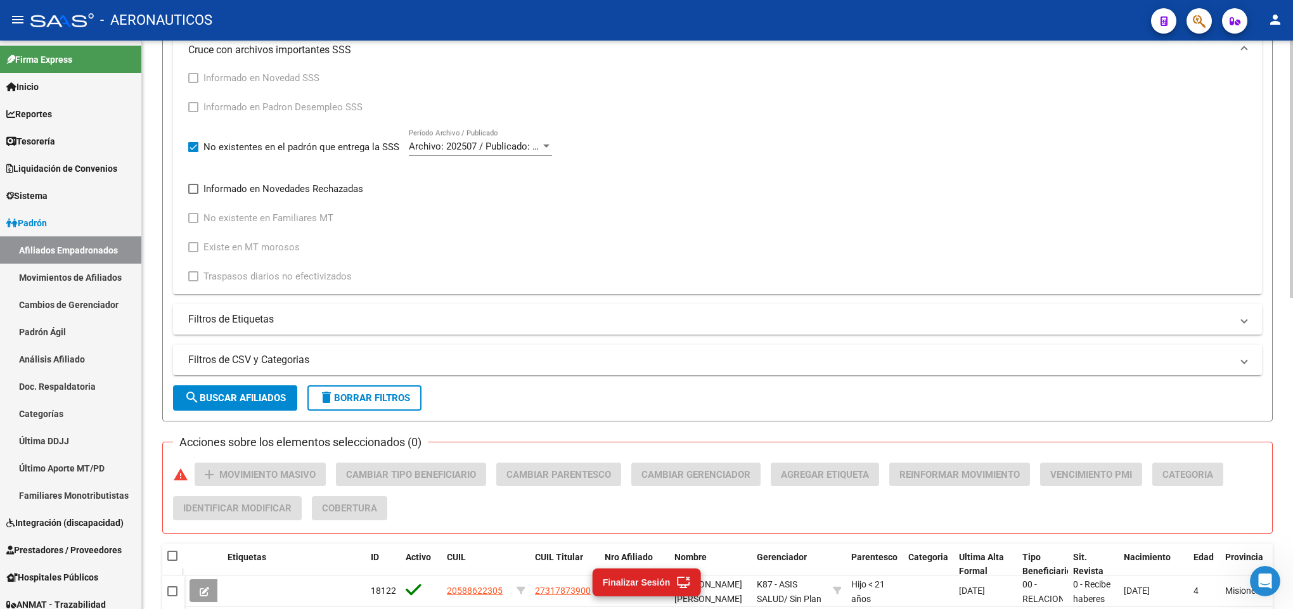
scroll to position [285, 0]
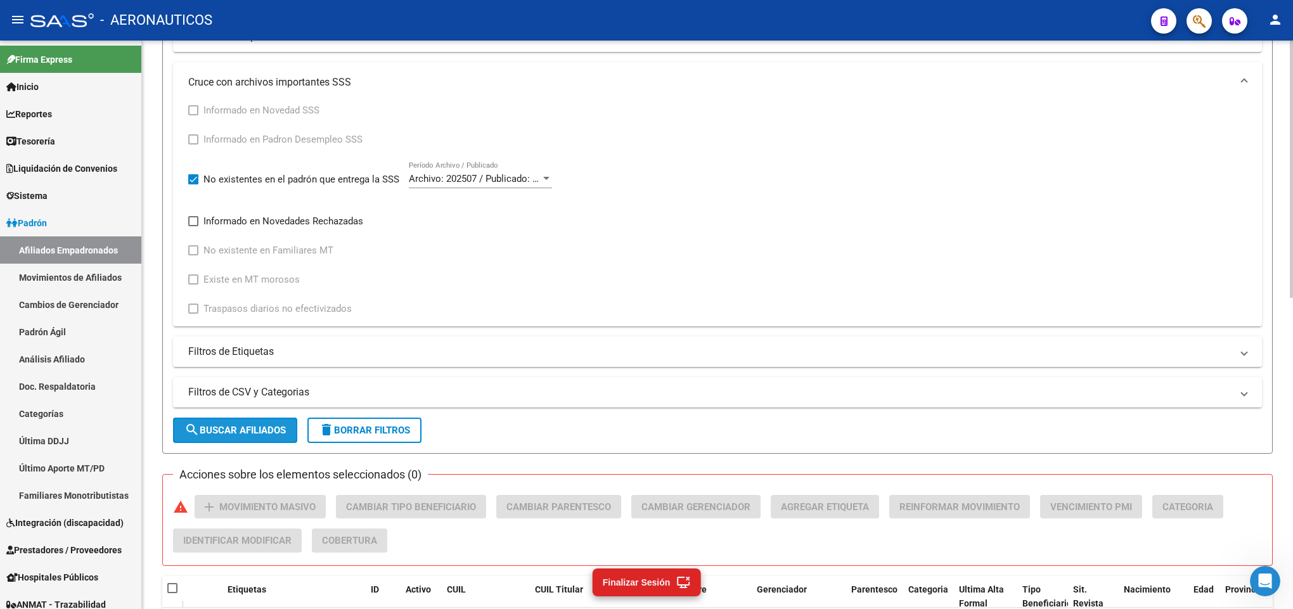
click at [259, 427] on span "search Buscar Afiliados" at bounding box center [234, 430] width 101 height 11
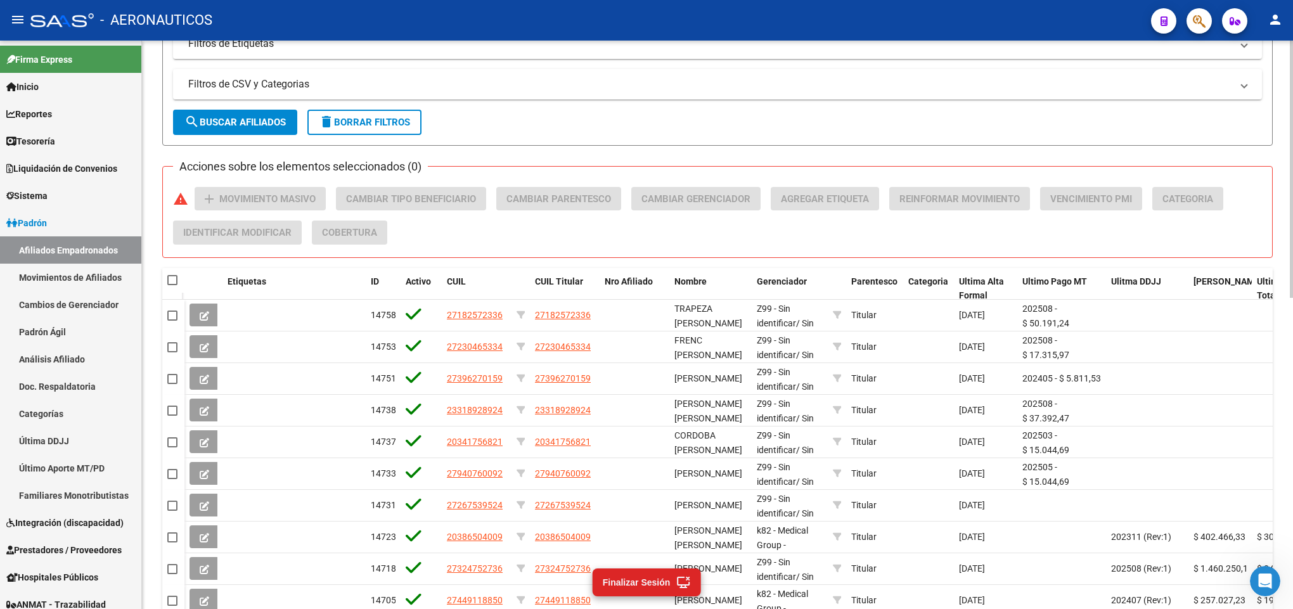
scroll to position [498, 0]
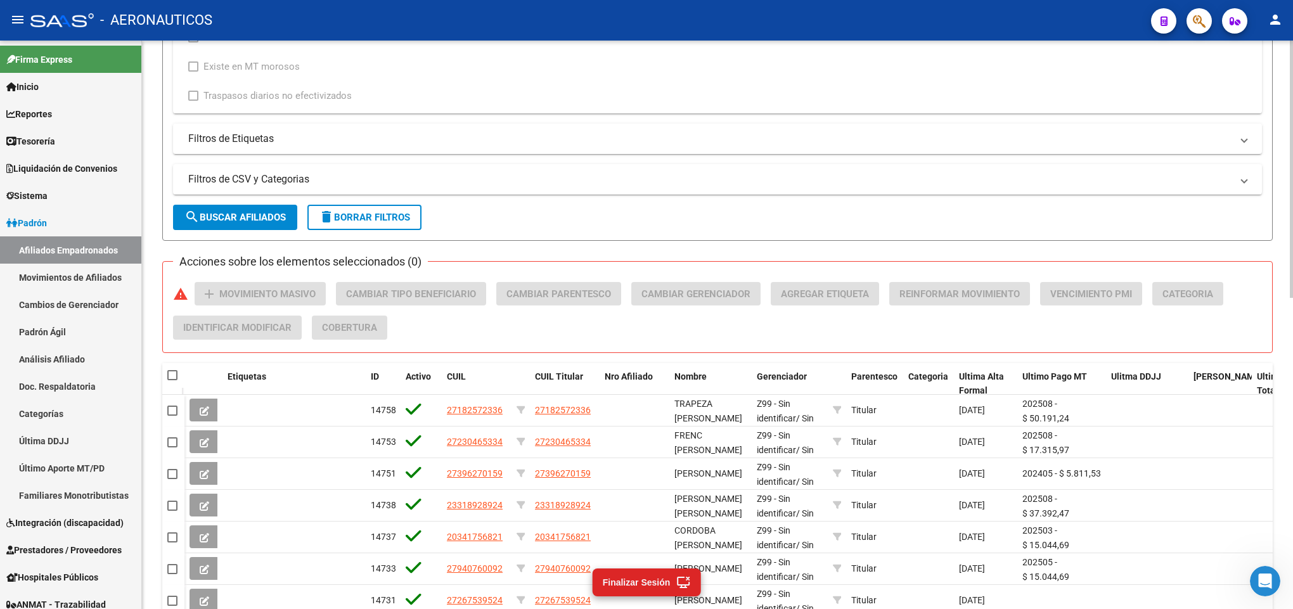
click at [167, 373] on span at bounding box center [172, 375] width 10 height 10
click at [172, 380] on input "checkbox" at bounding box center [172, 380] width 1 height 1
checkbox input "true"
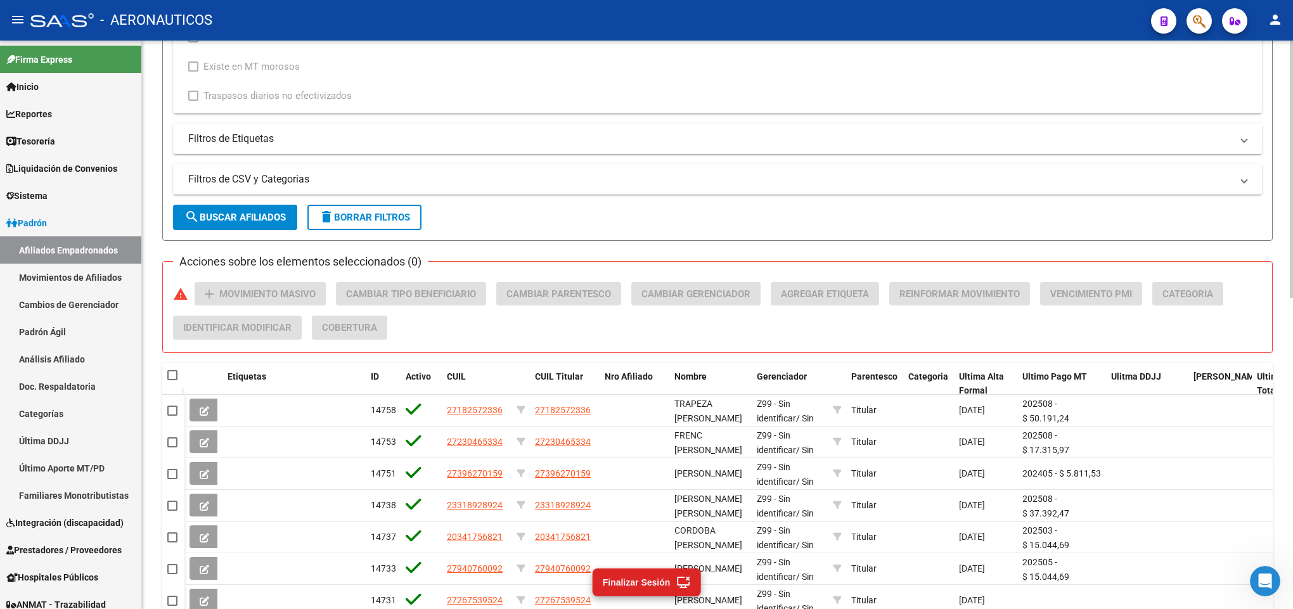
checkbox input "true"
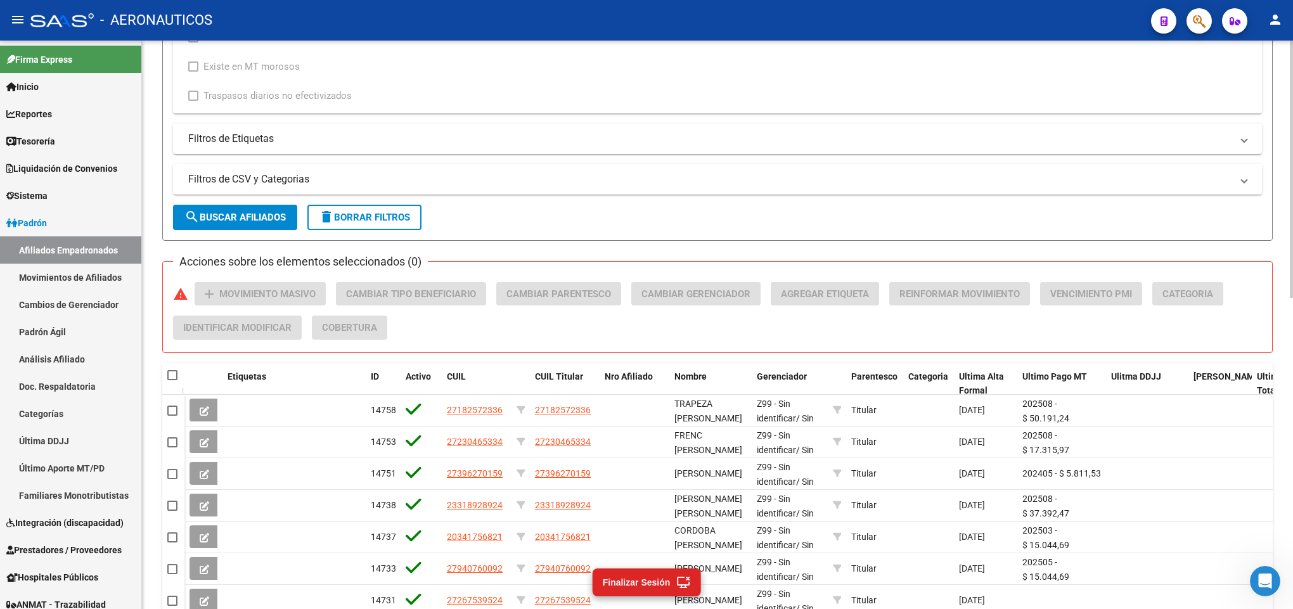
checkbox input "true"
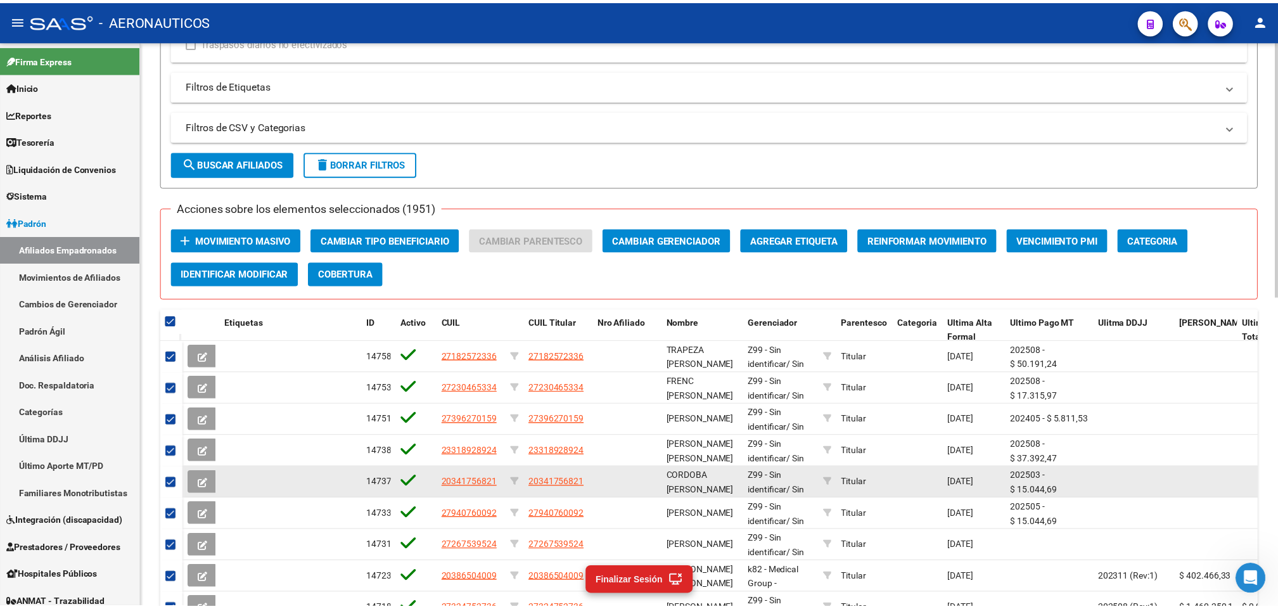
scroll to position [688, 0]
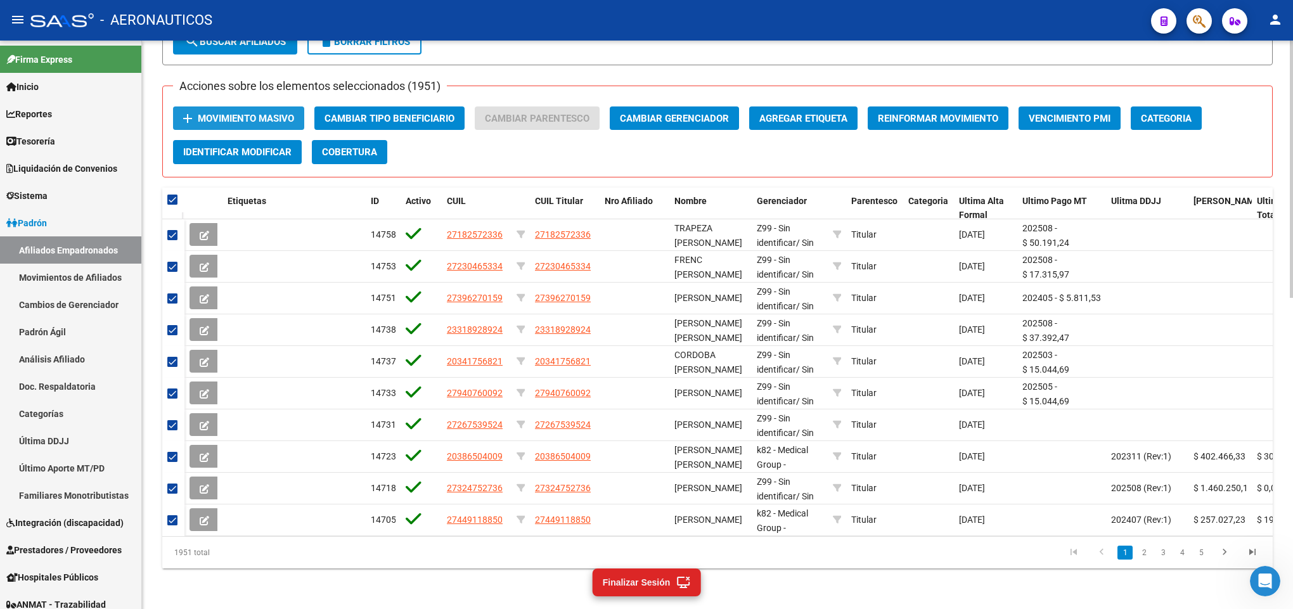
click at [266, 113] on span "Movimiento Masivo" at bounding box center [246, 118] width 96 height 11
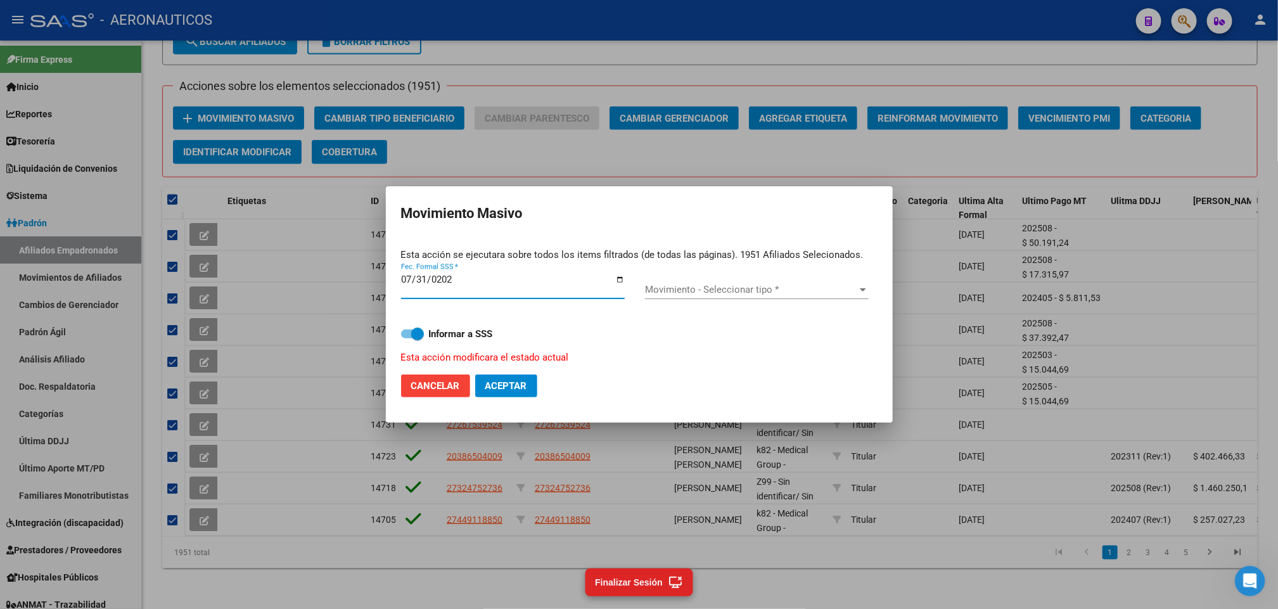
type input "2025-07-31"
click at [802, 278] on div "Movimiento - Seleccionar tipo * Movimiento - Seleccionar tipo *" at bounding box center [757, 291] width 224 height 40
click at [804, 281] on div "Movimiento - Seleccionar tipo * Movimiento - Seleccionar tipo *" at bounding box center [757, 289] width 224 height 19
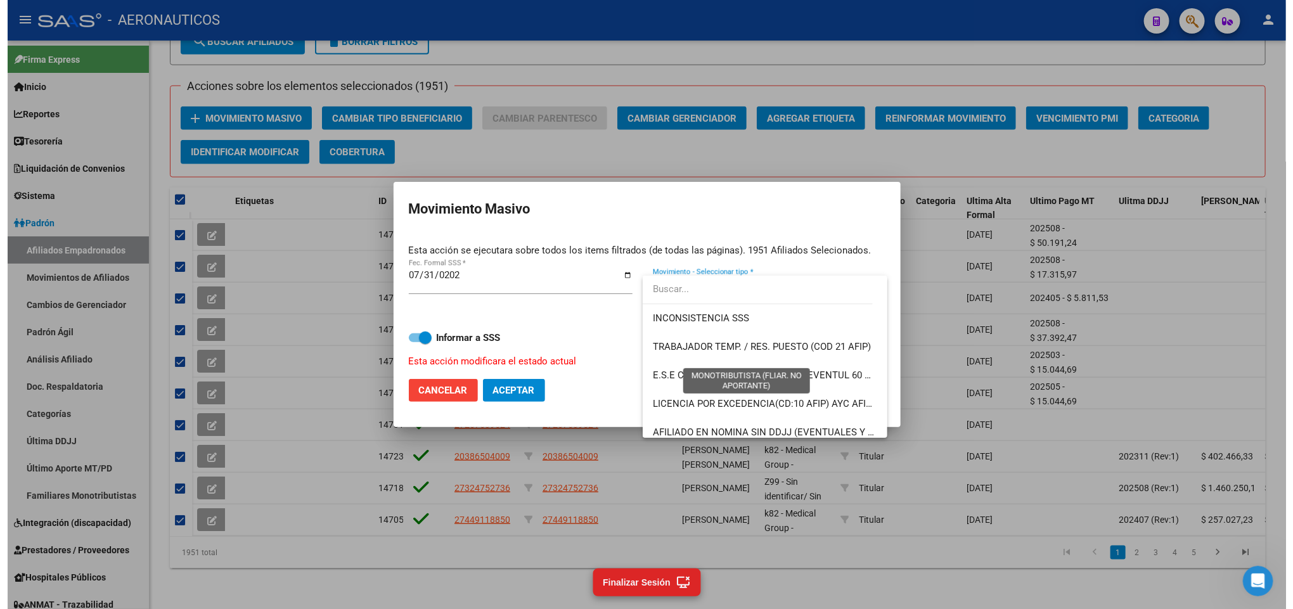
scroll to position [921, 0]
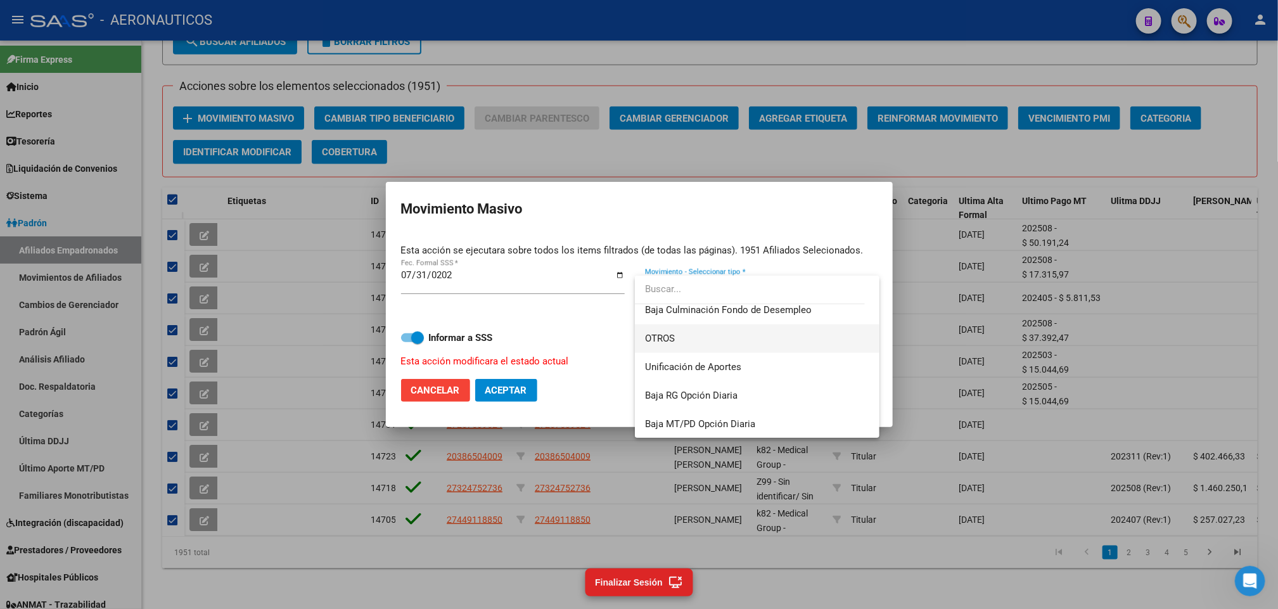
click at [770, 339] on span "OTROS" at bounding box center [757, 339] width 224 height 29
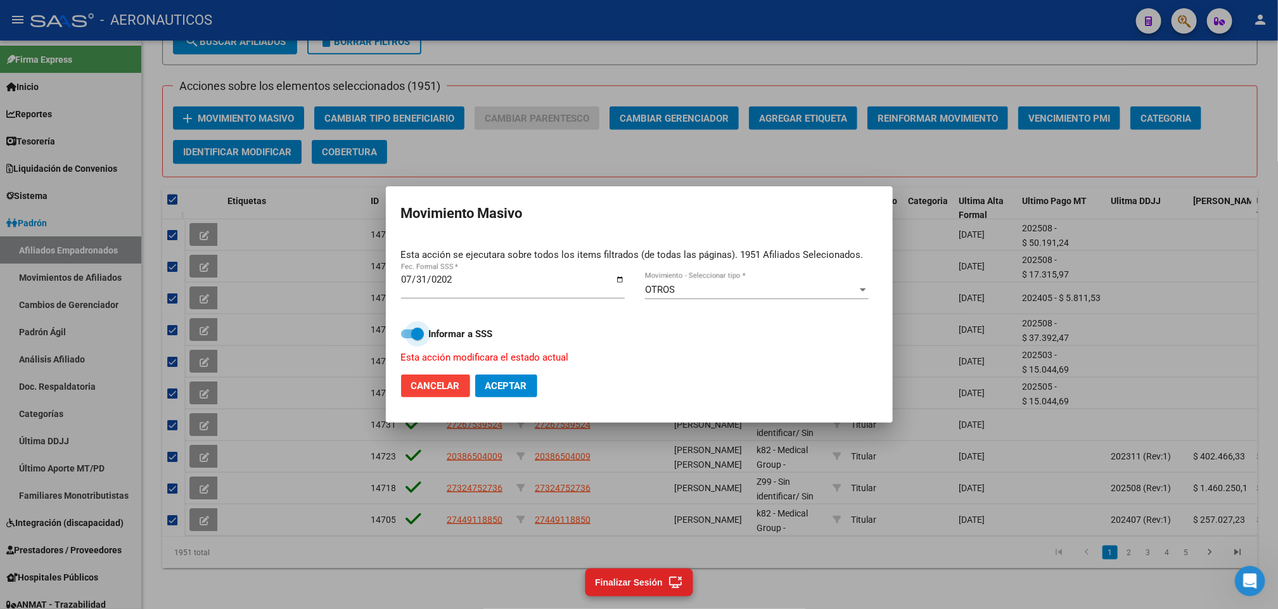
click at [705, 337] on label "Informar a SSS" at bounding box center [639, 333] width 477 height 15
click at [408, 338] on input "Informar a SSS" at bounding box center [407, 338] width 1 height 1
checkbox input "false"
click at [515, 392] on button "Aceptar" at bounding box center [506, 386] width 62 height 23
checkbox input "false"
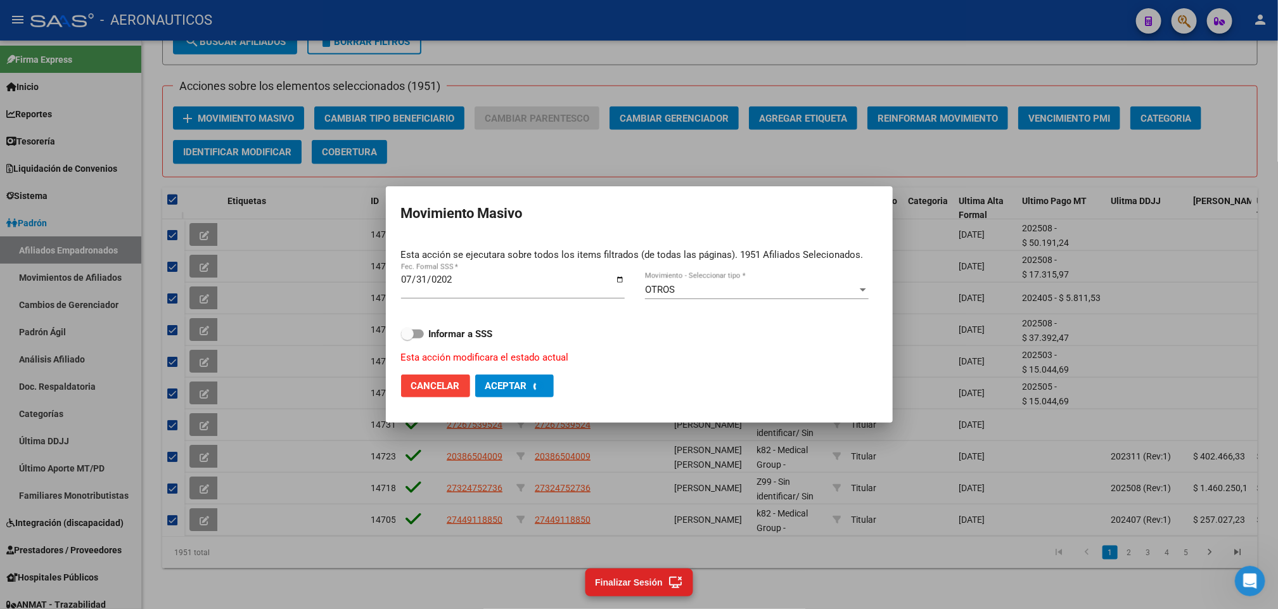
checkbox input "false"
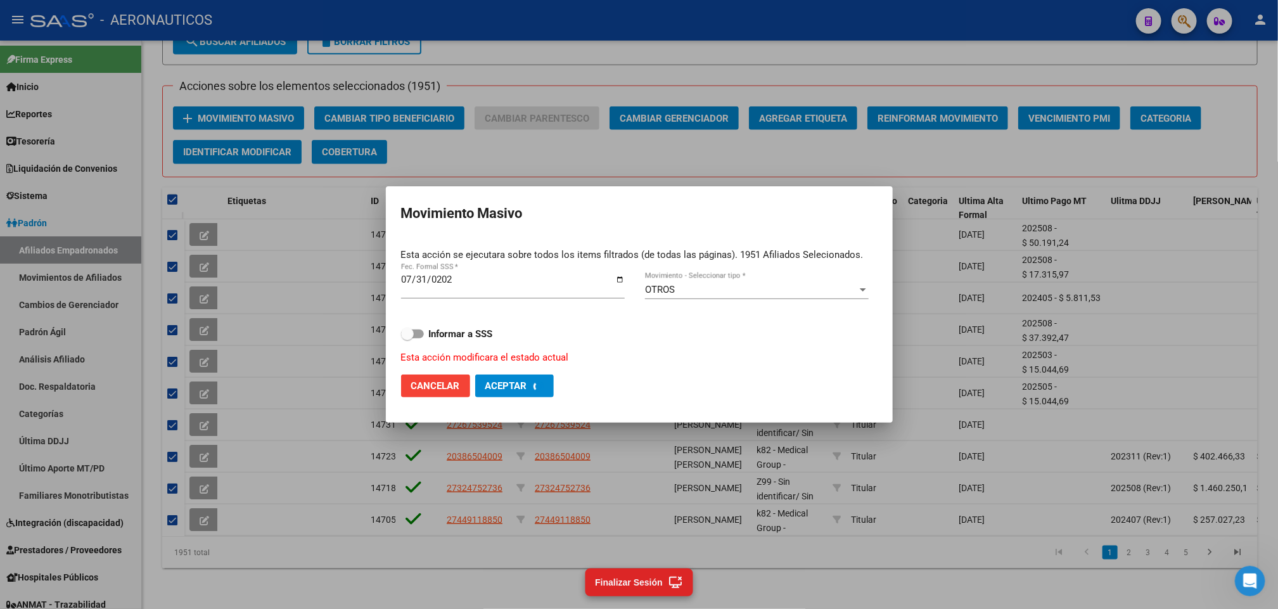
checkbox input "false"
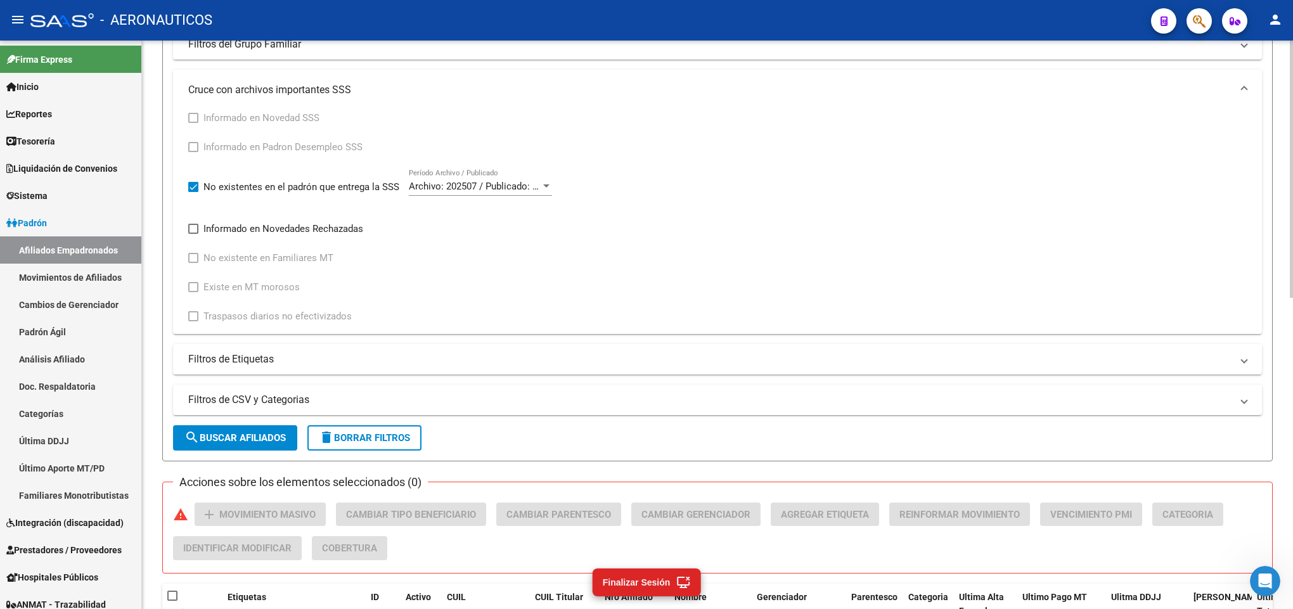
scroll to position [213, 0]
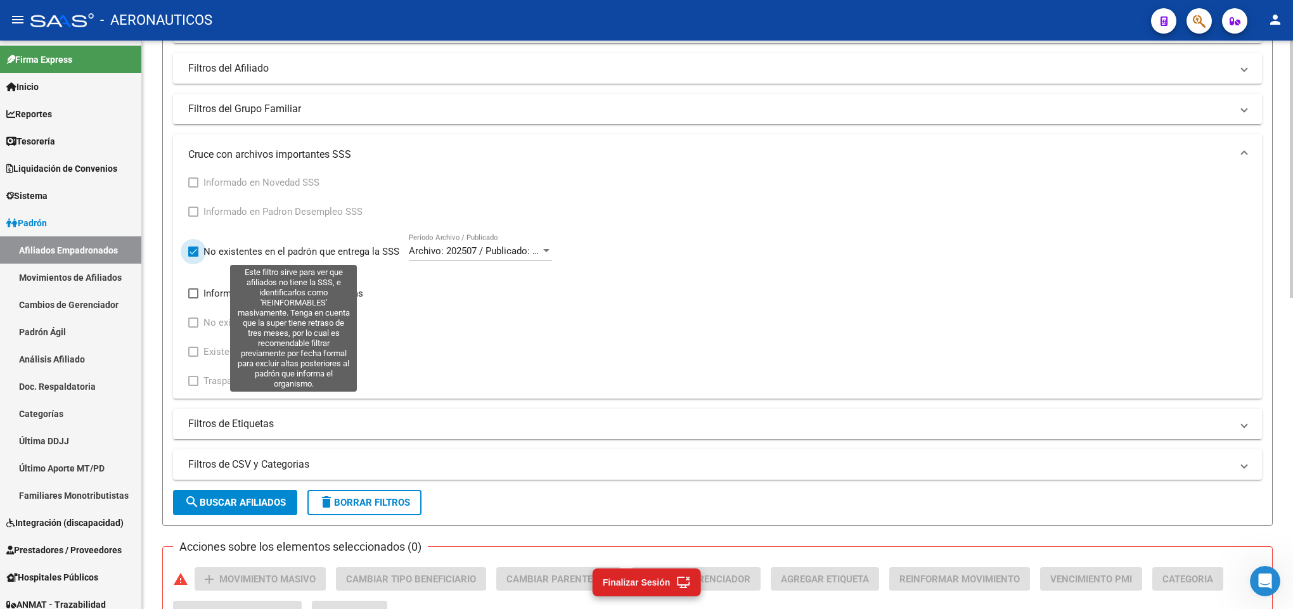
click at [191, 252] on span at bounding box center [193, 252] width 10 height 10
click at [193, 257] on input "No existentes en el padrón que entrega la SSS" at bounding box center [193, 257] width 1 height 1
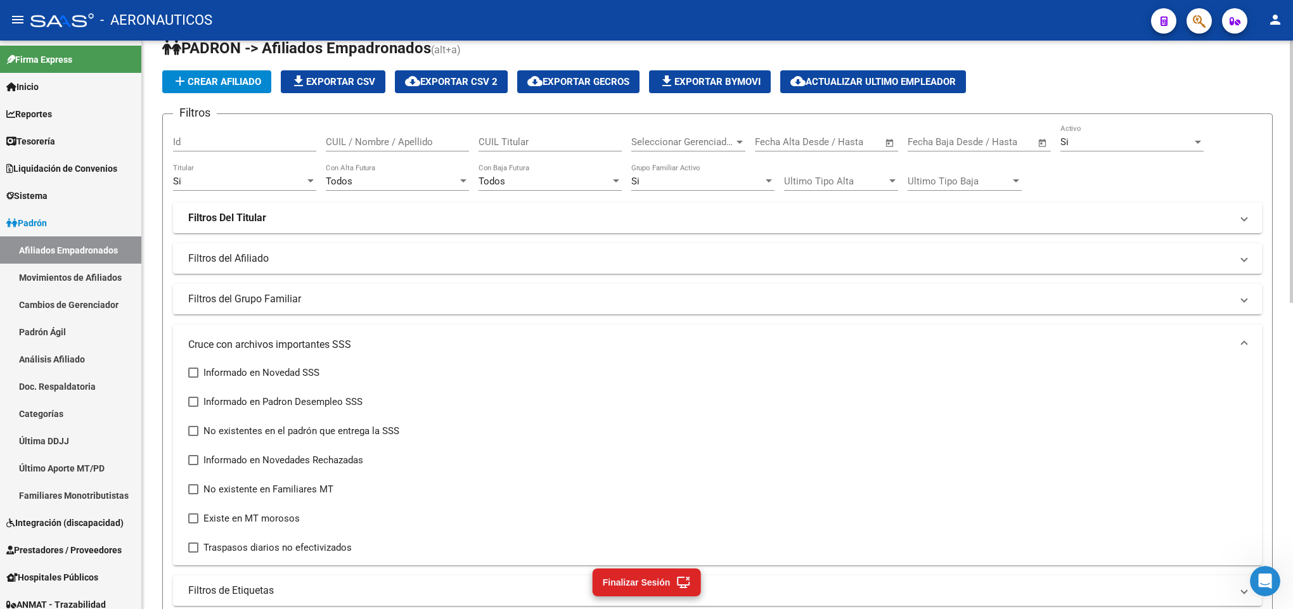
scroll to position [0, 0]
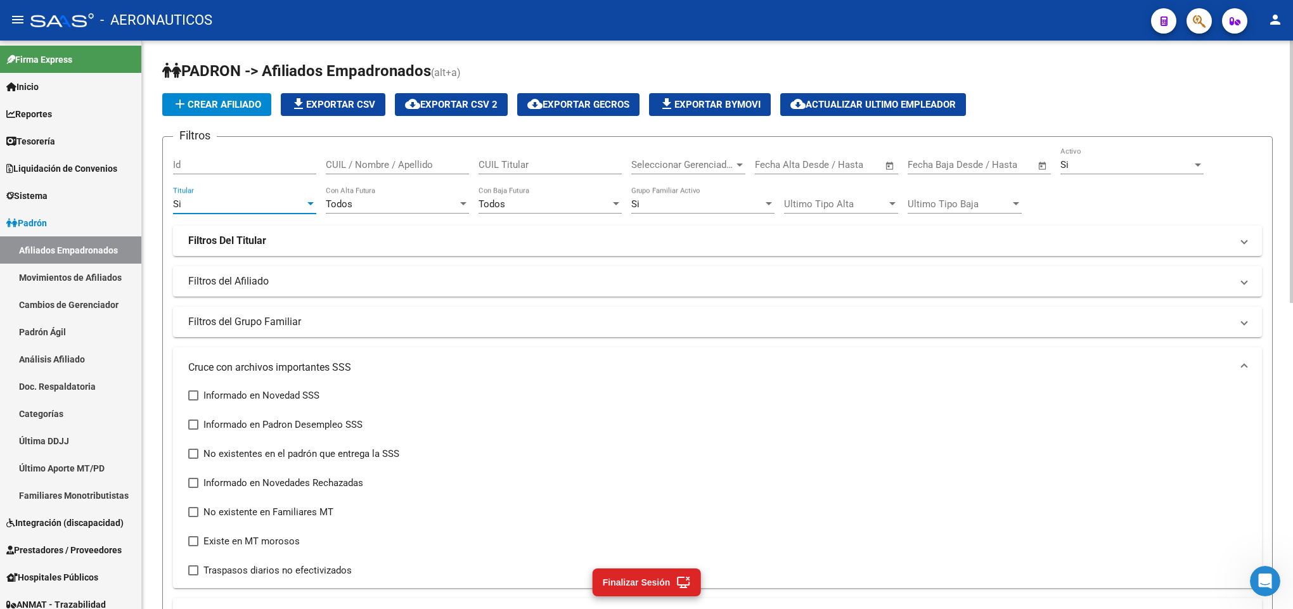
click at [305, 208] on div at bounding box center [310, 204] width 11 height 10
click at [292, 230] on span "No" at bounding box center [244, 233] width 143 height 29
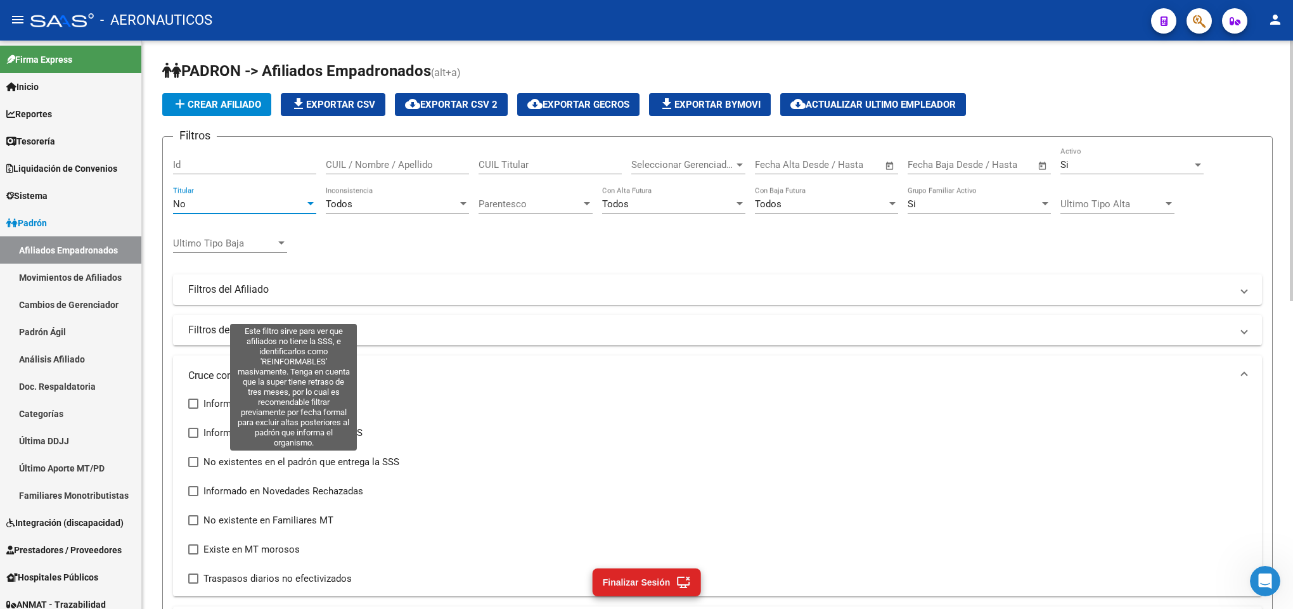
click at [221, 465] on span "No existentes en el padrón que entrega la SSS" at bounding box center [301, 461] width 196 height 15
click at [193, 467] on input "No existentes en el padrón que entrega la SSS" at bounding box center [193, 467] width 1 height 1
checkbox input "true"
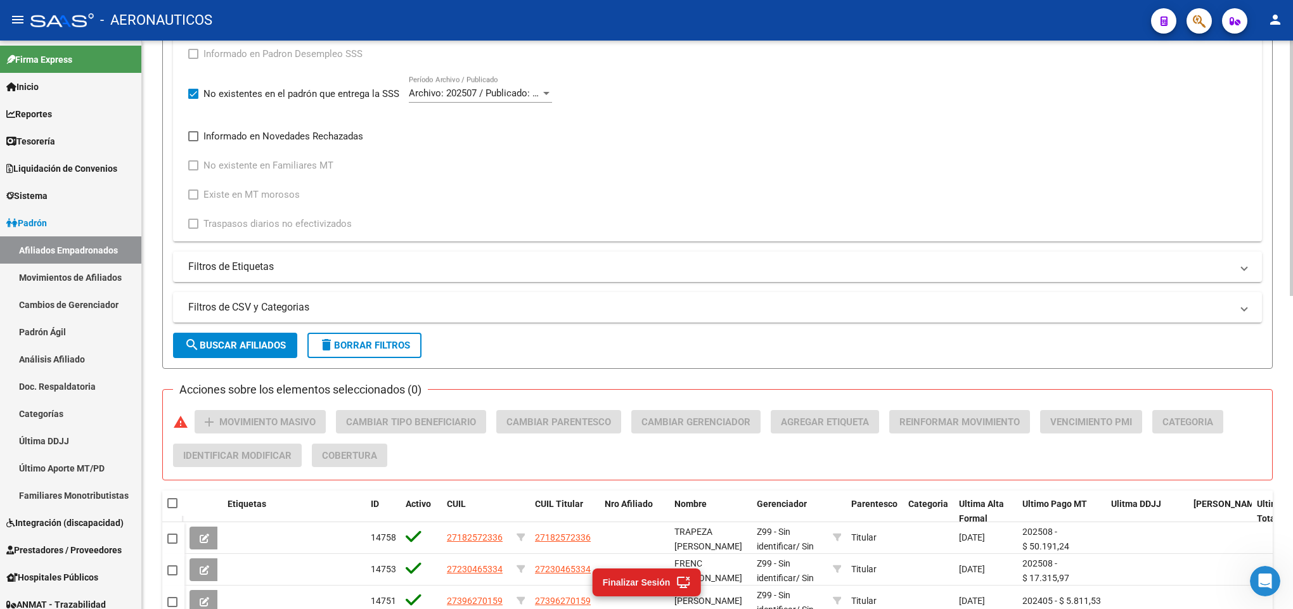
scroll to position [380, 0]
click at [269, 350] on span "search Buscar Afiliados" at bounding box center [234, 343] width 101 height 11
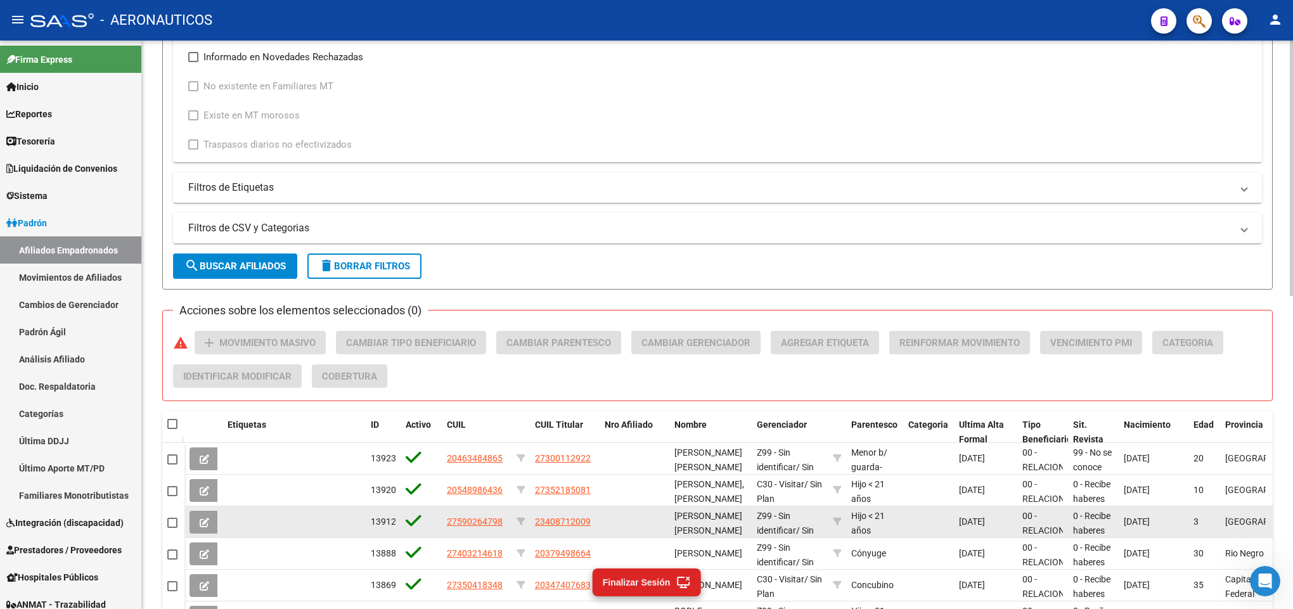
scroll to position [697, 0]
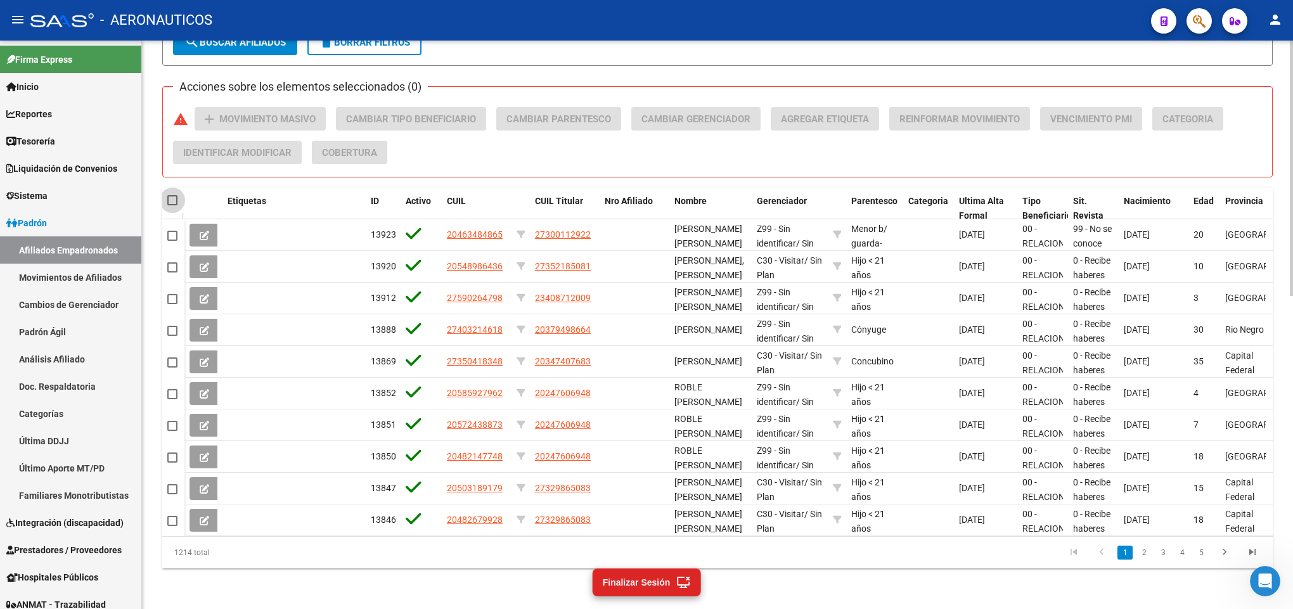
click at [171, 195] on span at bounding box center [172, 200] width 10 height 10
click at [172, 205] on input "checkbox" at bounding box center [172, 205] width 1 height 1
checkbox input "true"
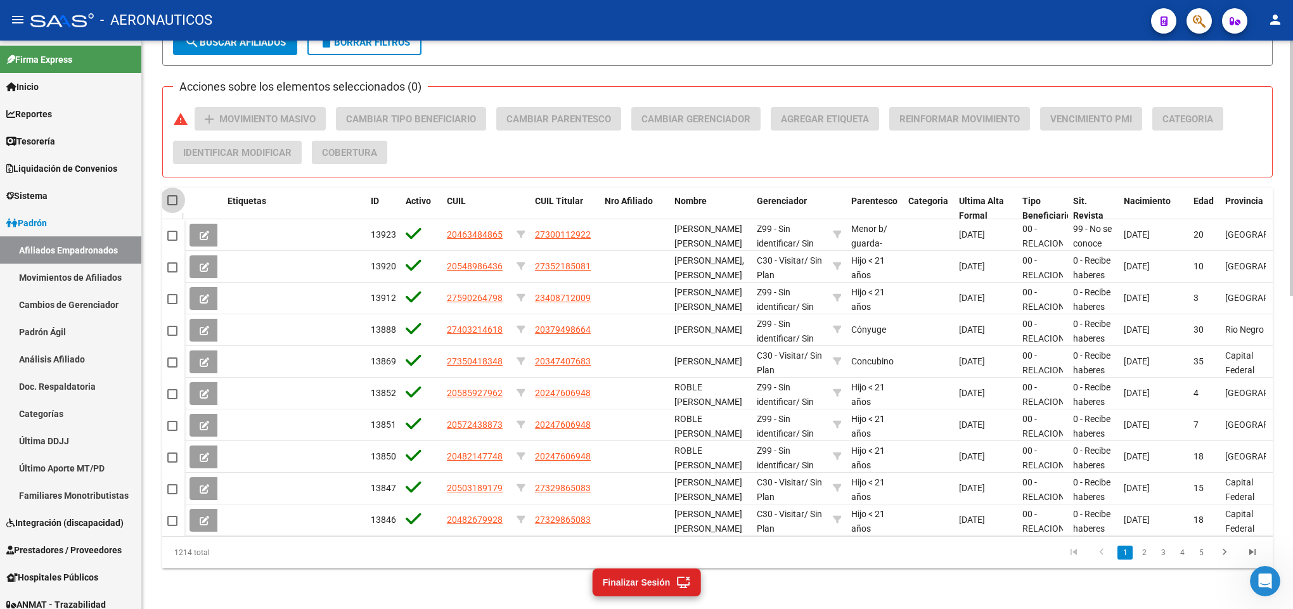
checkbox input "true"
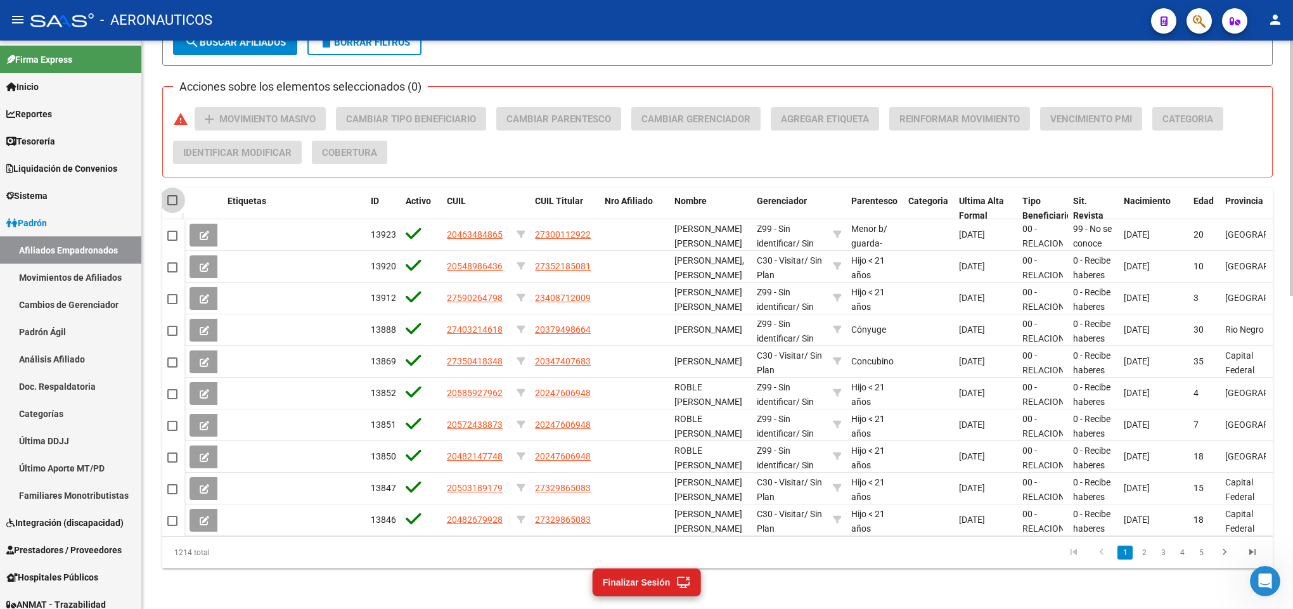
checkbox input "true"
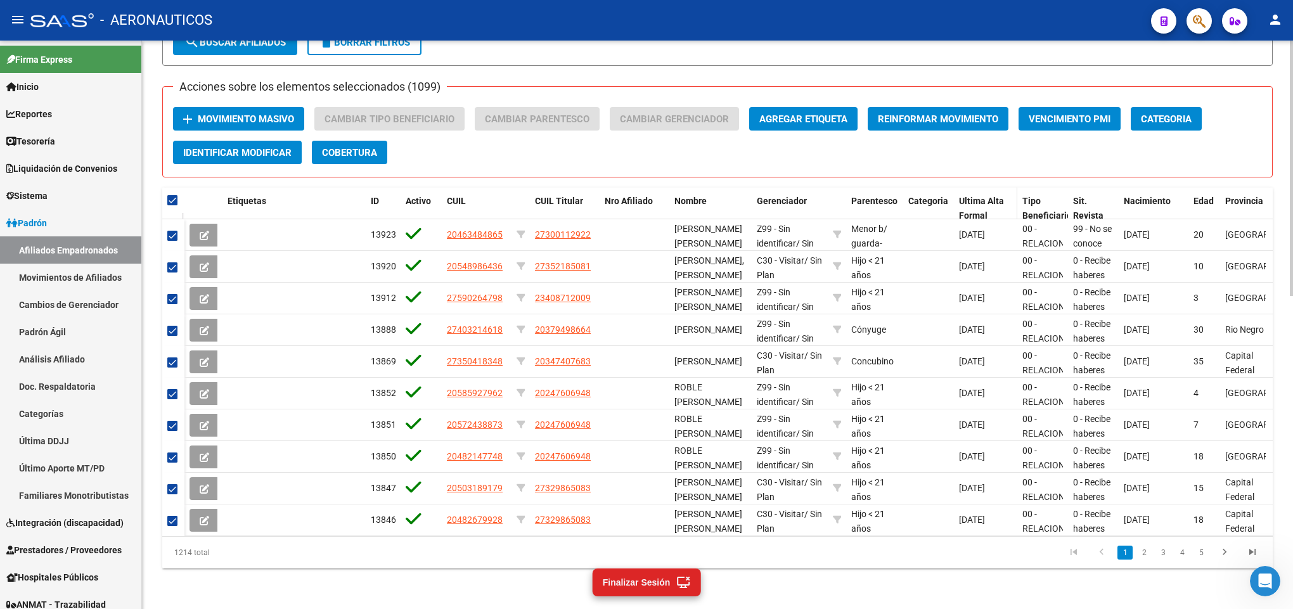
click at [970, 196] on div "Ultima Alta Formal" at bounding box center [985, 208] width 53 height 29
click at [995, 196] on span "Ultima Alta Formal" at bounding box center [981, 208] width 45 height 25
checkbox input "false"
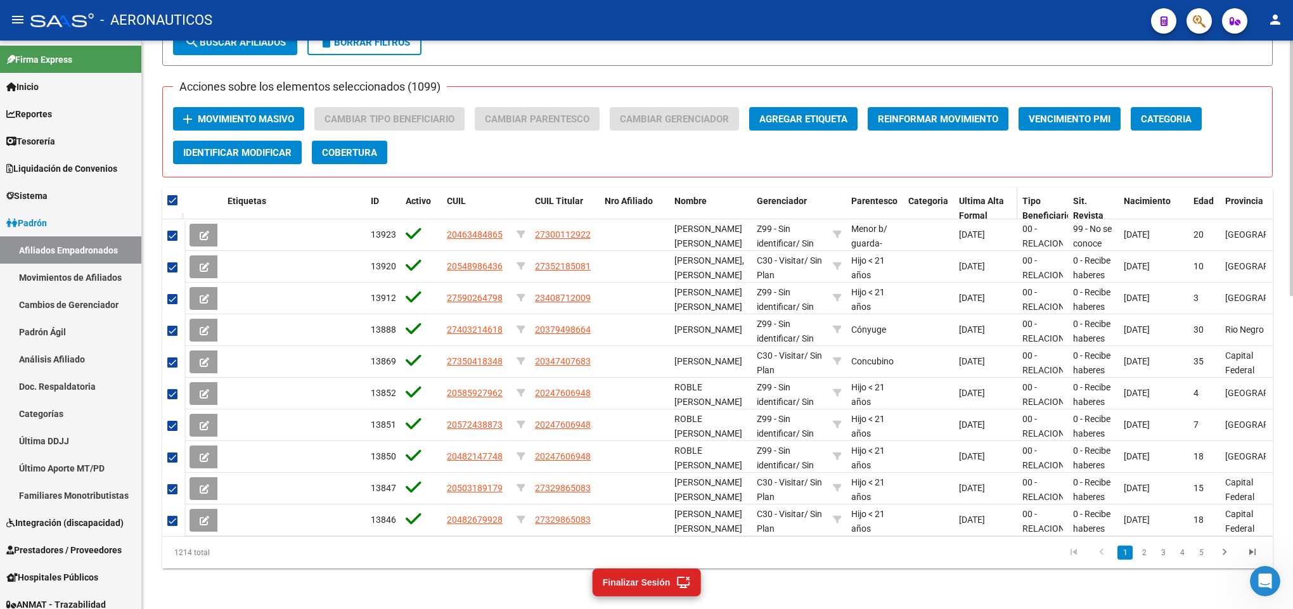
checkbox input "false"
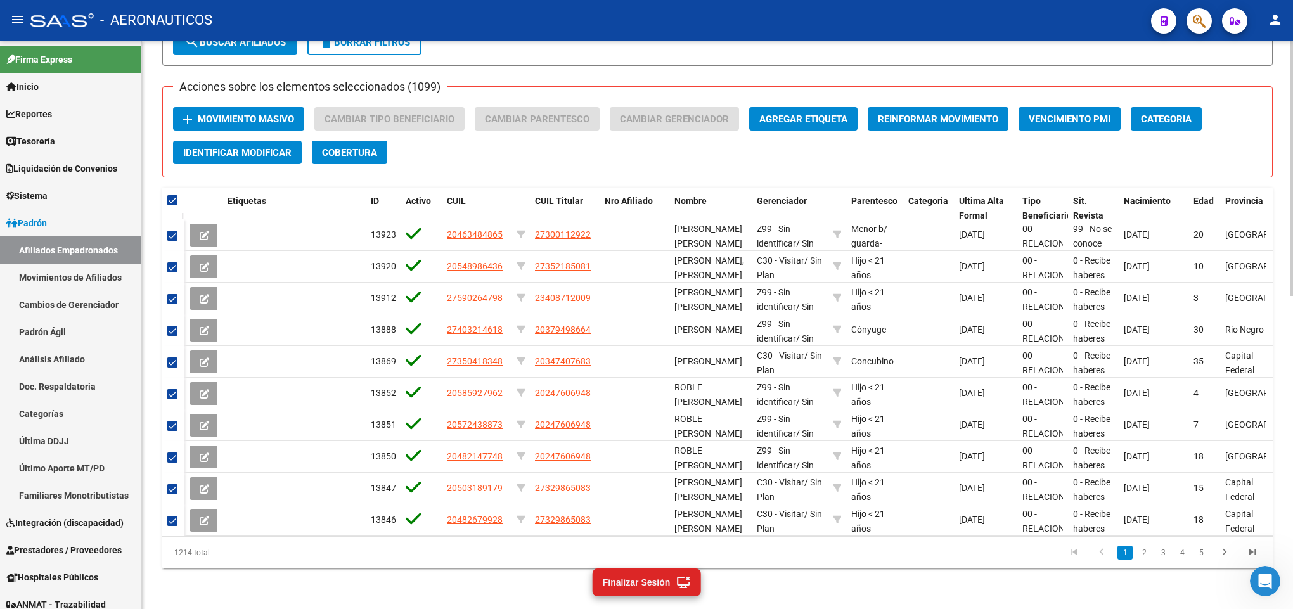
checkbox input "false"
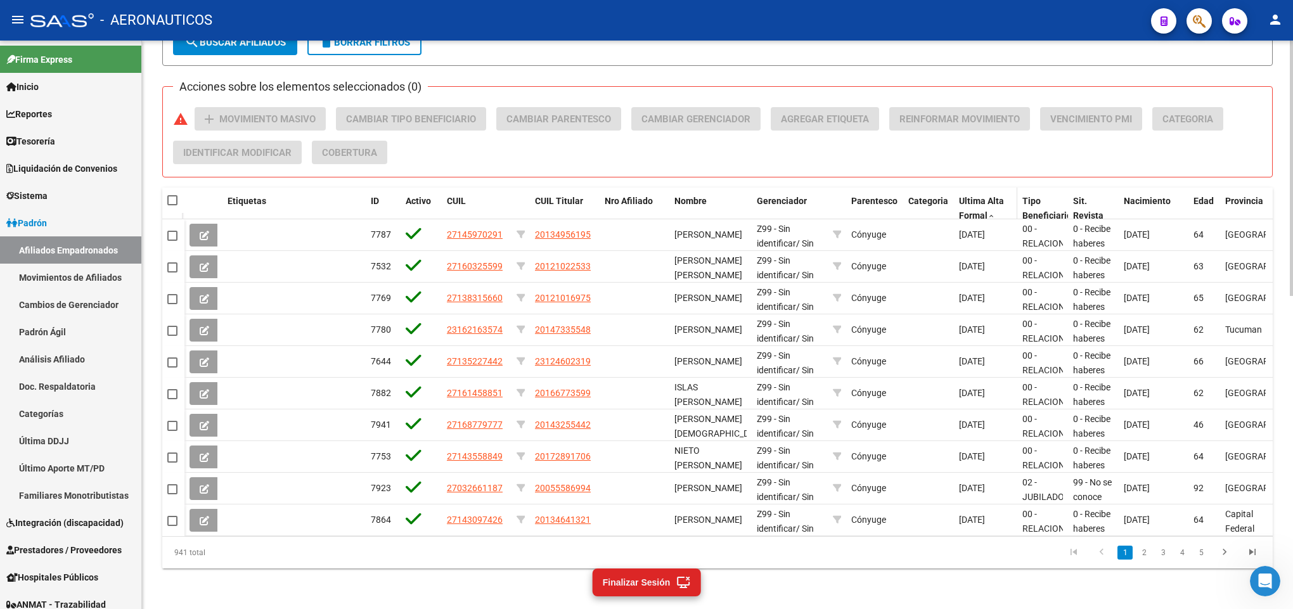
click at [995, 196] on span "Ultima Alta Formal" at bounding box center [981, 208] width 45 height 25
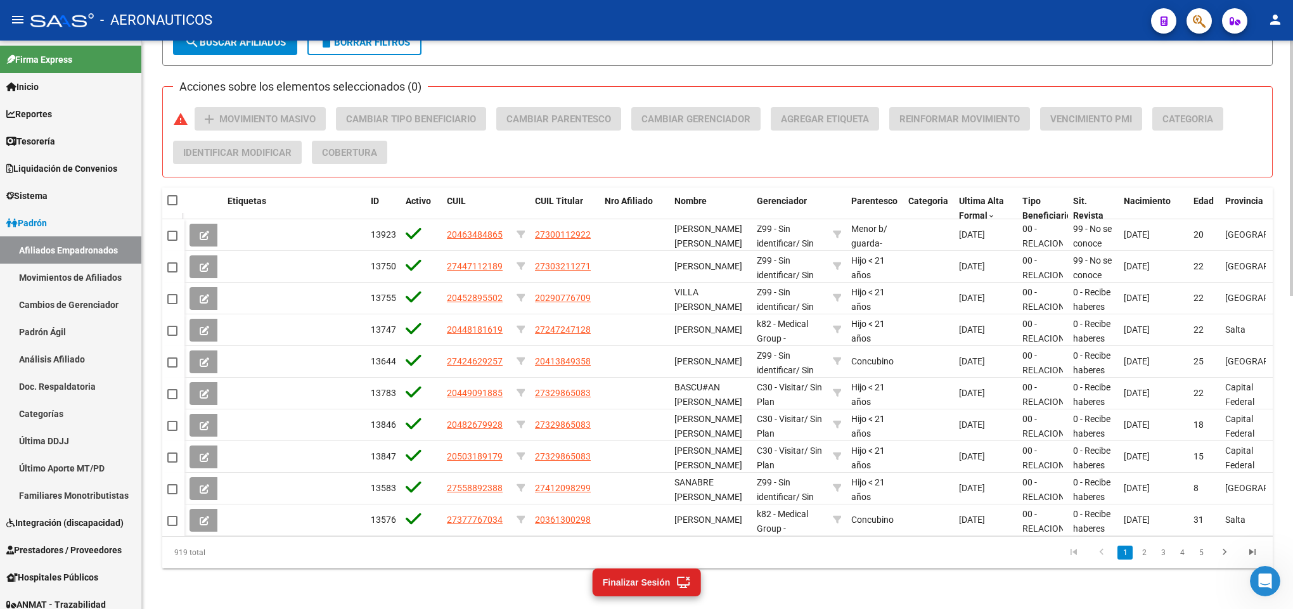
click at [167, 195] on span at bounding box center [172, 200] width 10 height 10
click at [172, 205] on input "checkbox" at bounding box center [172, 205] width 1 height 1
checkbox input "true"
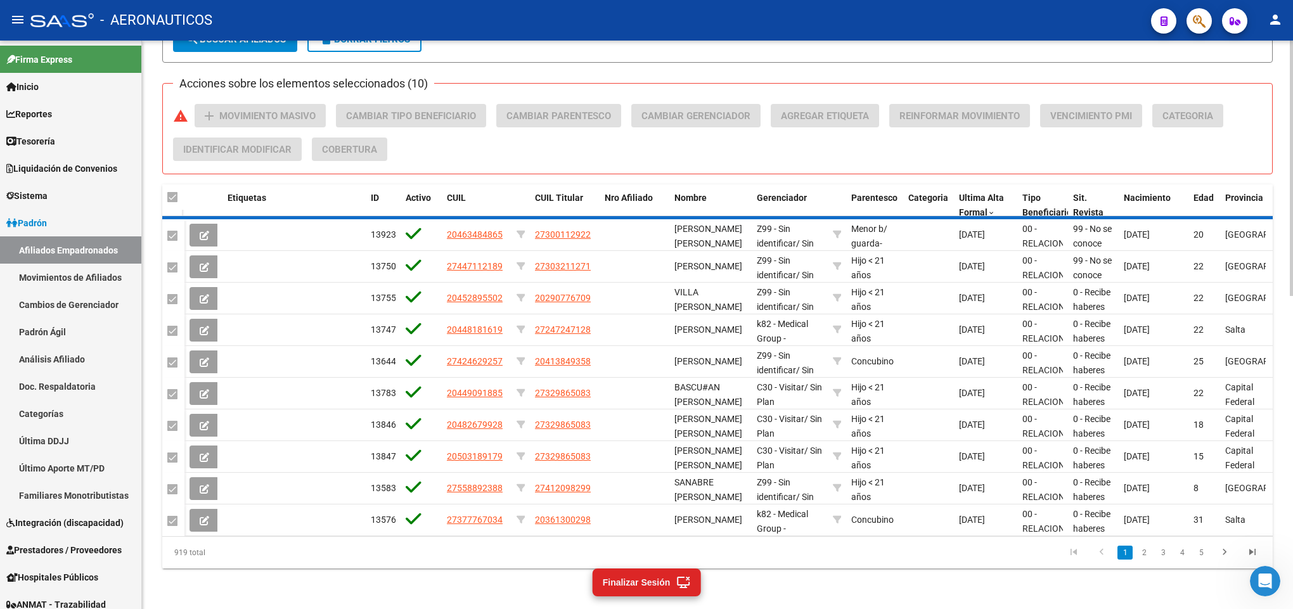
checkbox input "true"
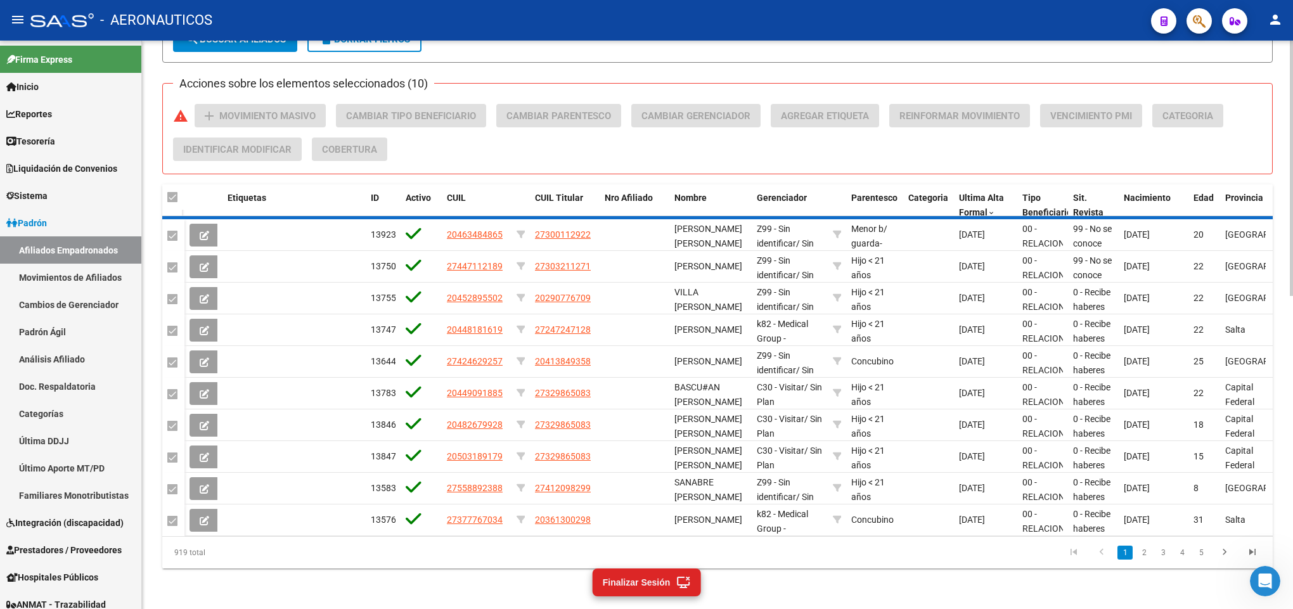
checkbox input "true"
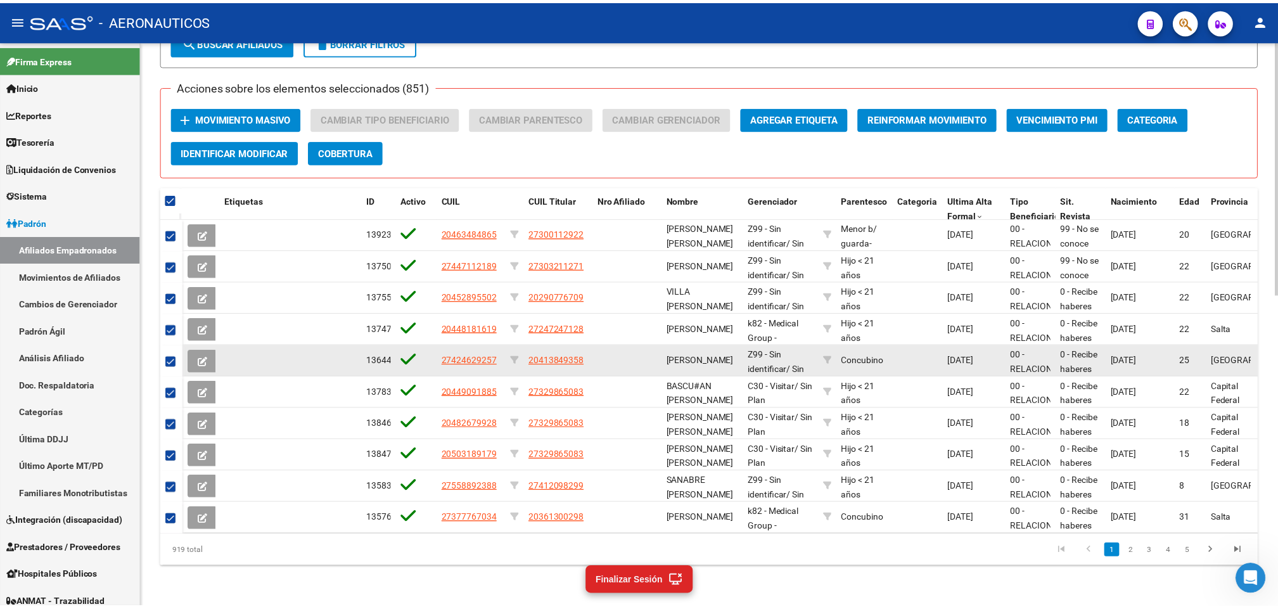
scroll to position [16, 0]
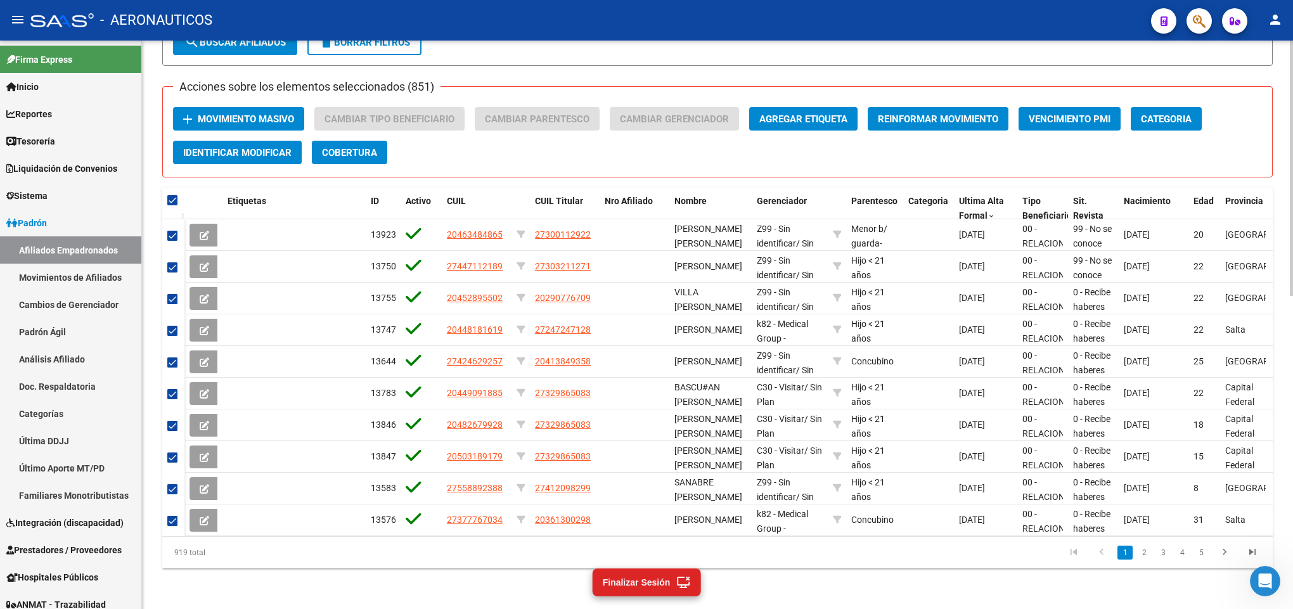
click at [254, 113] on span "Movimiento Masivo" at bounding box center [246, 118] width 96 height 11
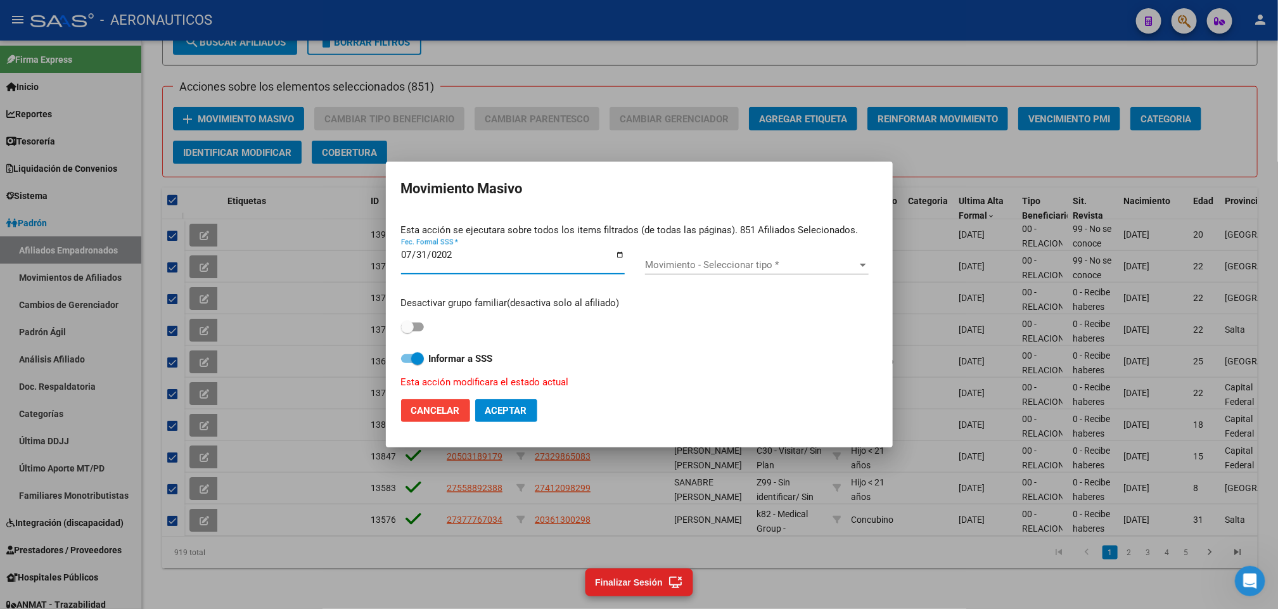
type input "2025-07-31"
click at [694, 255] on div "Movimiento - Seleccionar tipo * Movimiento - Seleccionar tipo *" at bounding box center [757, 267] width 224 height 40
click at [698, 264] on span "Movimiento - Seleccionar tipo *" at bounding box center [751, 264] width 212 height 11
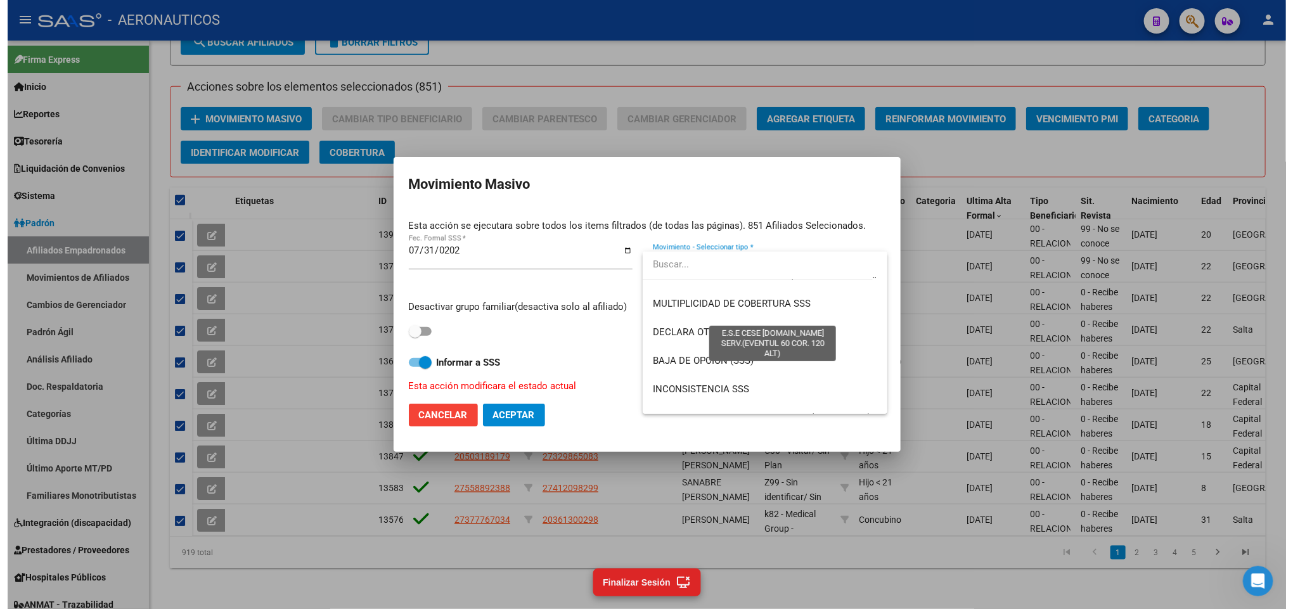
scroll to position [921, 0]
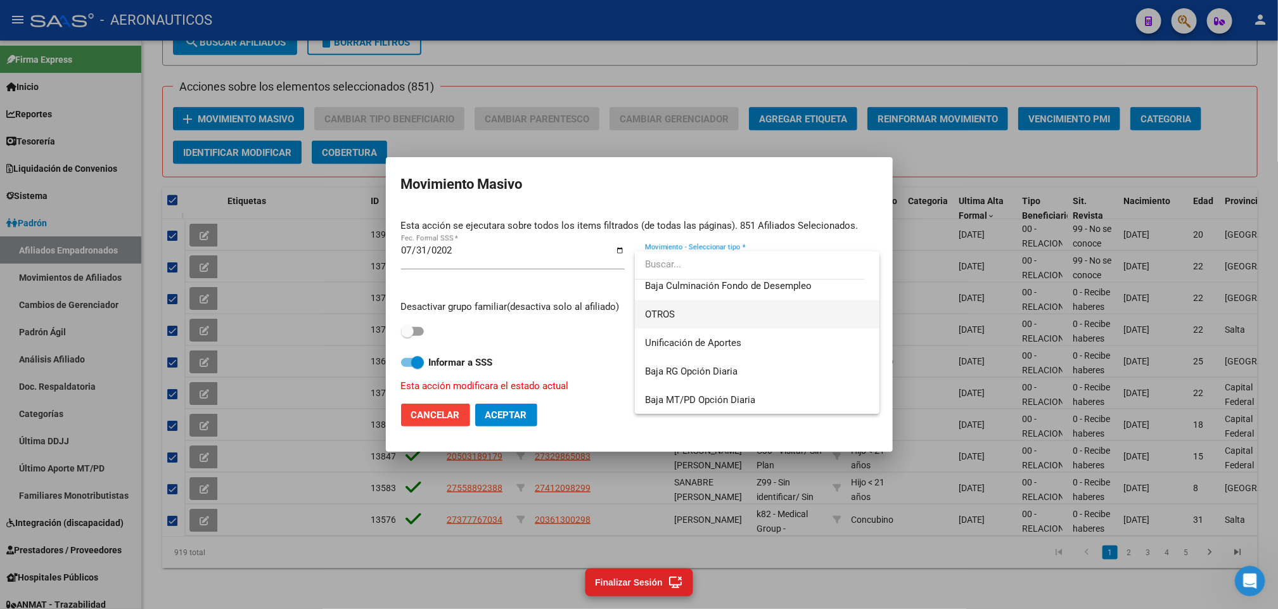
click at [765, 319] on span "OTROS" at bounding box center [757, 314] width 224 height 29
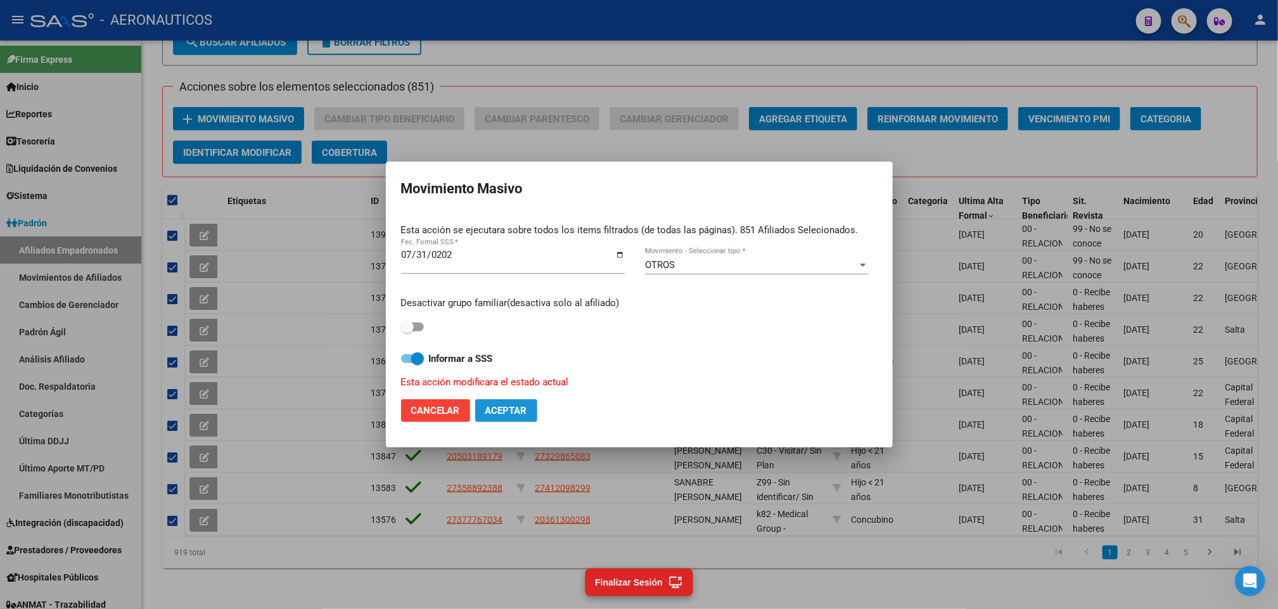
click at [518, 416] on span "Aceptar" at bounding box center [507, 410] width 42 height 11
checkbox input "false"
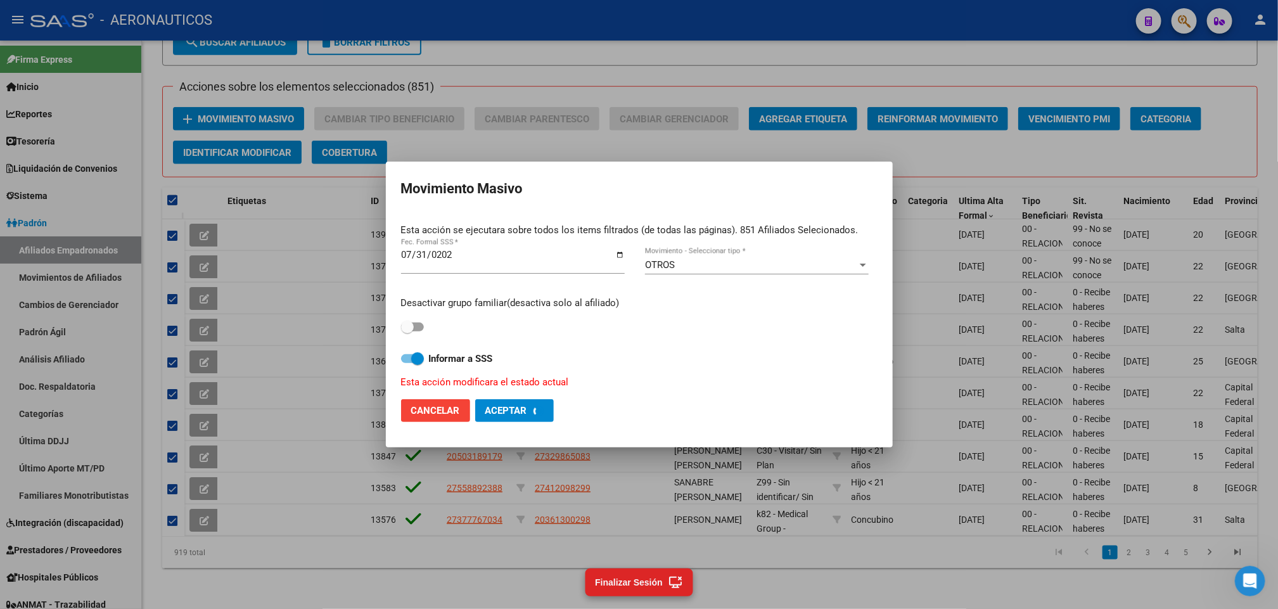
checkbox input "false"
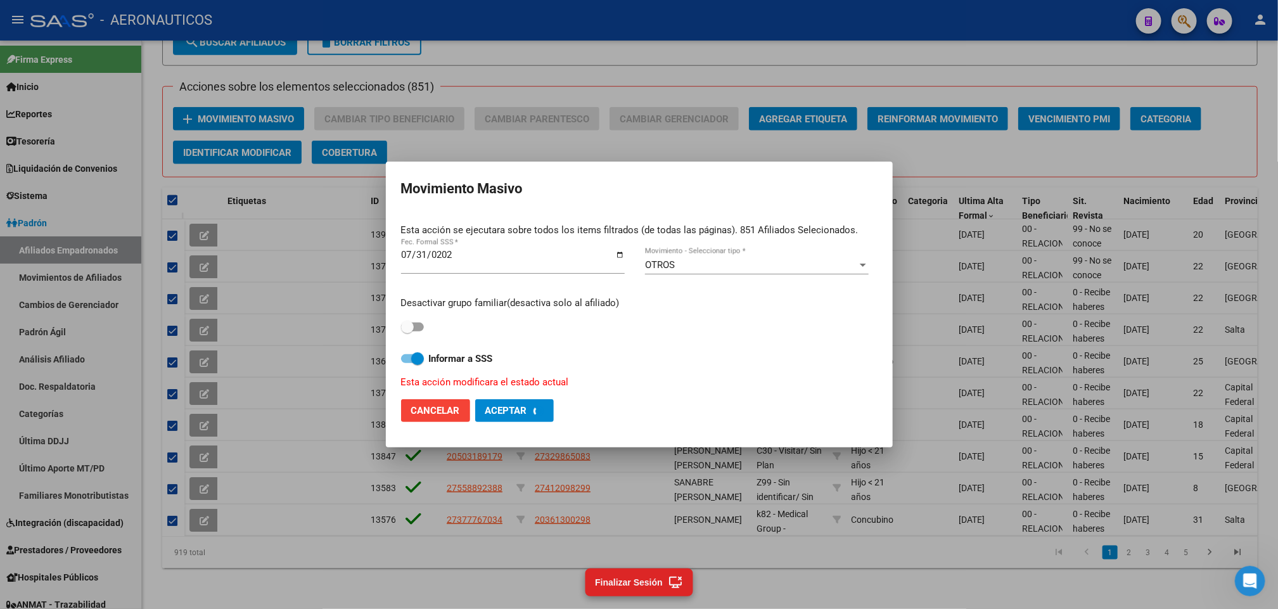
checkbox input "false"
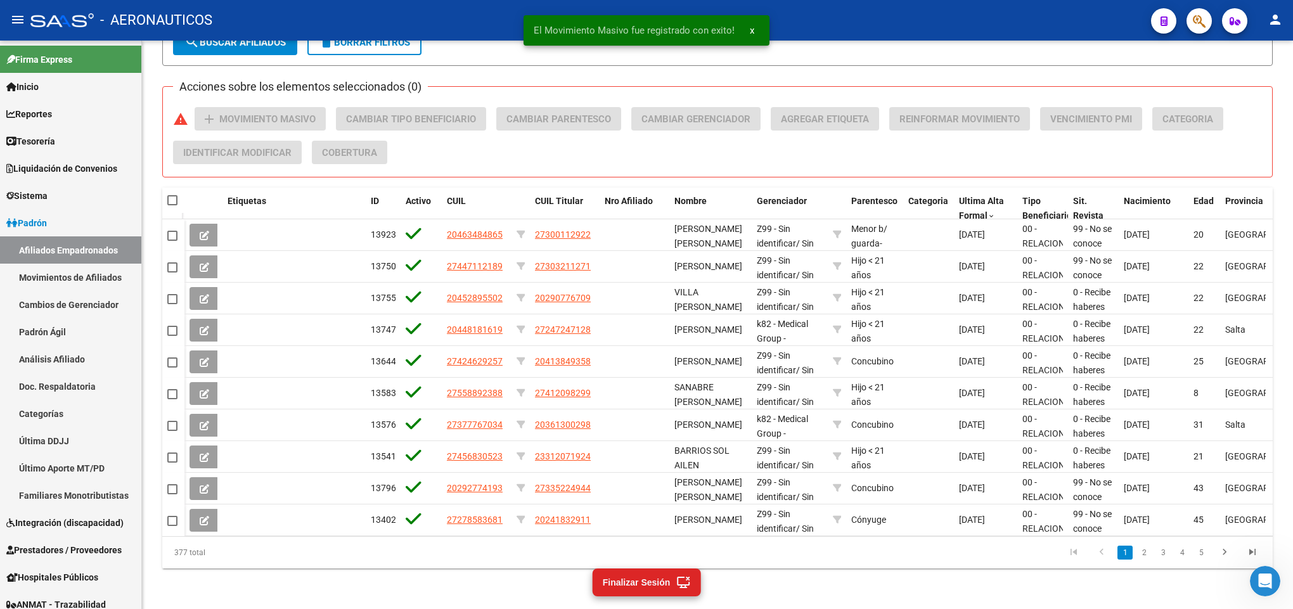
scroll to position [2, 0]
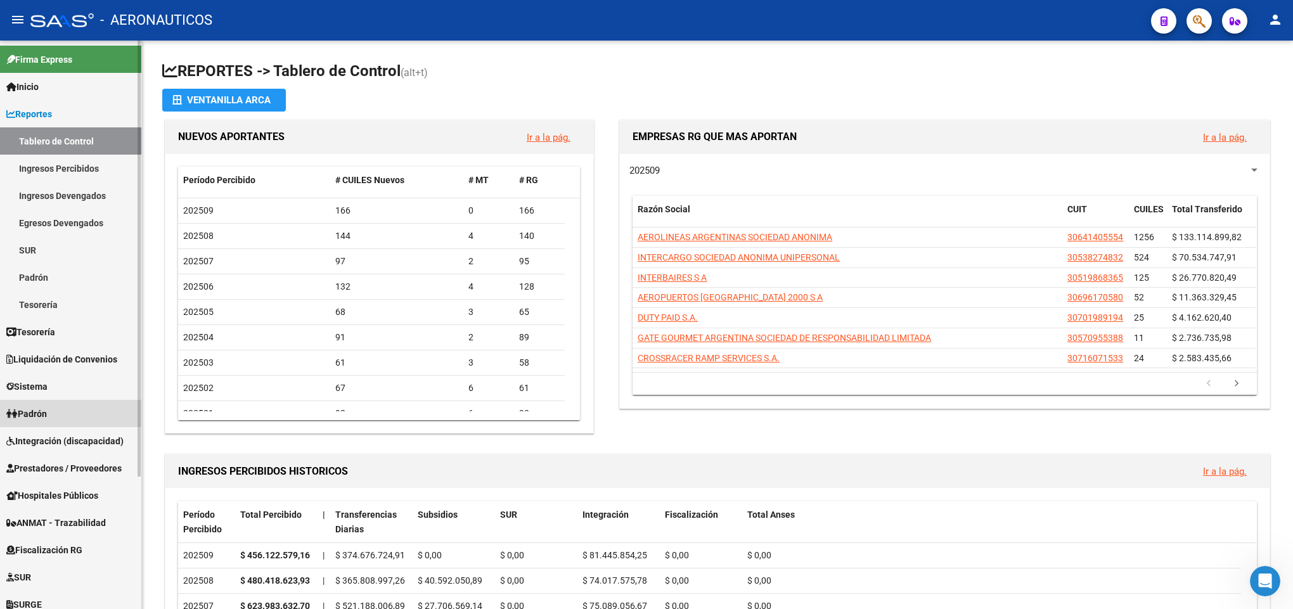
click at [32, 409] on span "Padrón" at bounding box center [26, 414] width 41 height 14
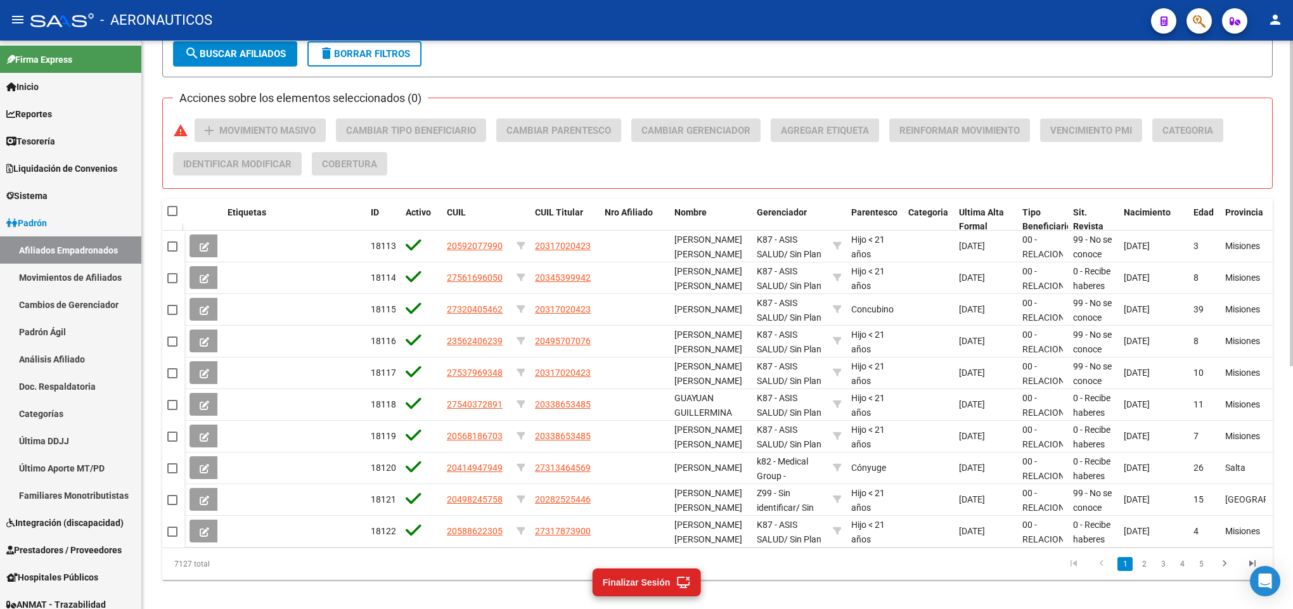
scroll to position [423, 0]
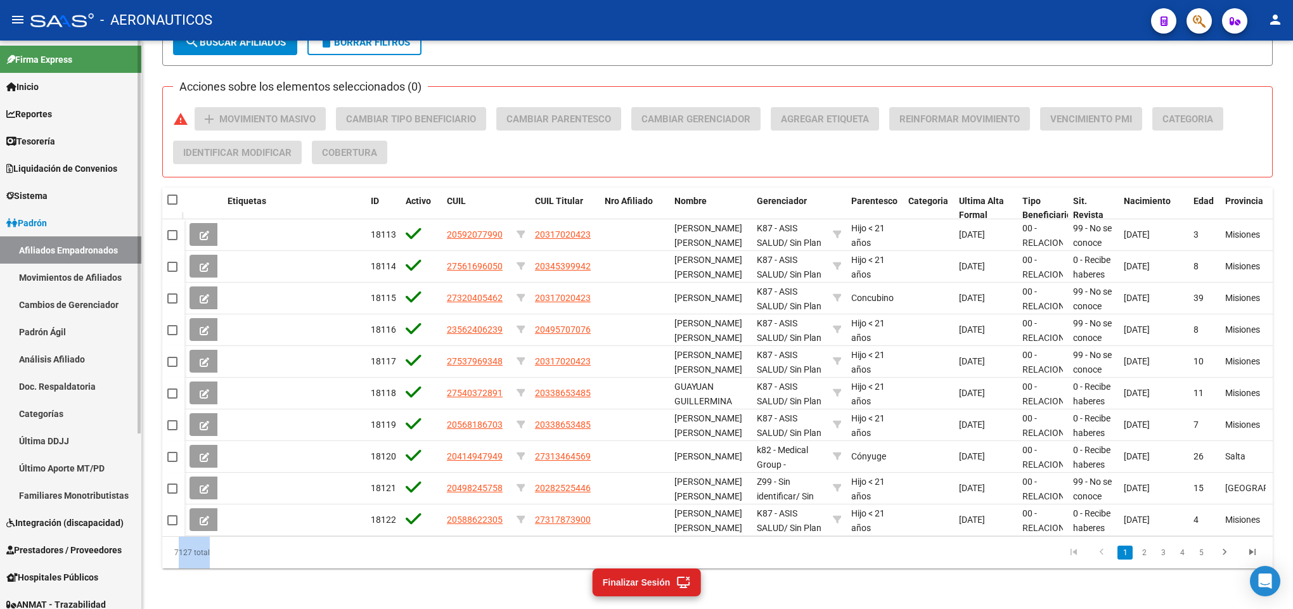
drag, startPoint x: 205, startPoint y: 550, endPoint x: 134, endPoint y: 543, distance: 72.0
click at [138, 544] on mat-sidenav-container "Firma Express Inicio Calendario SSS Instructivos Contacto OS Reportes Tablero d…" at bounding box center [646, 325] width 1293 height 569
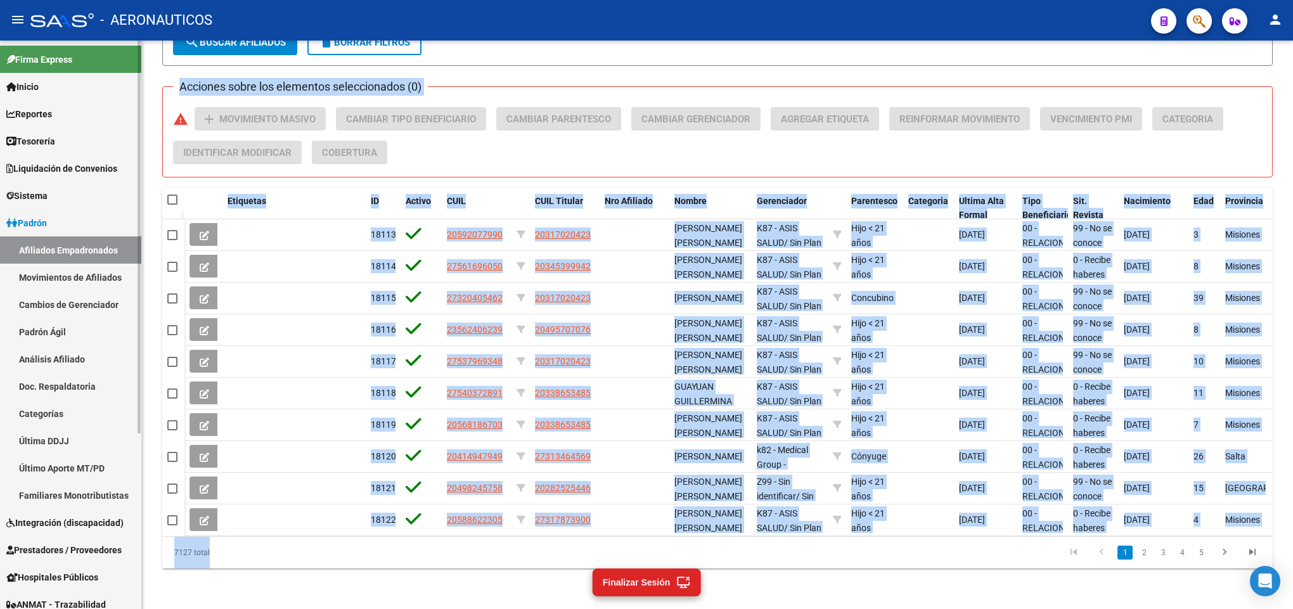
click at [65, 84] on link "Inicio" at bounding box center [70, 86] width 141 height 27
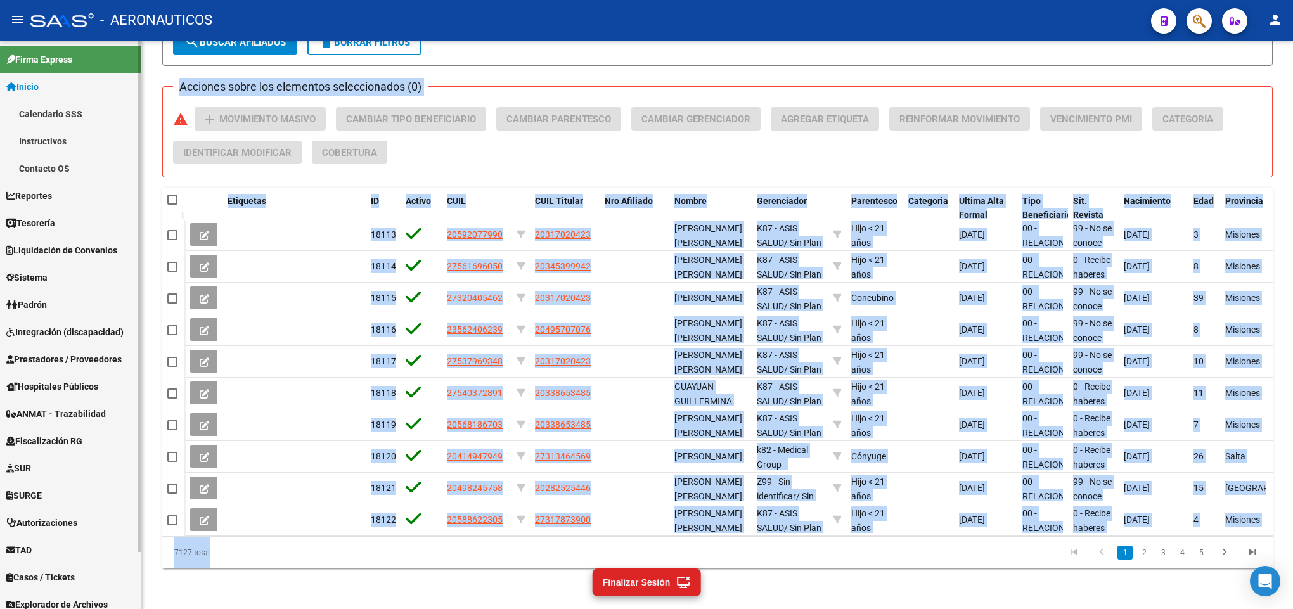
click at [39, 87] on span "Inicio" at bounding box center [22, 87] width 32 height 14
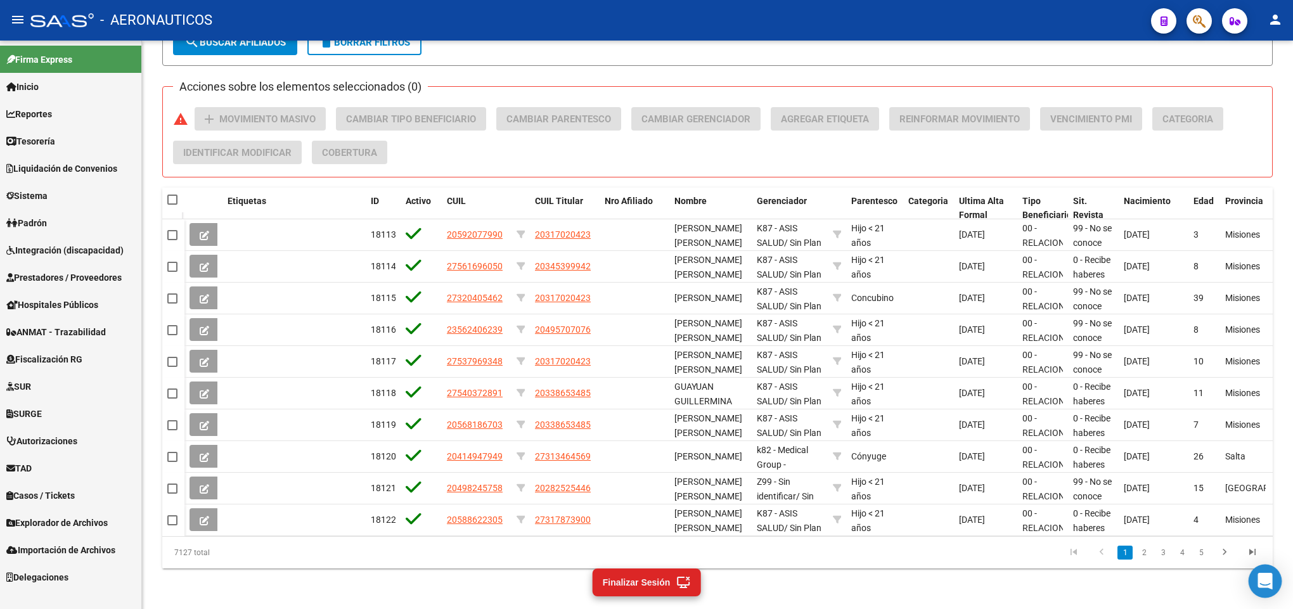
click at [1266, 591] on div "Open Intercom Messenger" at bounding box center [1266, 582] width 34 height 34
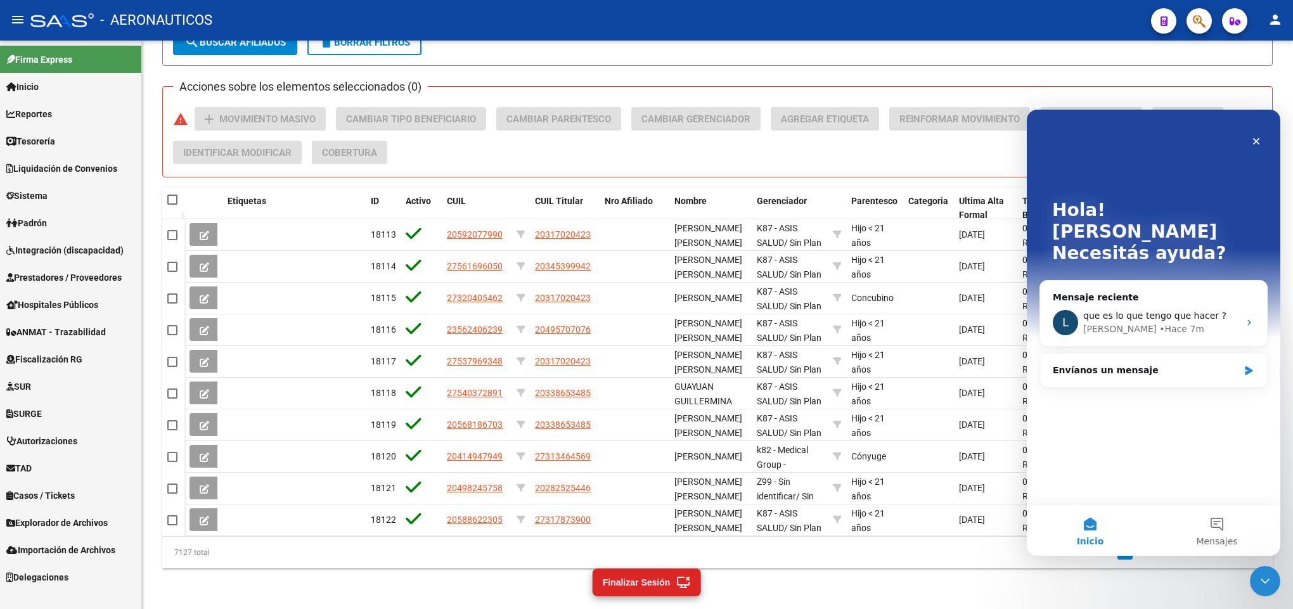
scroll to position [0, 0]
click at [1159, 323] on div "• Hace 7m" at bounding box center [1181, 329] width 45 height 13
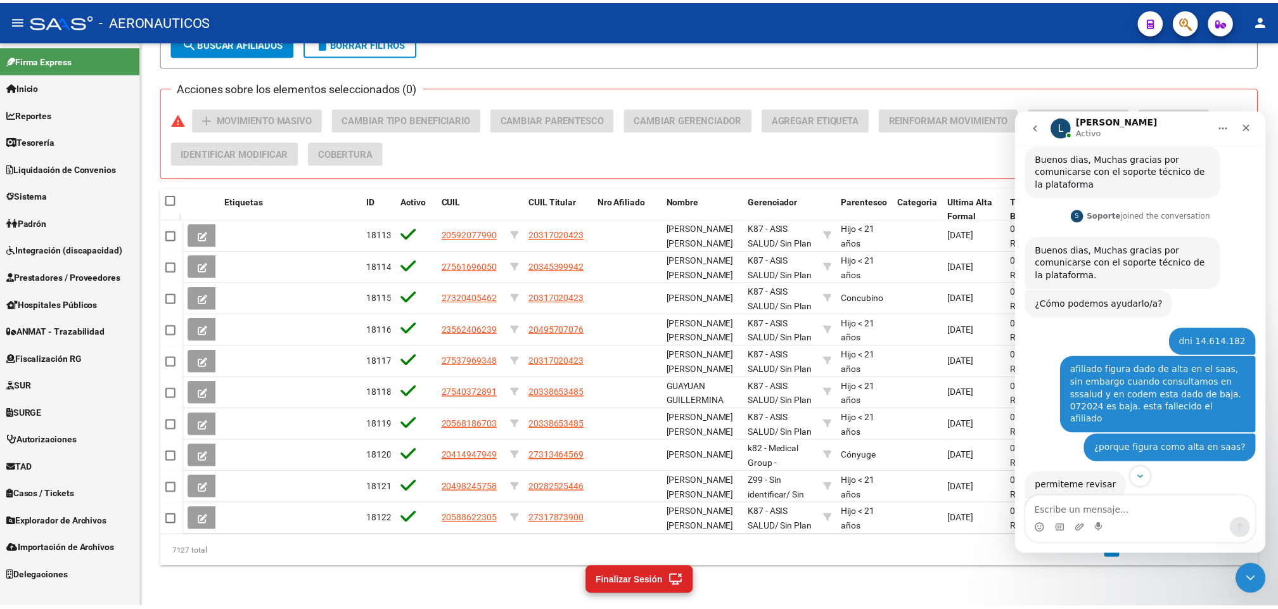
scroll to position [190, 0]
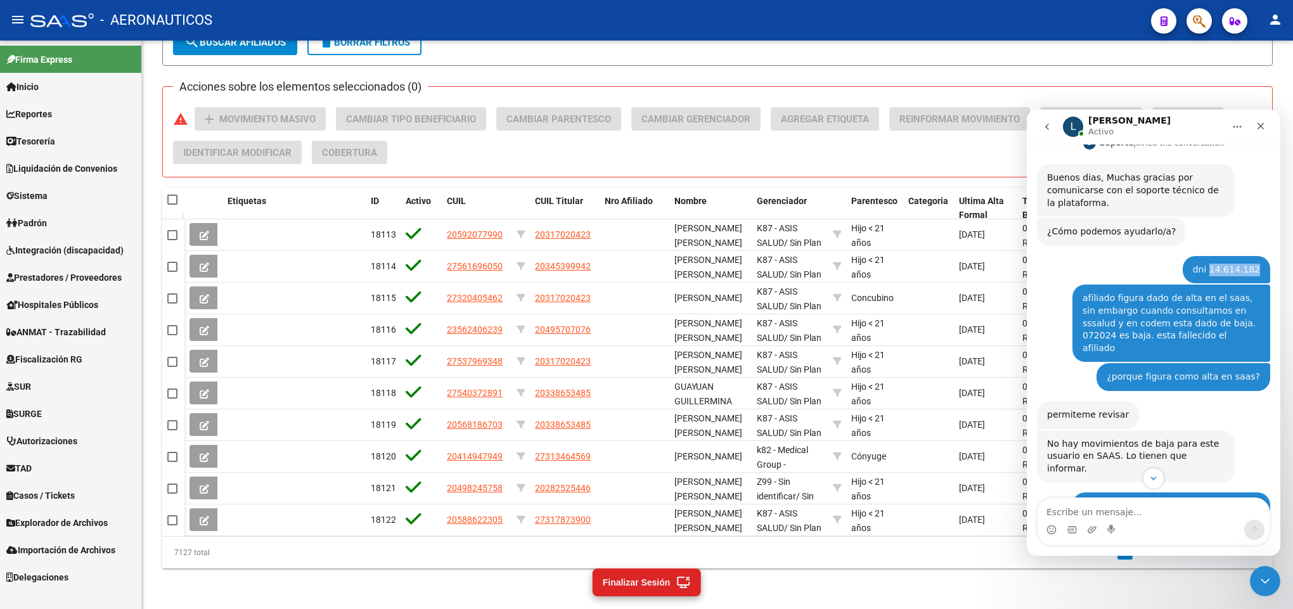
drag, startPoint x: 1211, startPoint y: 269, endPoint x: 1249, endPoint y: 271, distance: 38.1
click at [1250, 271] on div "dni 14.614.182" at bounding box center [1226, 270] width 67 height 13
copy div "14.614.182"
click at [1197, 25] on icon "button" at bounding box center [1199, 21] width 13 height 15
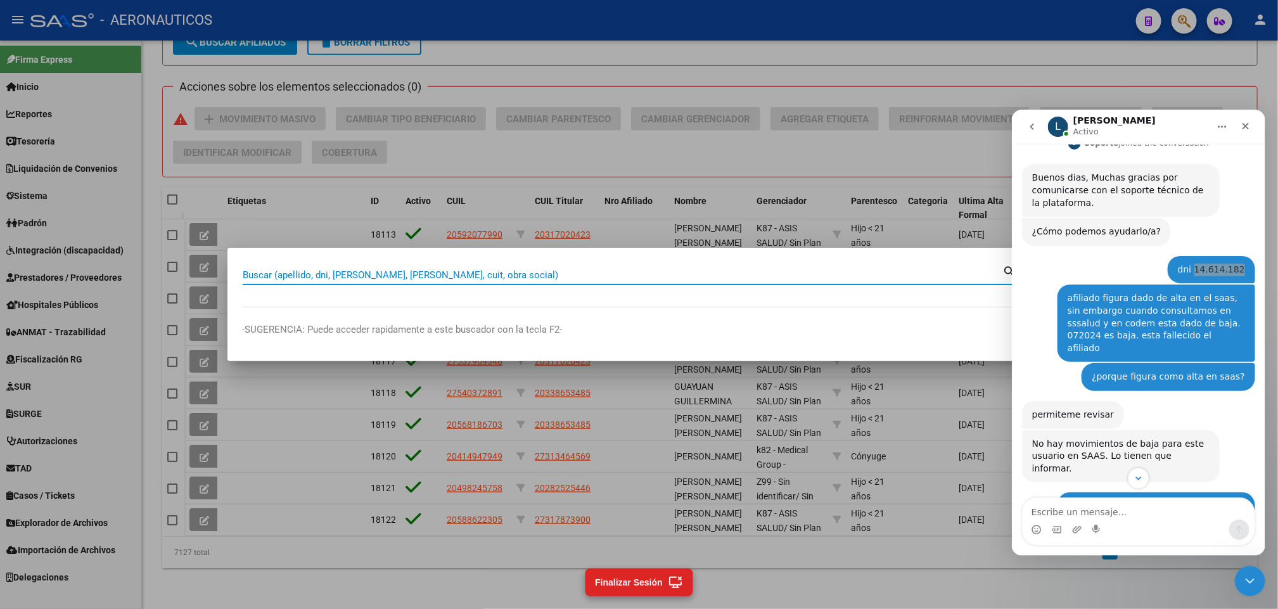
paste input "14.614.182"
type input "14614182"
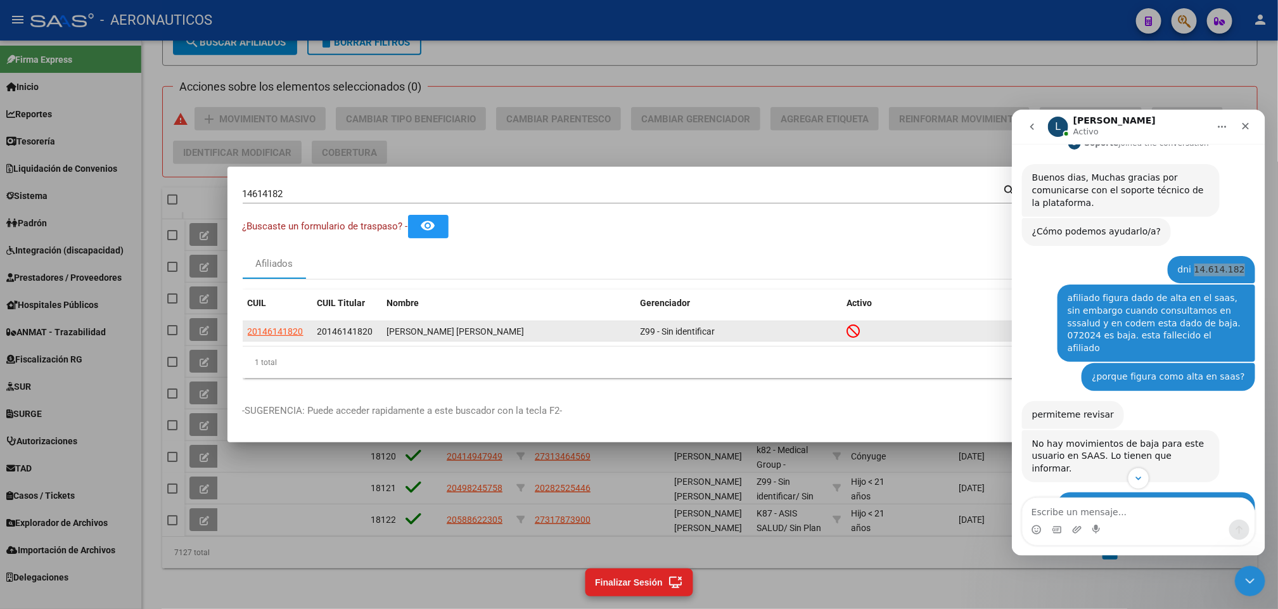
drag, startPoint x: 849, startPoint y: 335, endPoint x: 856, endPoint y: 335, distance: 7.6
click at [856, 335] on icon at bounding box center [853, 331] width 13 height 14
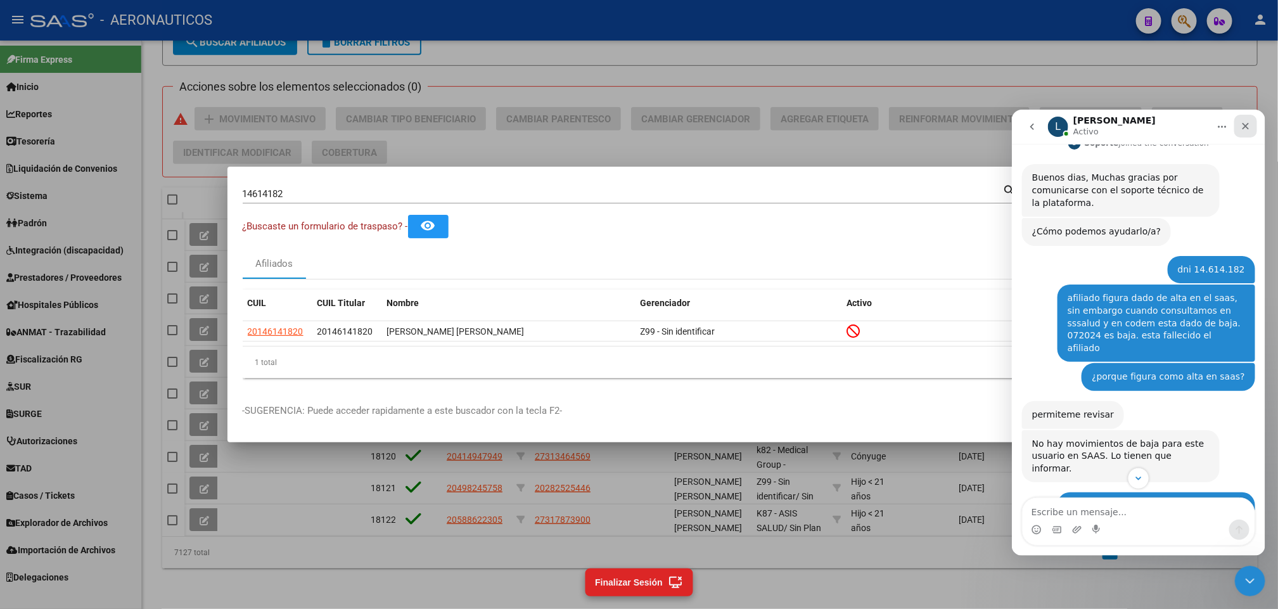
click at [1243, 123] on icon "Cerrar" at bounding box center [1245, 125] width 7 height 7
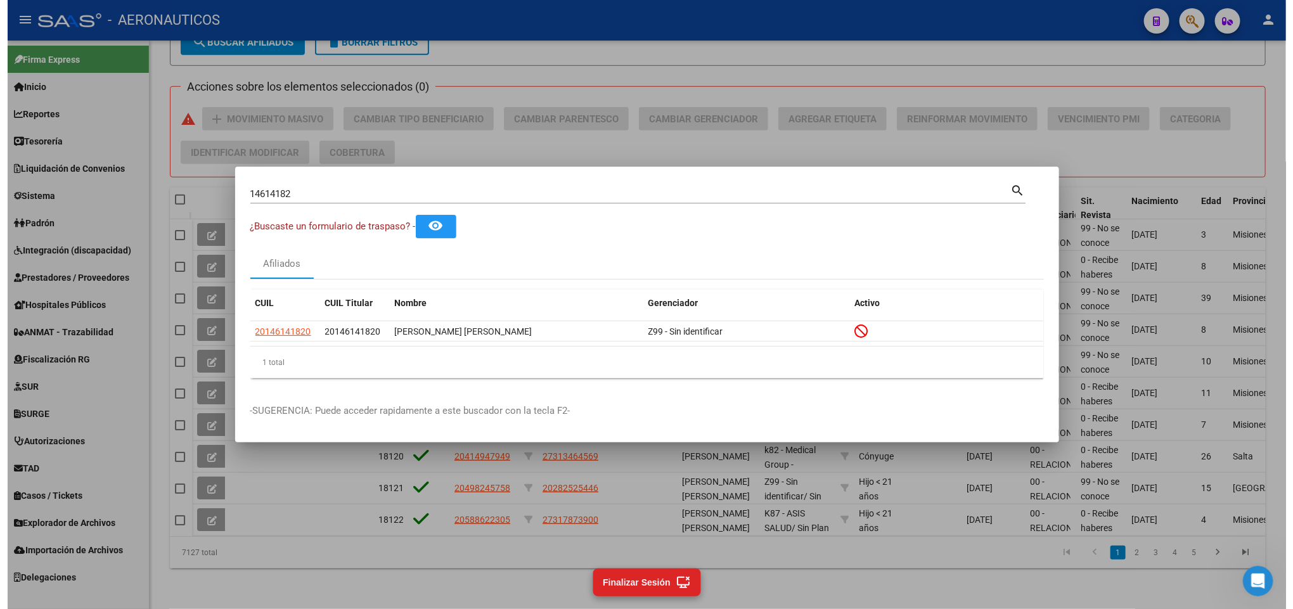
scroll to position [1788, 0]
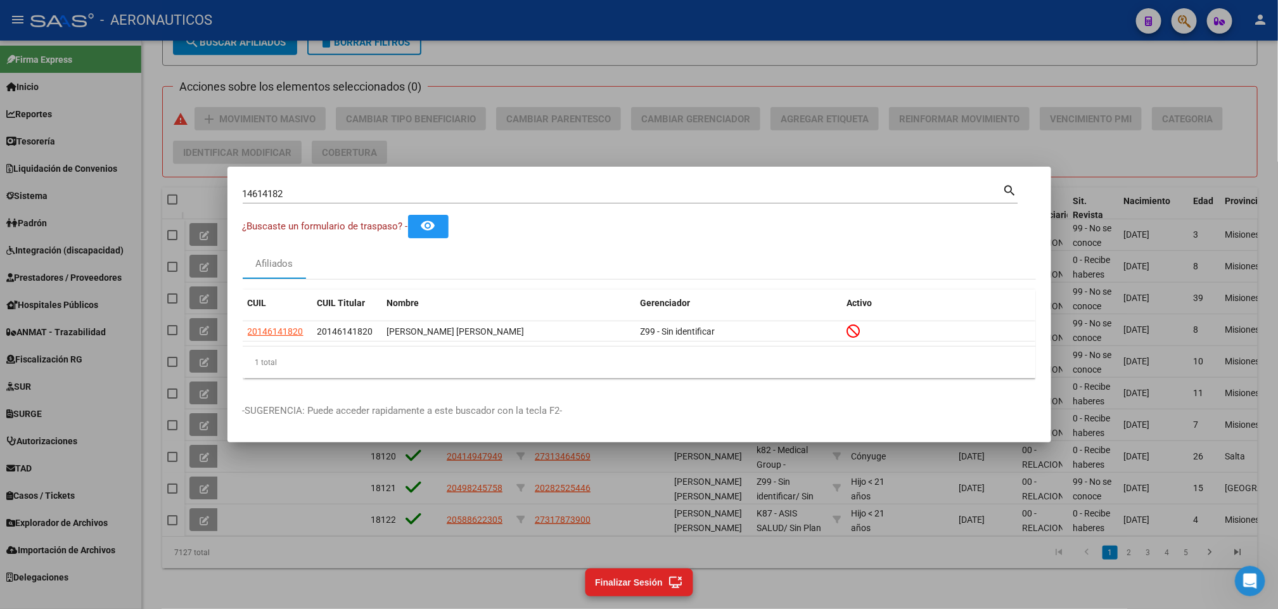
click at [1223, 365] on div at bounding box center [639, 304] width 1278 height 609
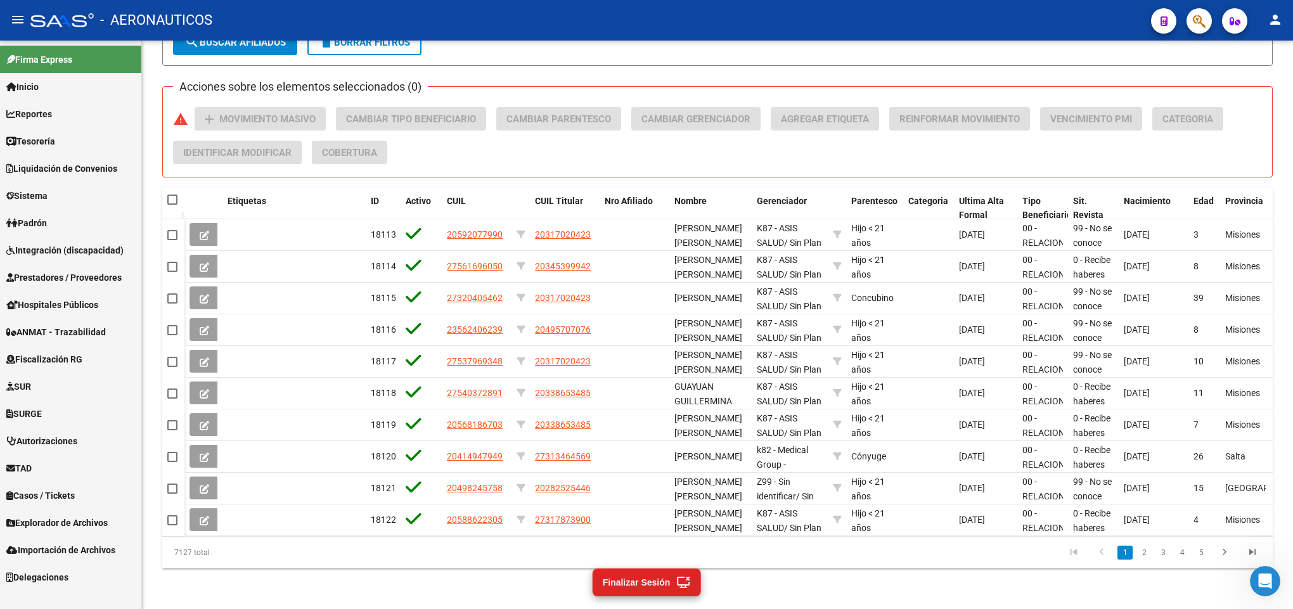
click at [1033, 36] on mat-toolbar "menu - AERONAUTICOS person" at bounding box center [646, 20] width 1293 height 41
click at [49, 107] on span "Reportes" at bounding box center [29, 114] width 46 height 14
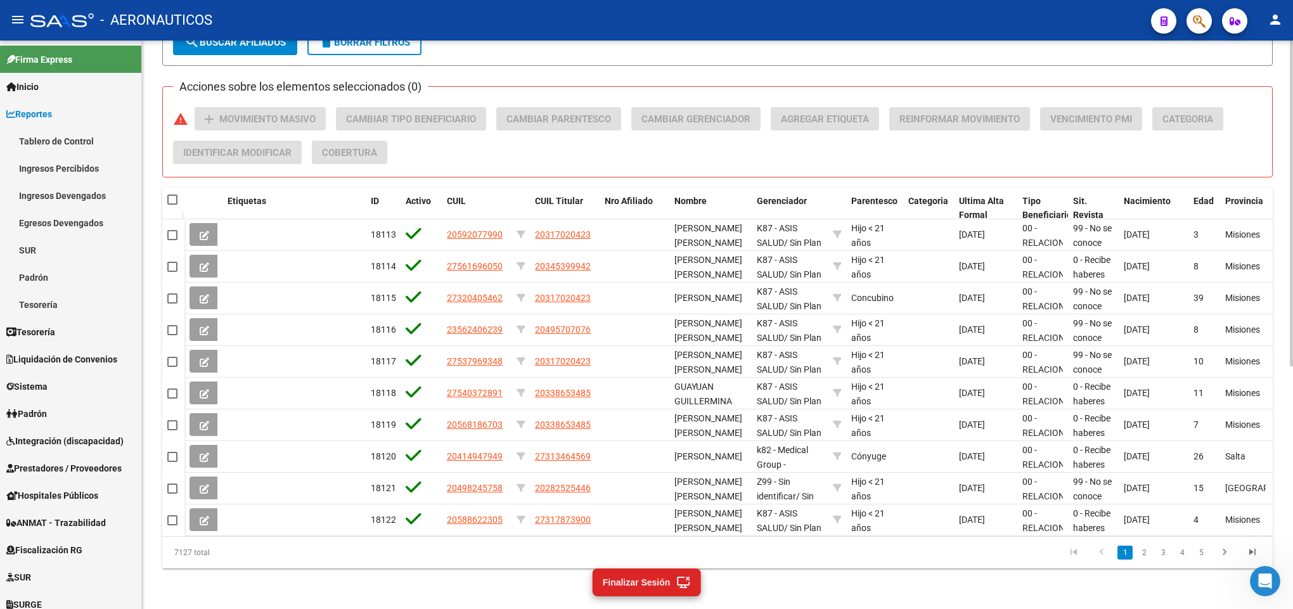
scroll to position [0, 0]
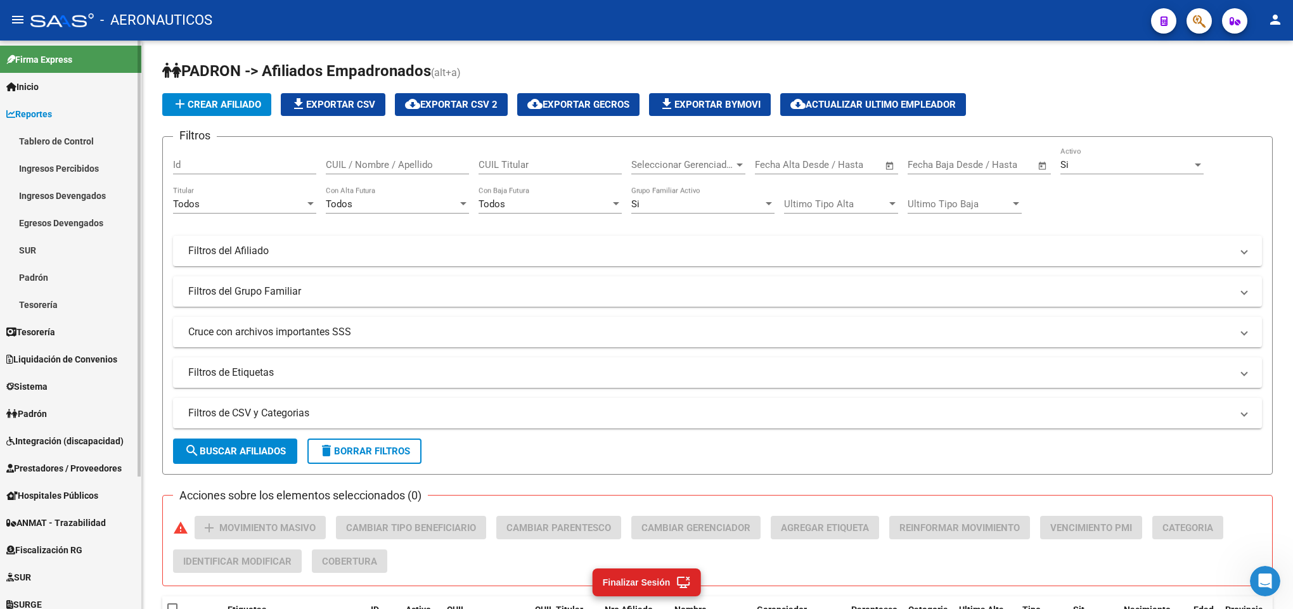
click at [67, 82] on link "Inicio" at bounding box center [70, 86] width 141 height 27
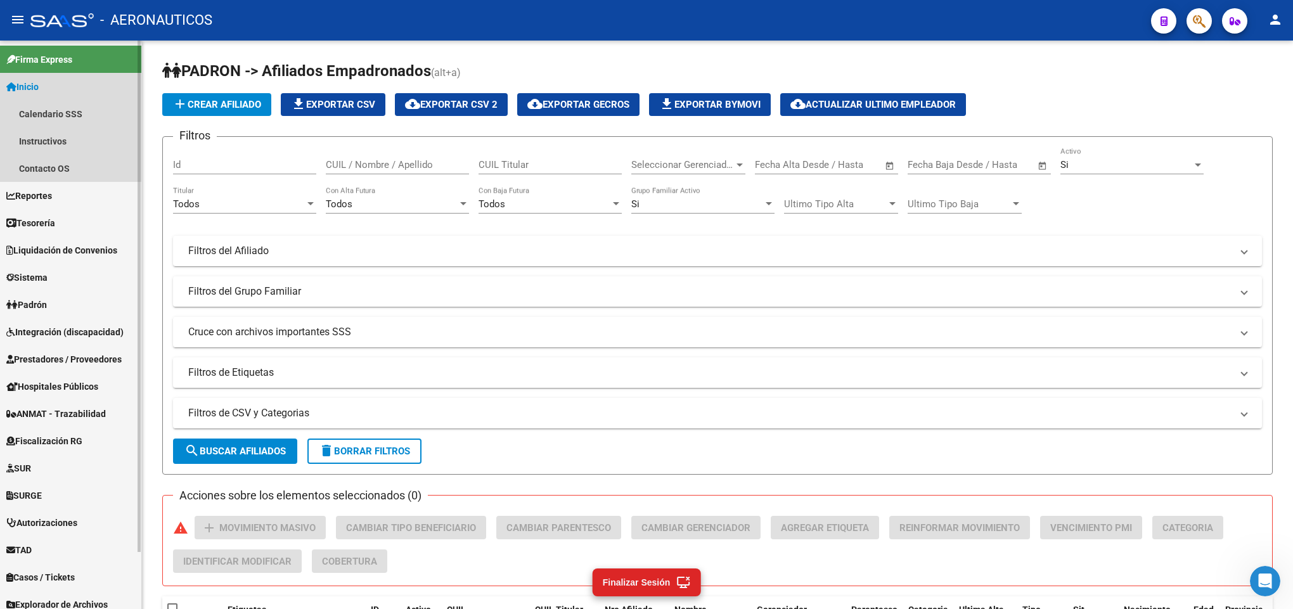
click at [61, 88] on link "Inicio" at bounding box center [70, 86] width 141 height 27
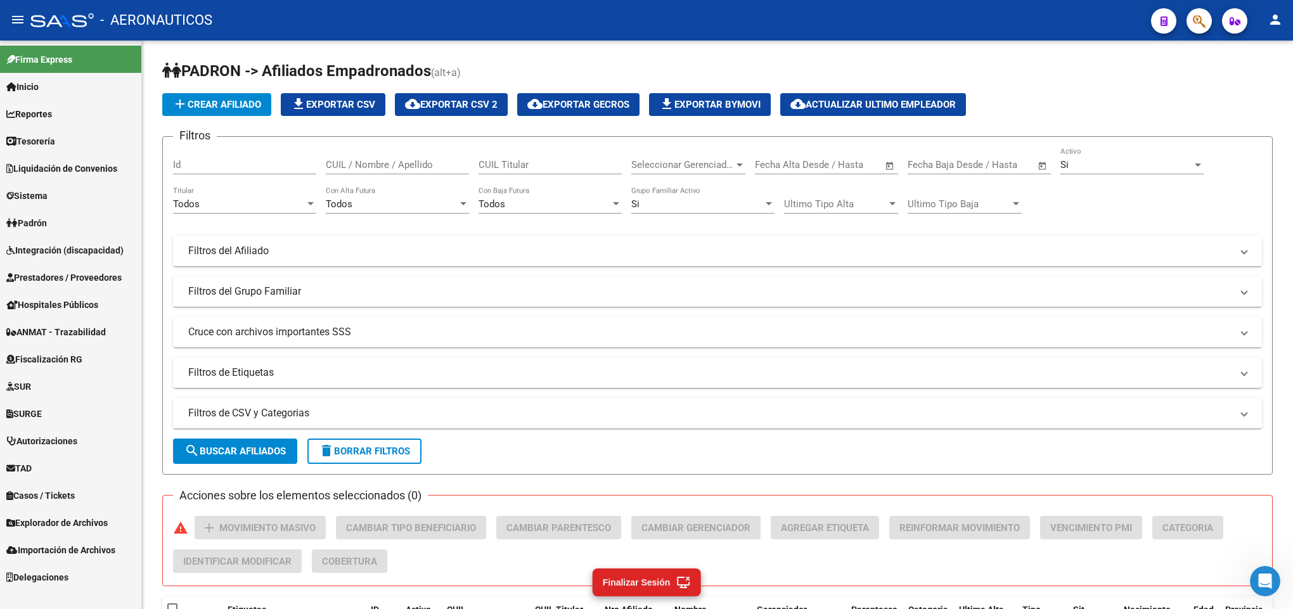
click at [80, 172] on span "Liquidación de Convenios" at bounding box center [61, 169] width 111 height 14
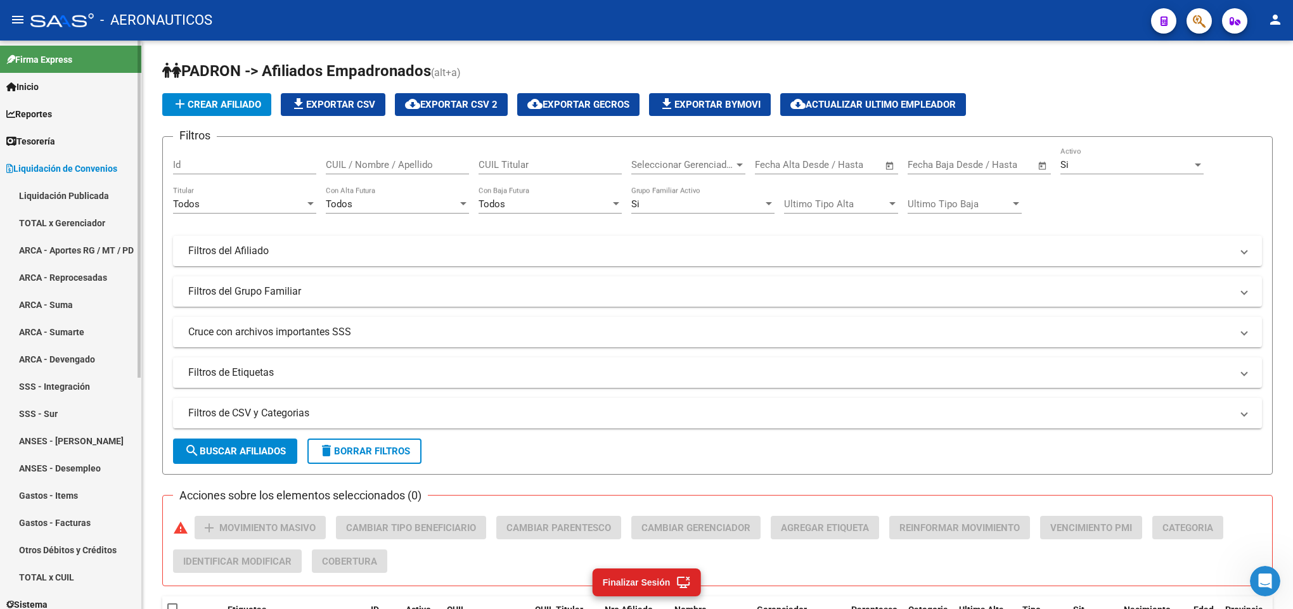
click at [84, 225] on link "TOTAL x Gerenciador" at bounding box center [70, 222] width 141 height 27
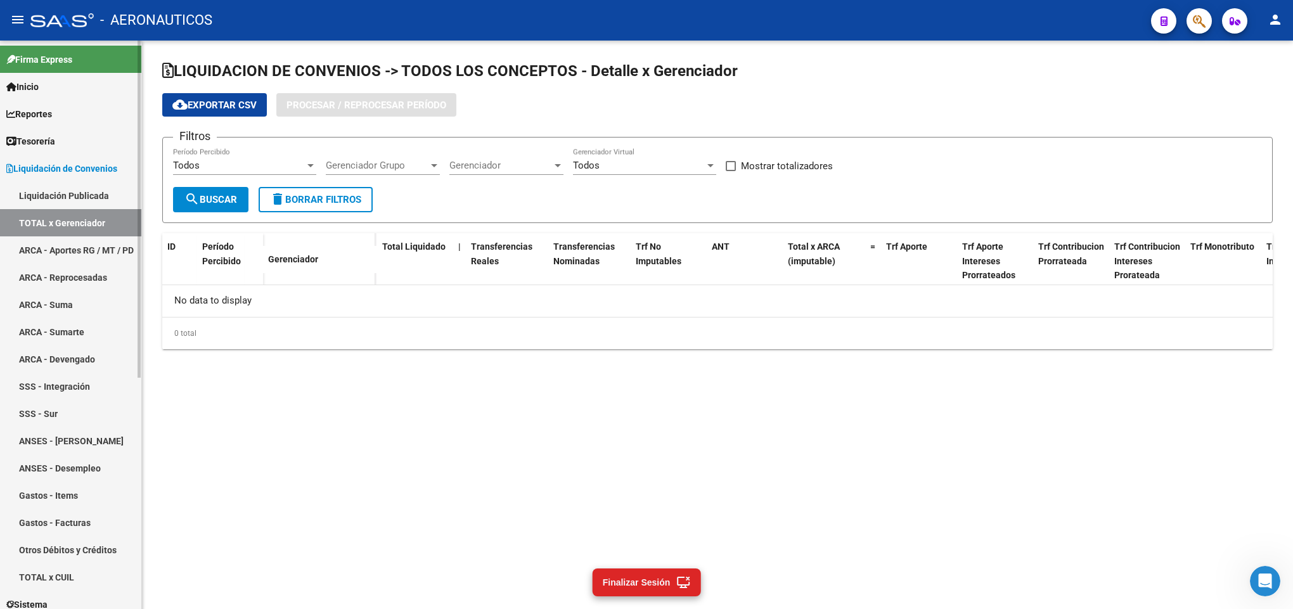
checkbox input "true"
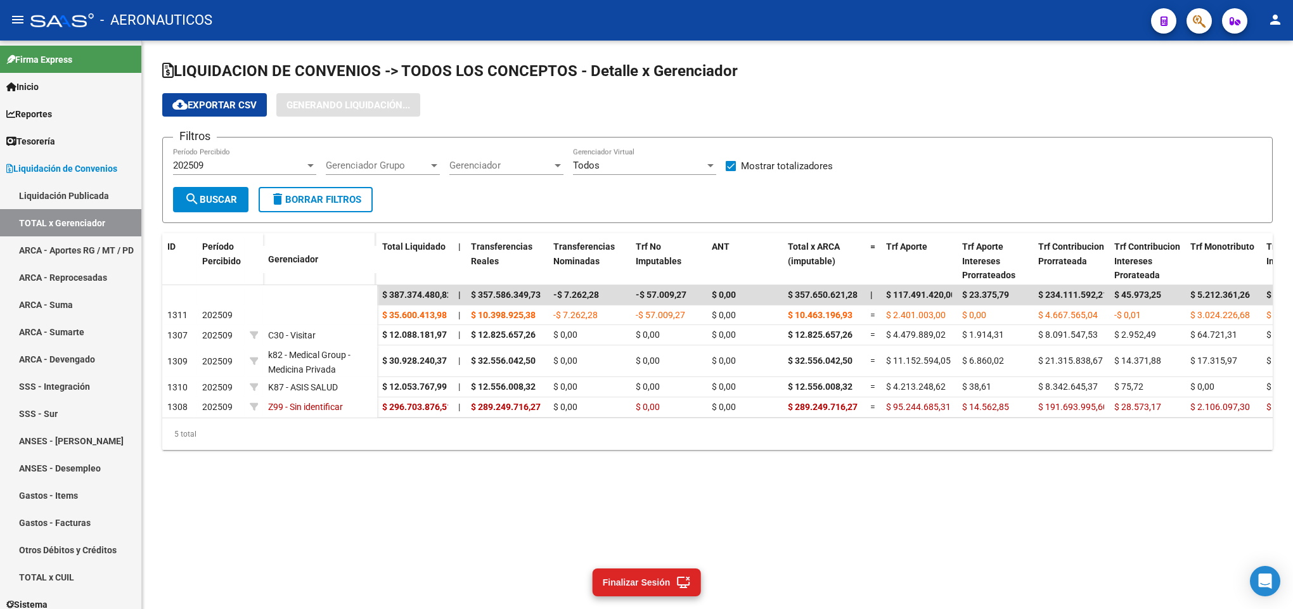
click at [582, 518] on mat-sidenav-content "LIQUIDACION DE CONVENIOS -> TODOS LOS CONCEPTOS - Detalle x Gerenciador cloud_d…" at bounding box center [717, 325] width 1151 height 569
click at [413, 162] on span "Gerenciador Grupo" at bounding box center [377, 165] width 103 height 11
click at [367, 88] on div at bounding box center [646, 304] width 1293 height 609
click at [266, 168] on div "202509" at bounding box center [239, 165] width 132 height 11
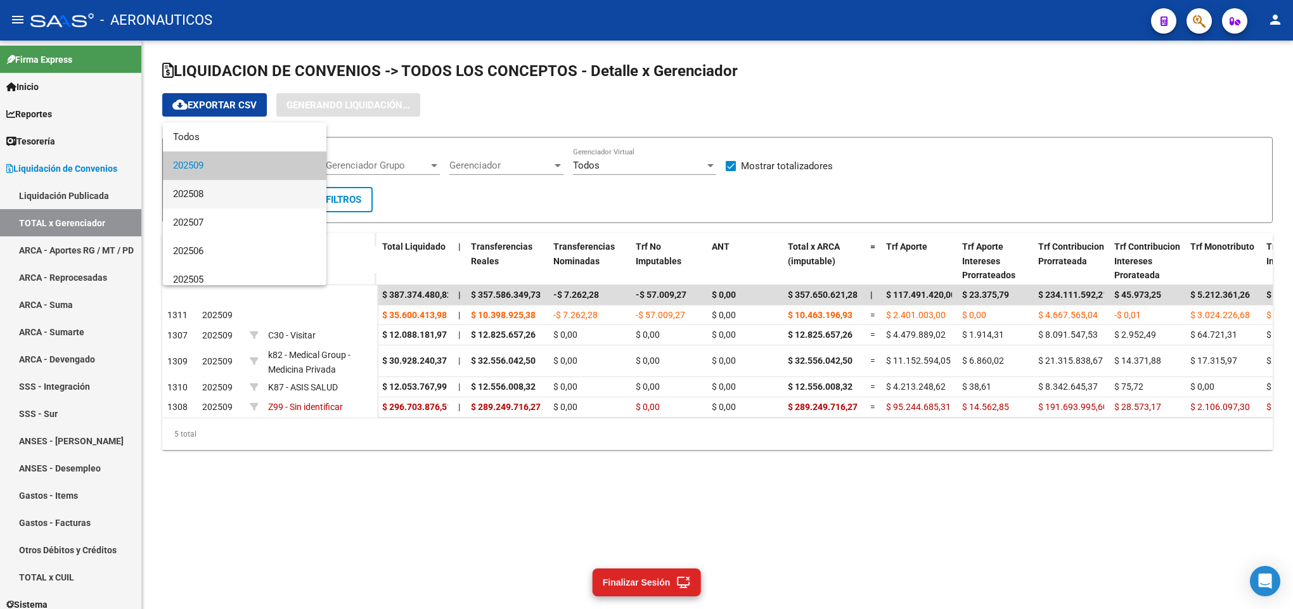
click at [255, 192] on span "202508" at bounding box center [244, 194] width 143 height 29
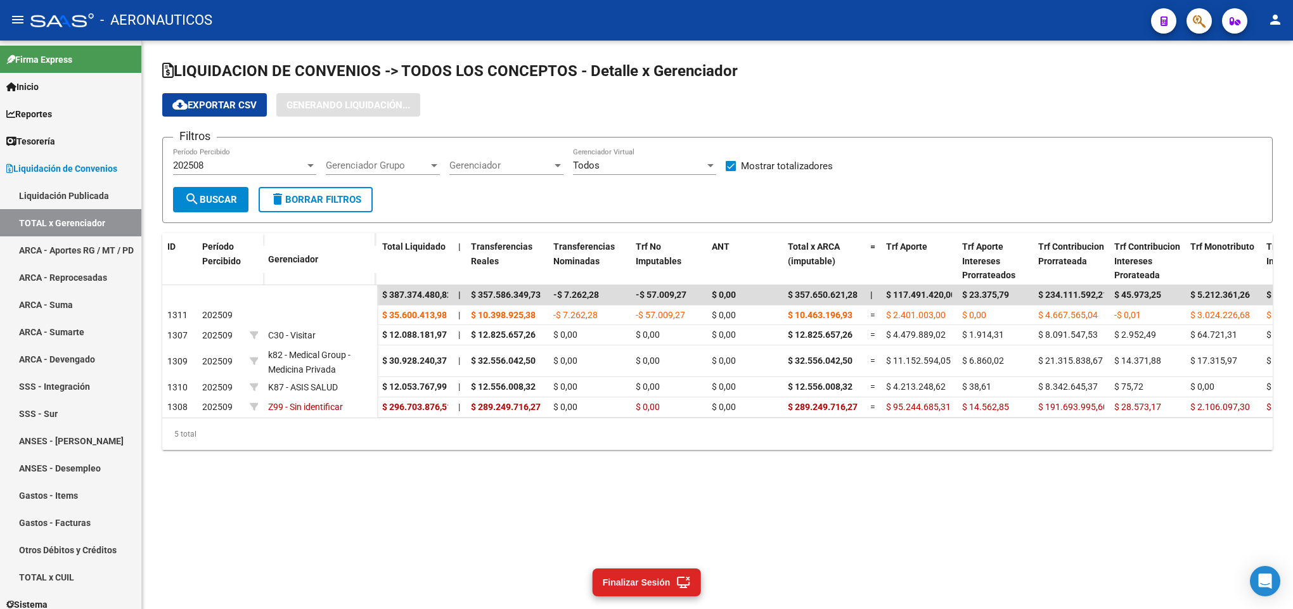
click at [235, 157] on div "202508 Período Percibido" at bounding box center [244, 161] width 143 height 27
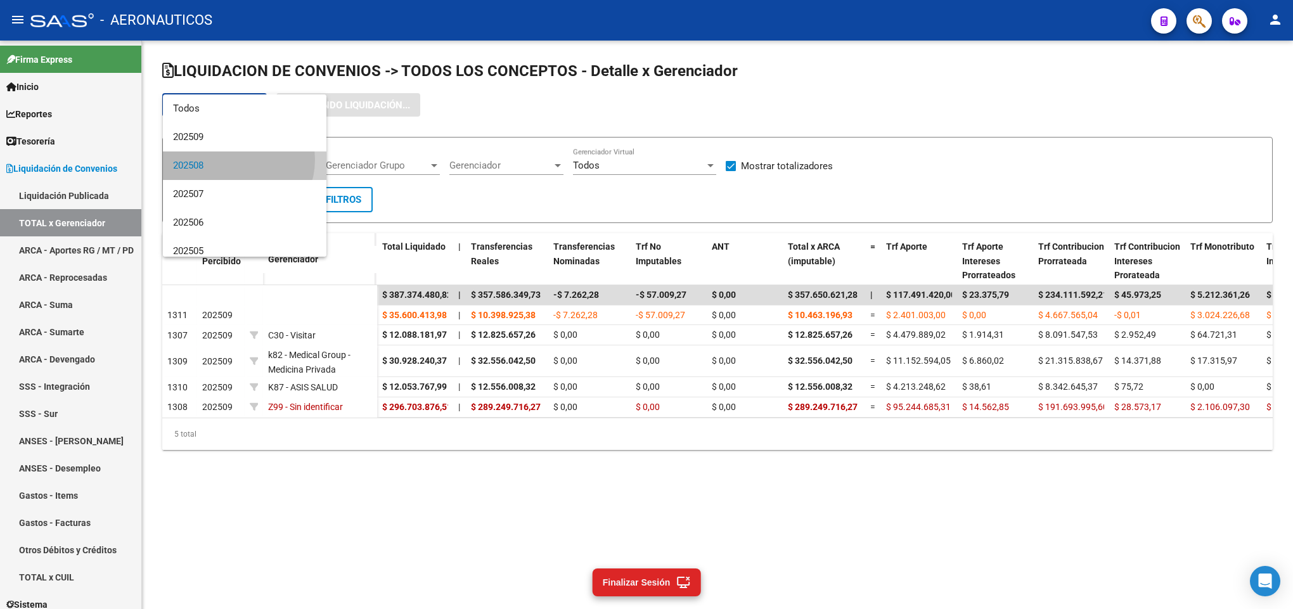
click at [234, 160] on span "202508" at bounding box center [244, 165] width 143 height 29
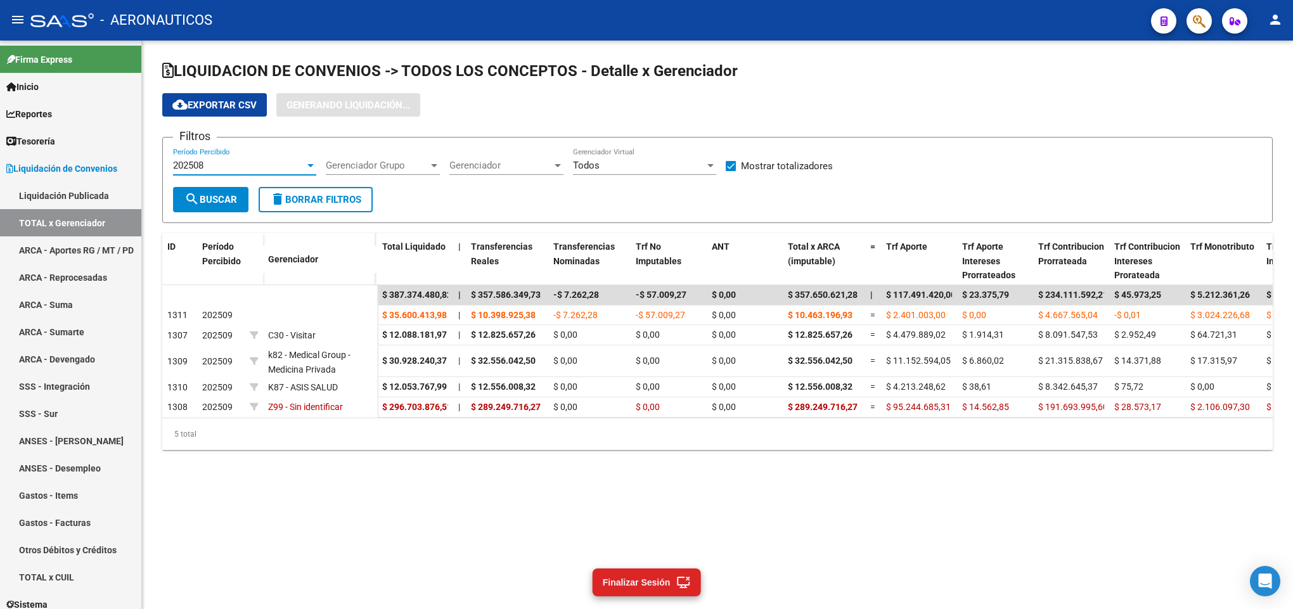
click at [217, 191] on button "search Buscar" at bounding box center [210, 199] width 75 height 25
click at [223, 168] on div "202508" at bounding box center [239, 165] width 132 height 11
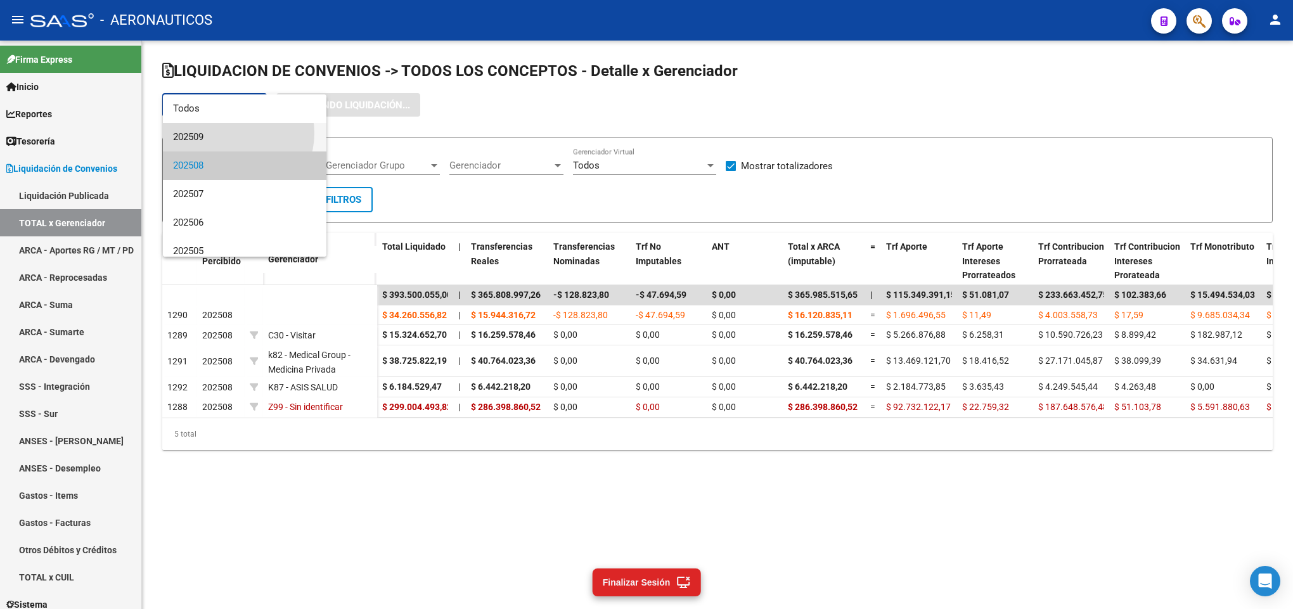
click at [229, 133] on span "202509" at bounding box center [244, 137] width 143 height 29
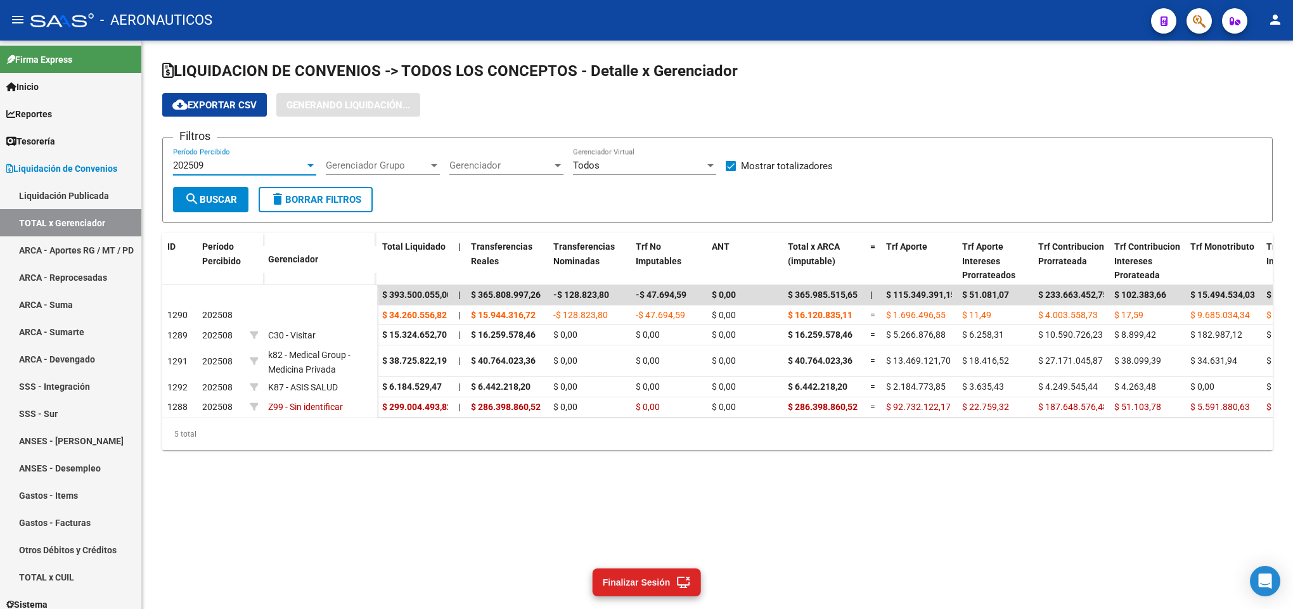
click at [338, 196] on span "delete Borrar Filtros" at bounding box center [315, 199] width 91 height 11
checkbox input "false"
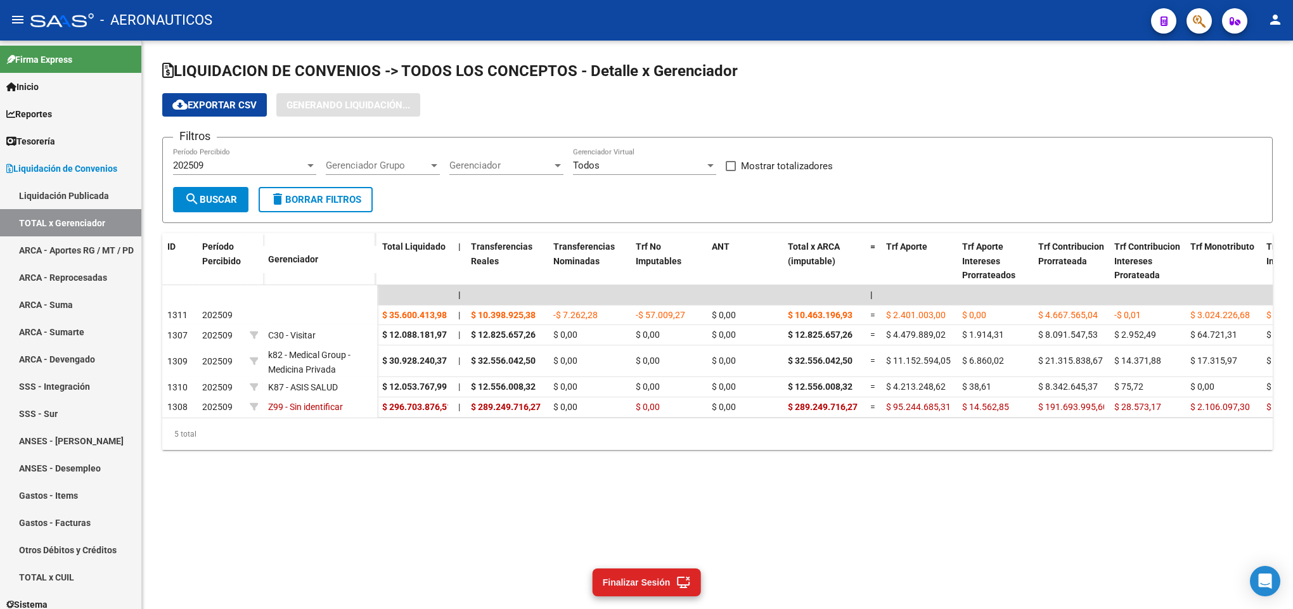
click at [1291, 589] on mat-sidenav-content "LIQUIDACION DE CONVENIOS -> TODOS LOS CONCEPTOS - Detalle x Gerenciador cloud_d…" at bounding box center [717, 325] width 1151 height 569
click at [934, 548] on mat-sidenav-content "LIQUIDACION DE CONVENIOS -> TODOS LOS CONCEPTOS - Detalle x Gerenciador cloud_d…" at bounding box center [717, 325] width 1151 height 569
click at [1276, 594] on div "Open Intercom Messenger" at bounding box center [1266, 582] width 34 height 34
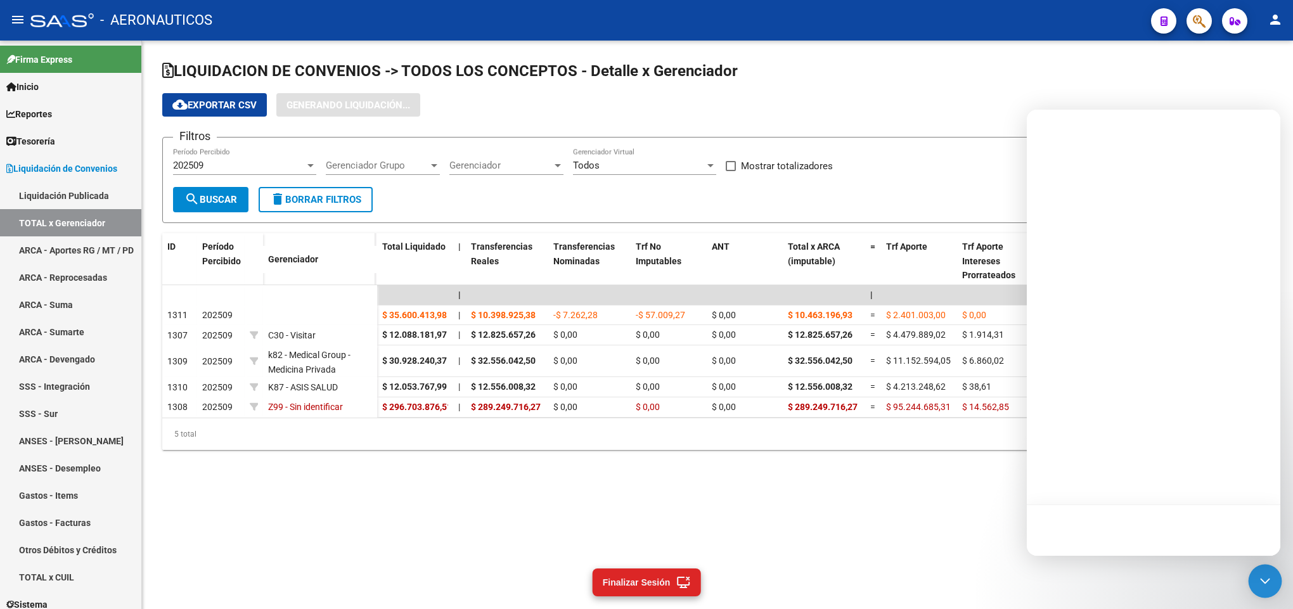
click at [1267, 580] on icon "Open Intercom Messenger" at bounding box center [1265, 581] width 16 height 16
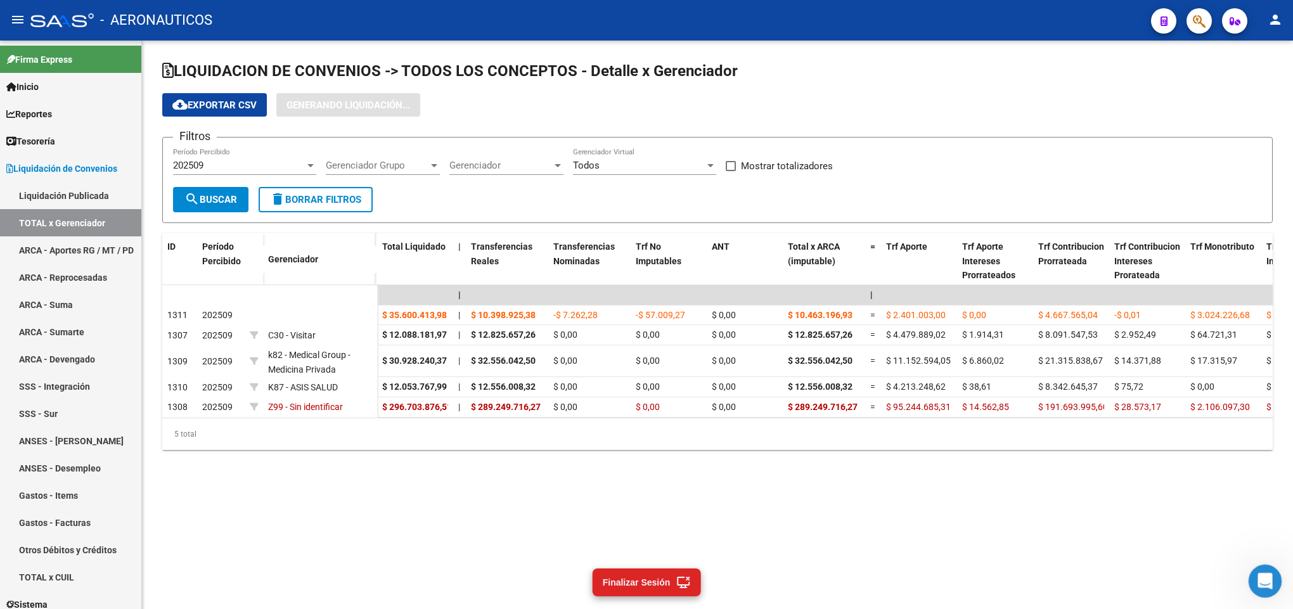
click at [1260, 570] on icon "Abrir Intercom Messenger" at bounding box center [1263, 579] width 21 height 21
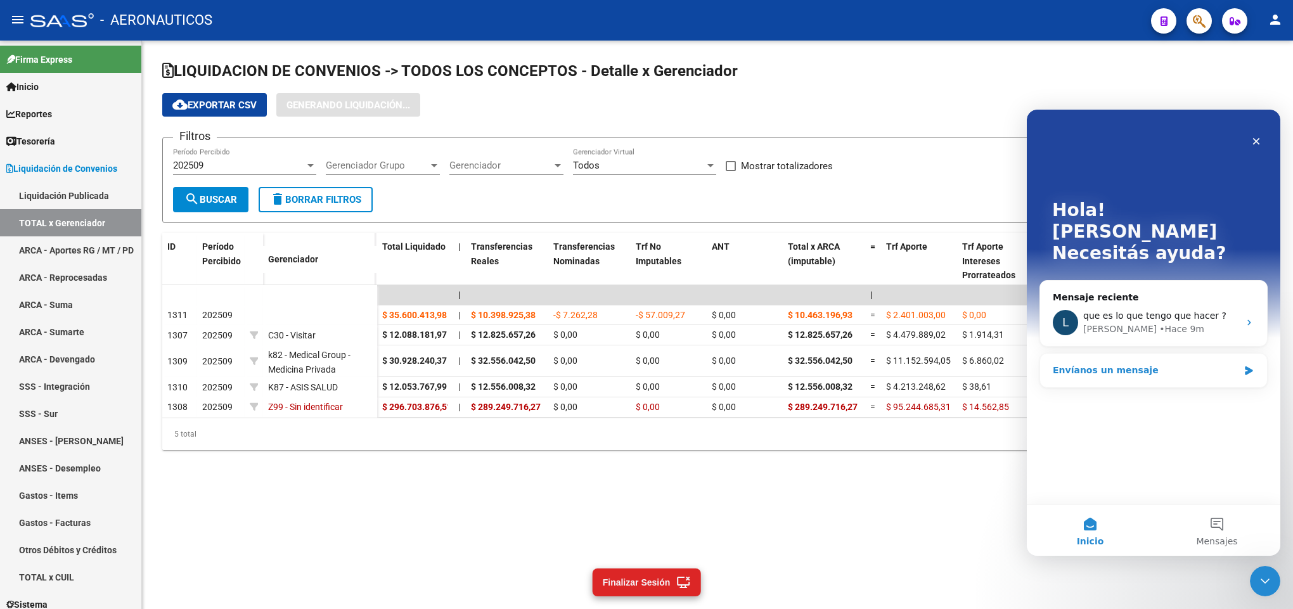
click at [1138, 354] on div "Envíanos un mensaje" at bounding box center [1153, 371] width 227 height 34
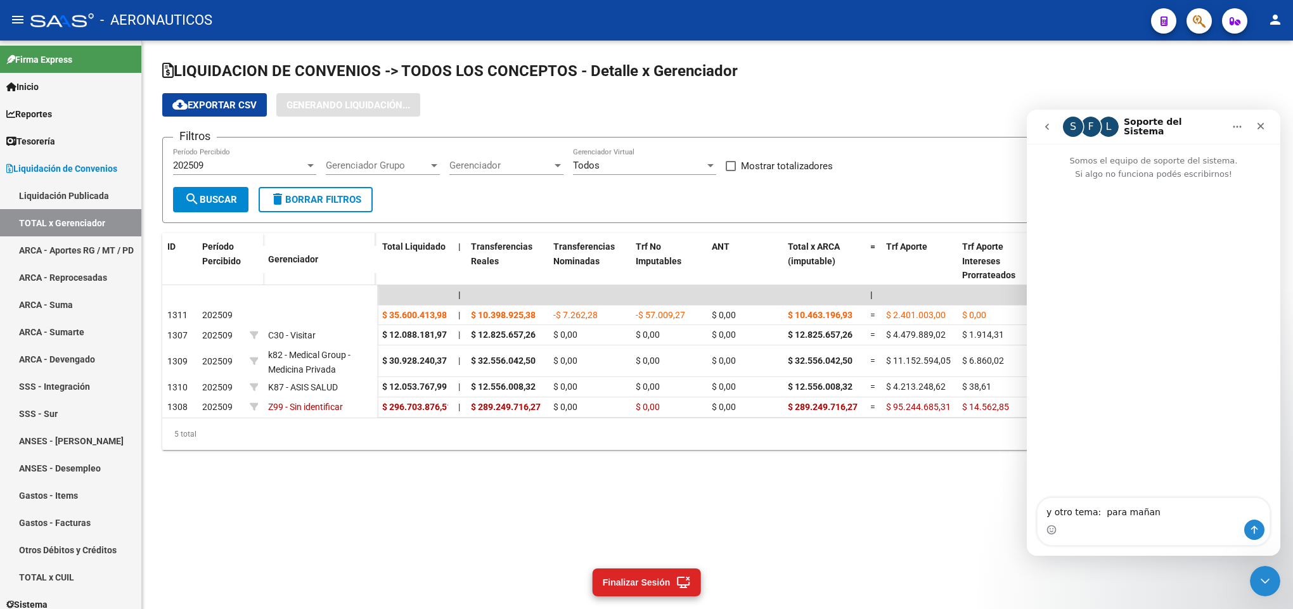
type textarea "y otro tema: para [DATE]"
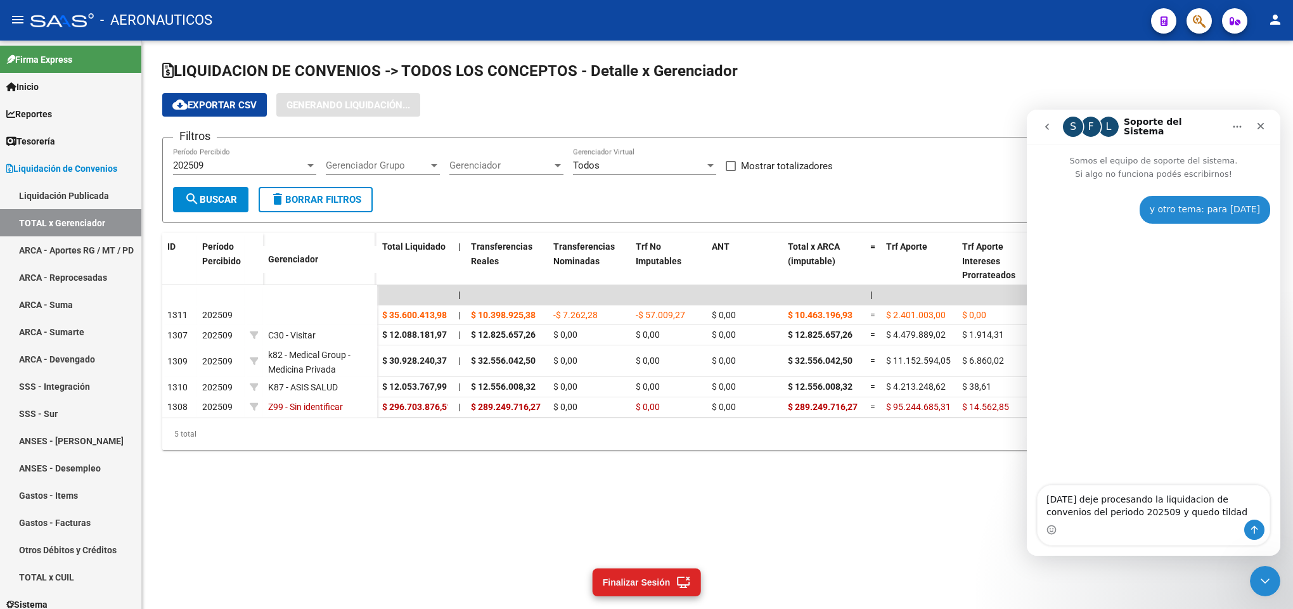
type textarea "[DATE] deje procesando la liquidacion de convenios del periodo 202509 y quedo t…"
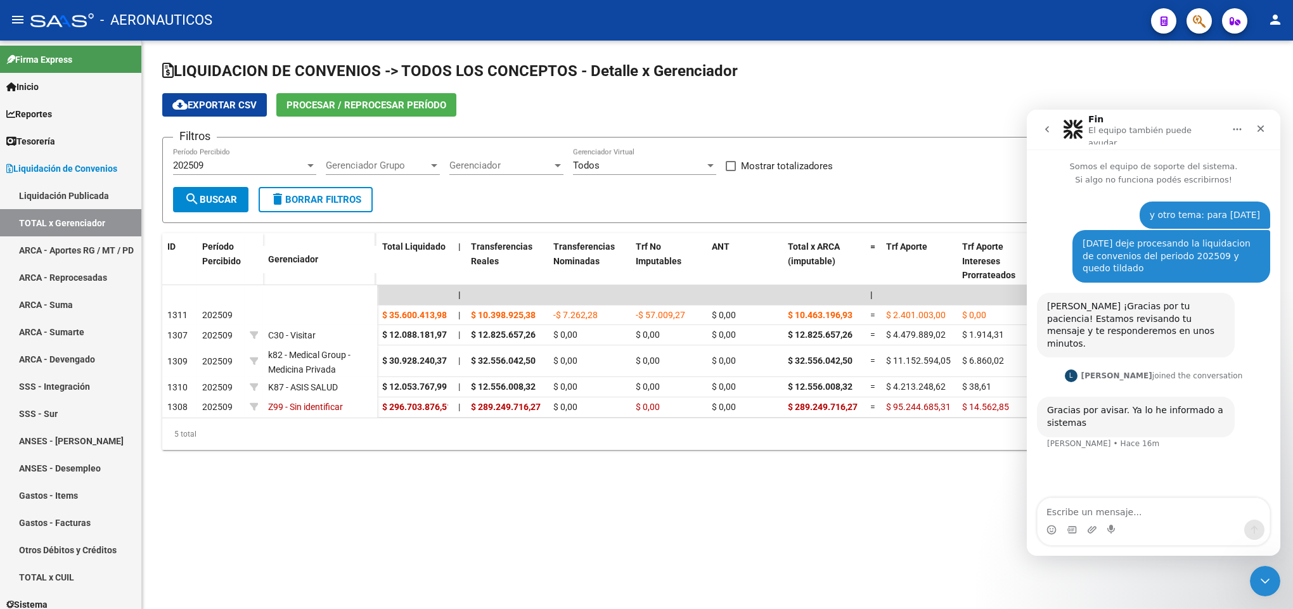
checkbox input "true"
